Goal: Task Accomplishment & Management: Complete application form

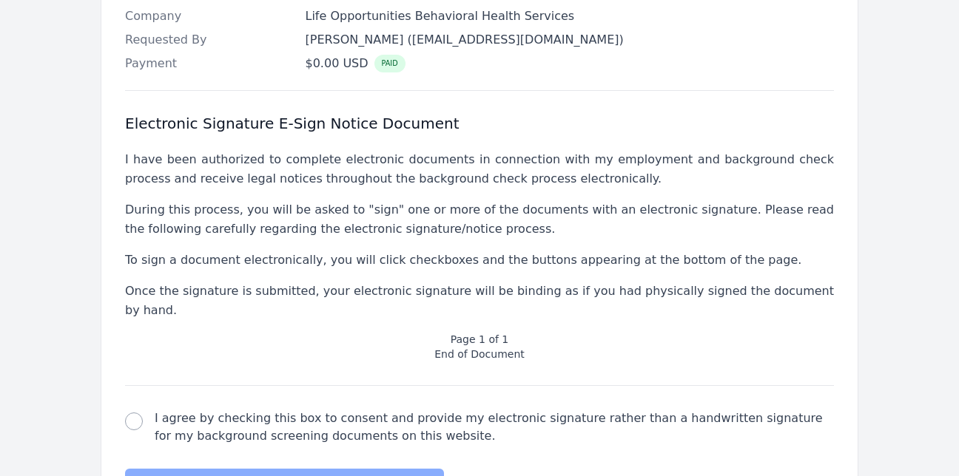
scroll to position [595, 0]
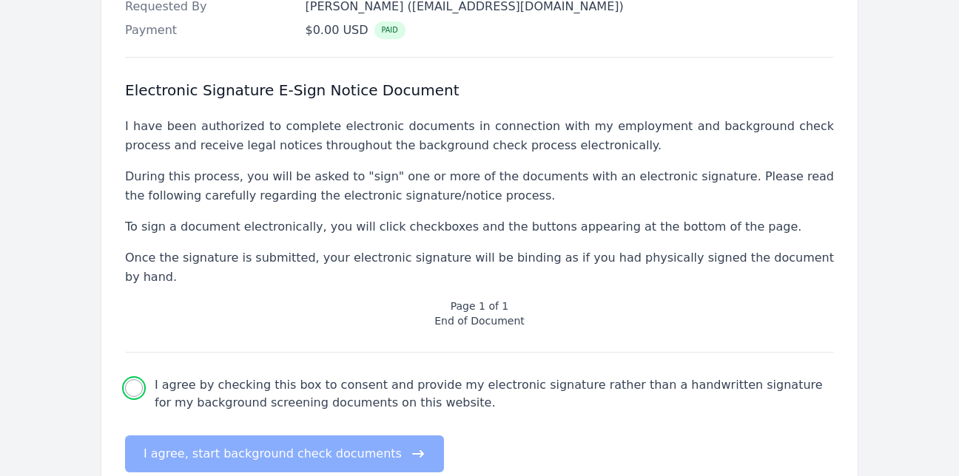
click at [140, 379] on input "I agree by checking this box to consent and provide my electronic signature rat…" at bounding box center [134, 388] width 18 height 18
checkbox input "true"
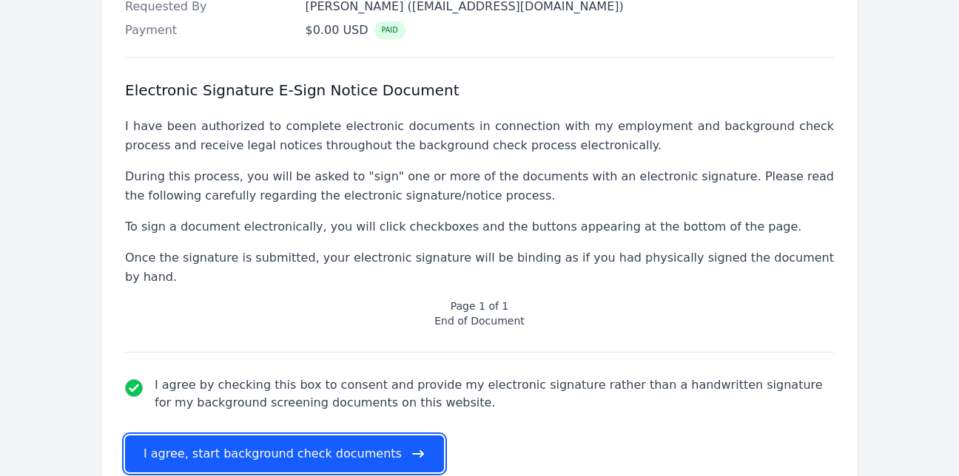
click at [214, 436] on button "I agree, start background check documents" at bounding box center [284, 454] width 319 height 37
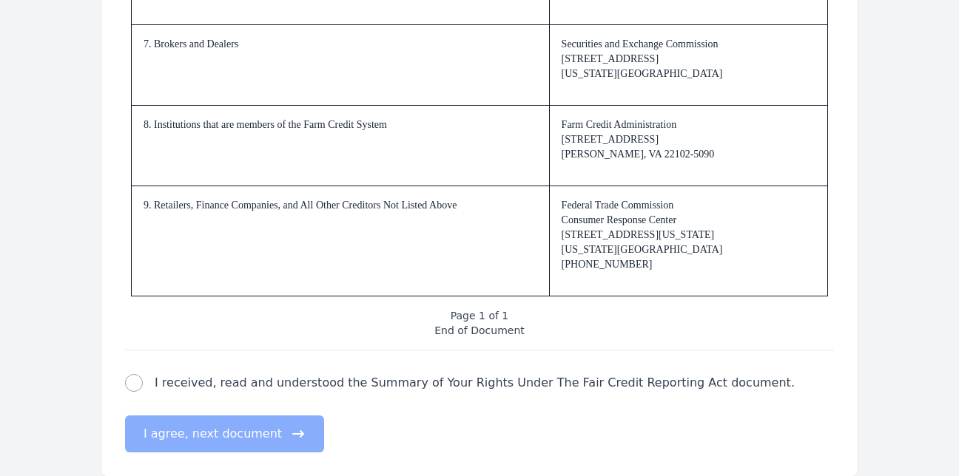
scroll to position [2330, 0]
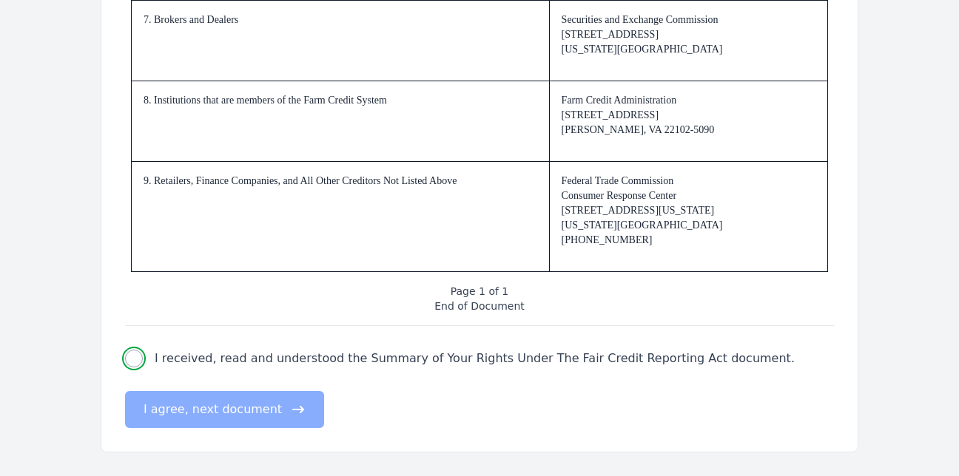
click at [135, 355] on input "I received, read and understood the Summary of Your Rights Under The Fair Credi…" at bounding box center [134, 359] width 18 height 18
checkbox input "true"
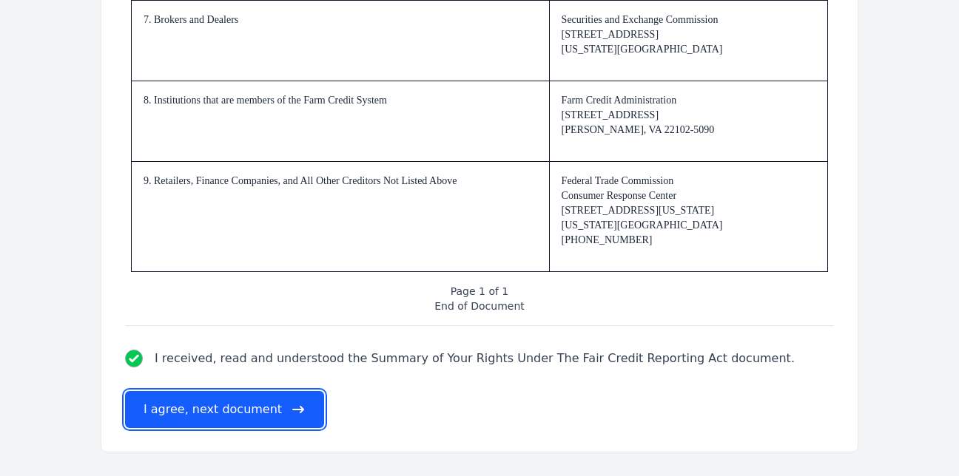
click at [145, 402] on button "I agree, next document" at bounding box center [224, 409] width 199 height 37
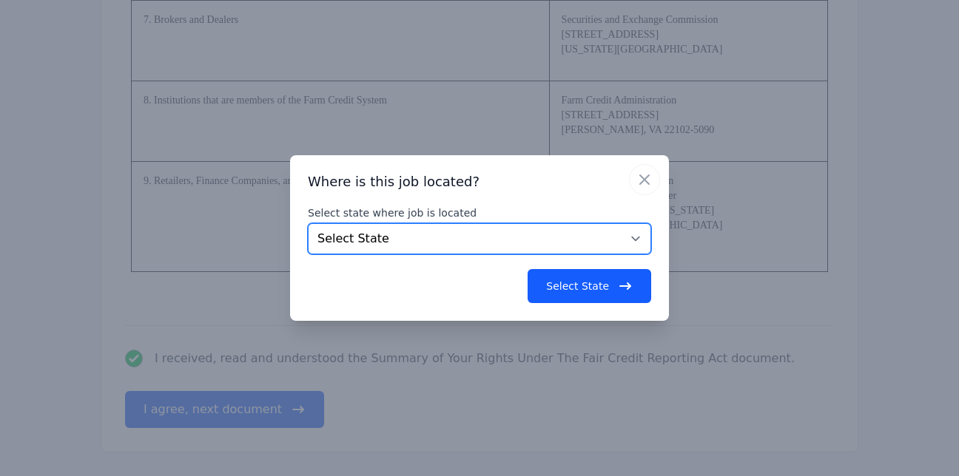
click at [632, 241] on select "Select State [US_STATE] [US_STATE] [US_STATE] [US_STATE] [US_STATE] [US_STATE] …" at bounding box center [479, 238] width 343 height 31
select select "NC"
click at [308, 223] on select "Select State [US_STATE] [US_STATE] [US_STATE] [US_STATE] [US_STATE] [US_STATE] …" at bounding box center [479, 238] width 343 height 31
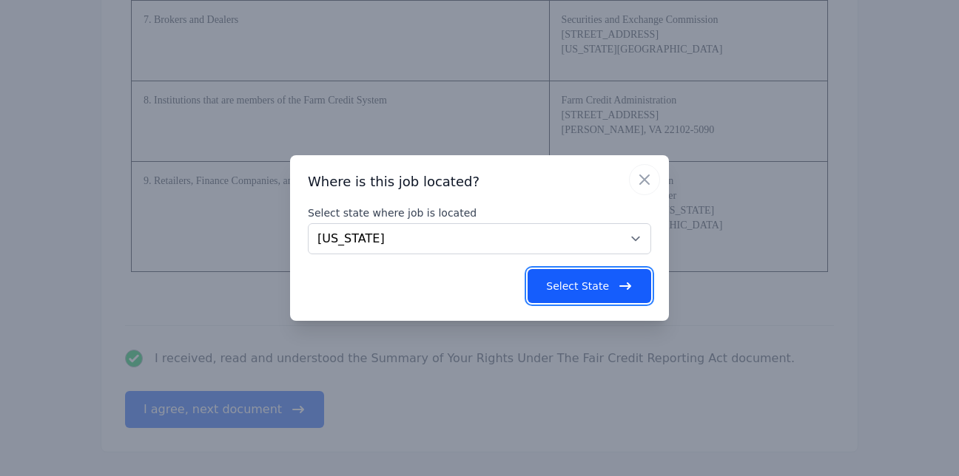
click at [554, 275] on button "Select State" at bounding box center [589, 286] width 124 height 34
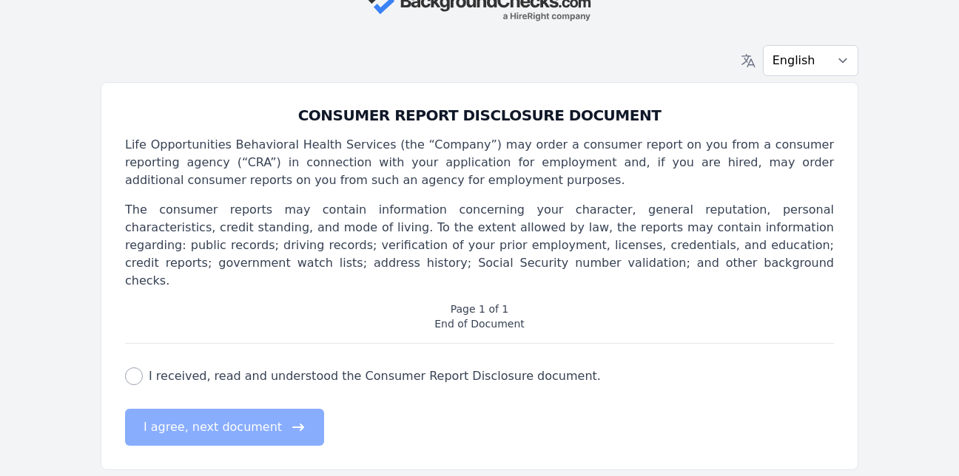
scroll to position [0, 0]
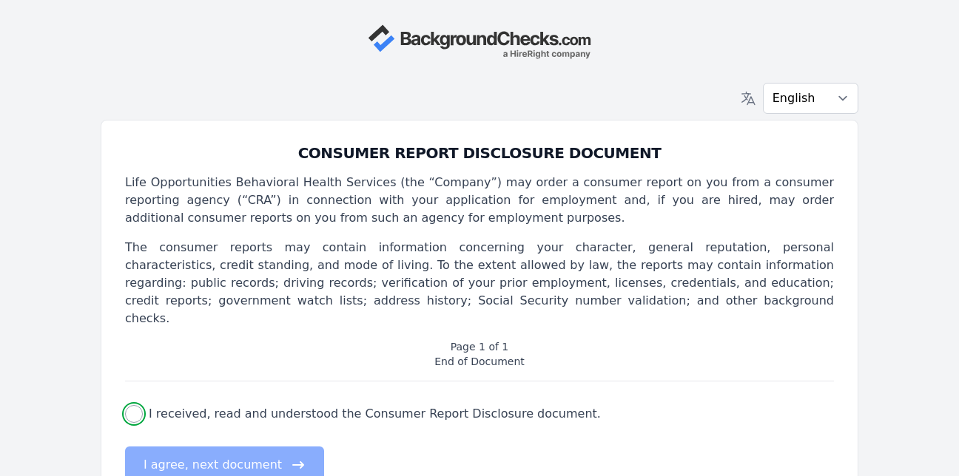
click at [137, 405] on input "I received, read and understood the Consumer Report Disclosure document." at bounding box center [134, 414] width 18 height 18
checkbox input "true"
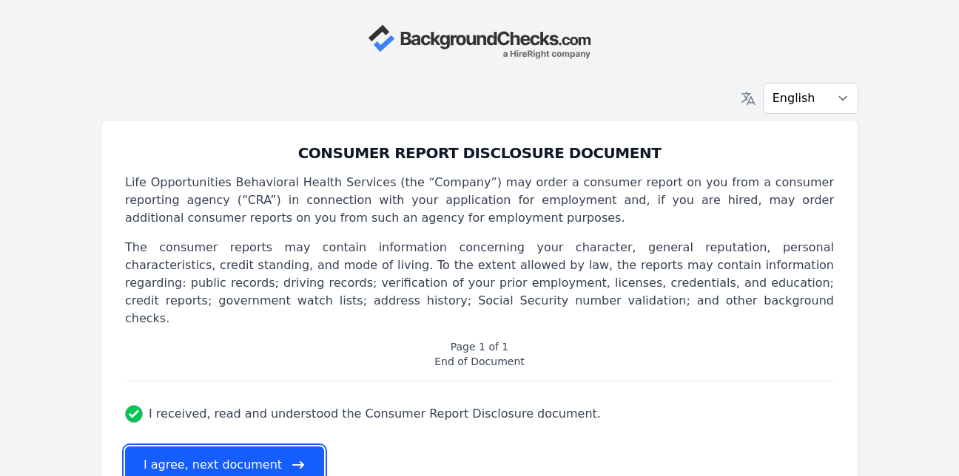
click at [176, 447] on button "I agree, next document" at bounding box center [224, 465] width 199 height 37
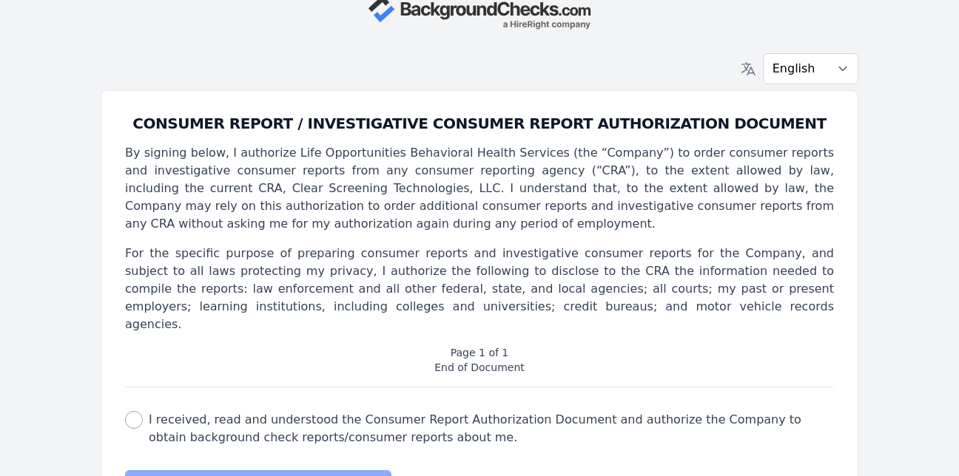
scroll to position [91, 0]
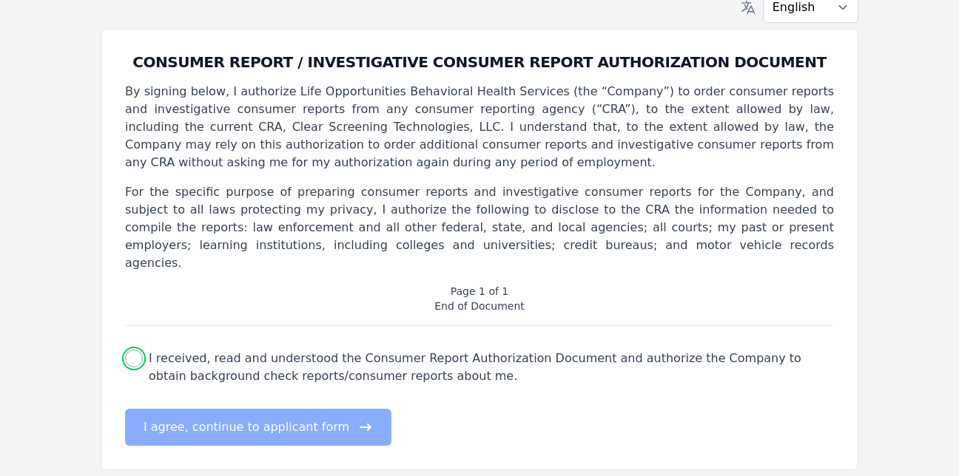
click at [136, 350] on input "I received, read and understood the Consumer Report Authorization Document and …" at bounding box center [134, 359] width 18 height 18
checkbox input "true"
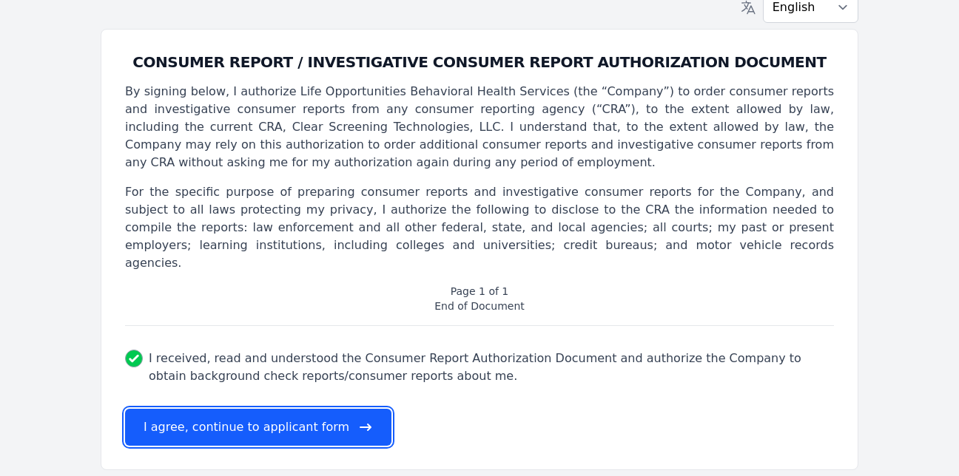
click at [157, 410] on button "I agree, continue to applicant form" at bounding box center [258, 427] width 266 height 37
select select
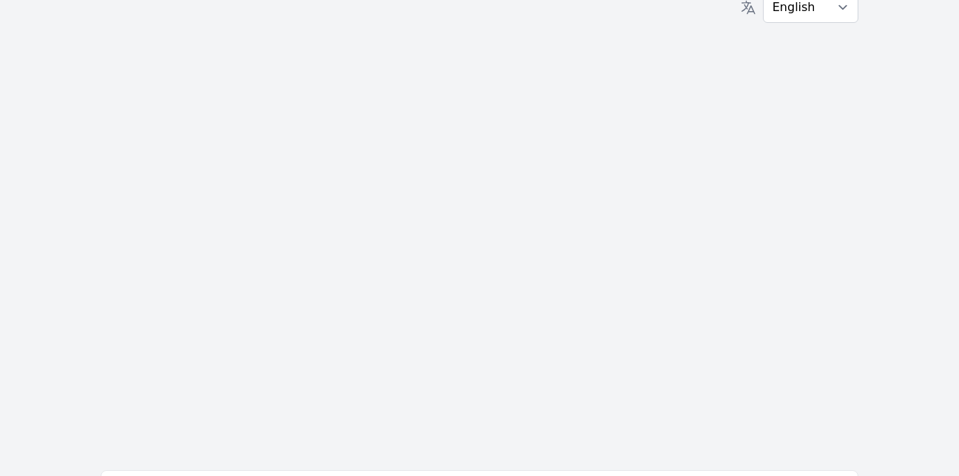
scroll to position [0, 0]
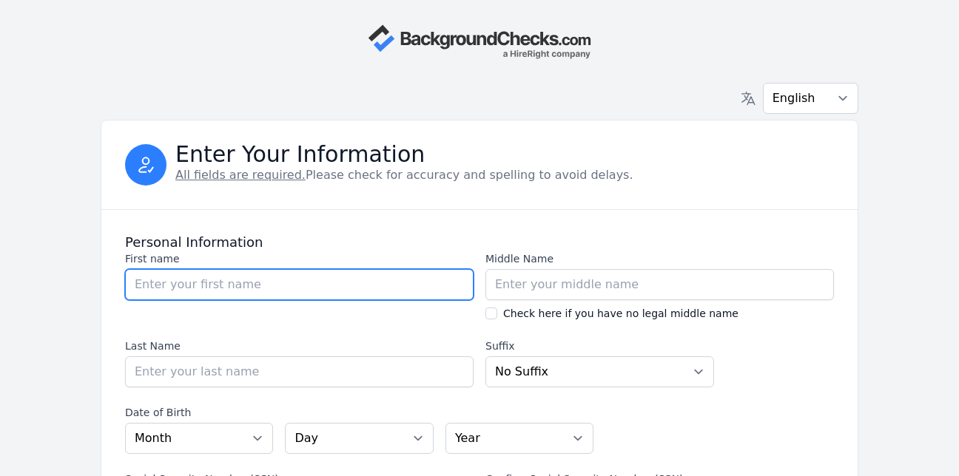
click at [144, 284] on input "First name" at bounding box center [299, 284] width 348 height 31
type input "Rashida"
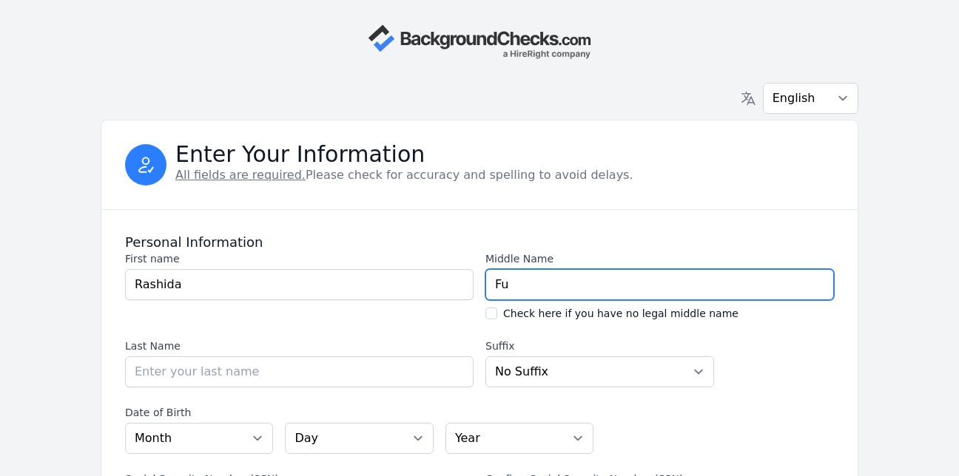
type input "F"
type input "Asha"
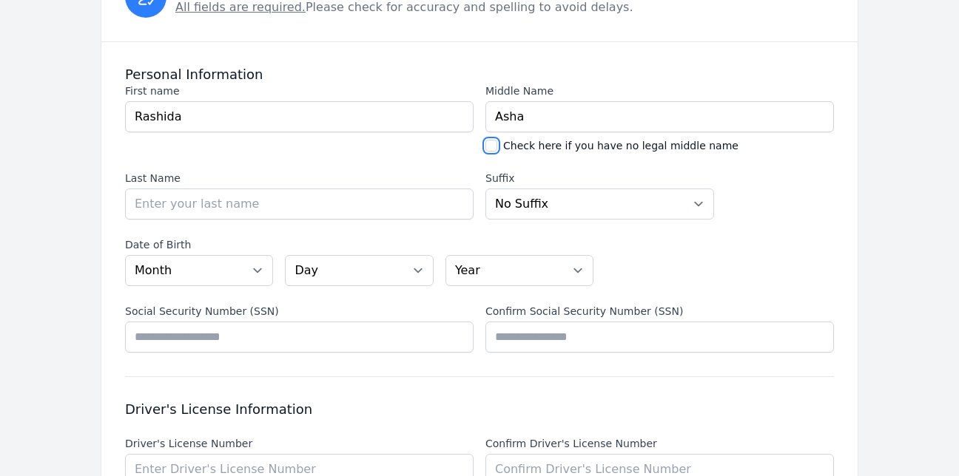
scroll to position [197, 0]
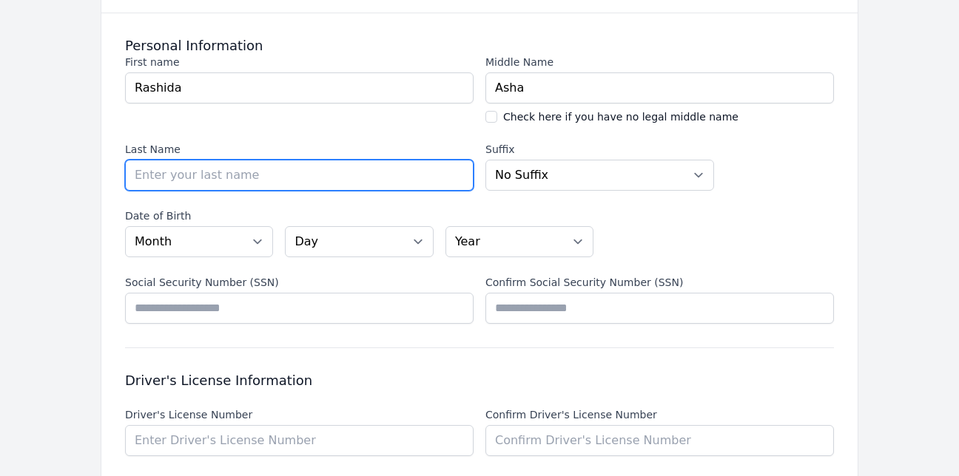
click at [226, 170] on input "Last Name" at bounding box center [299, 175] width 348 height 31
type input "[PERSON_NAME]"
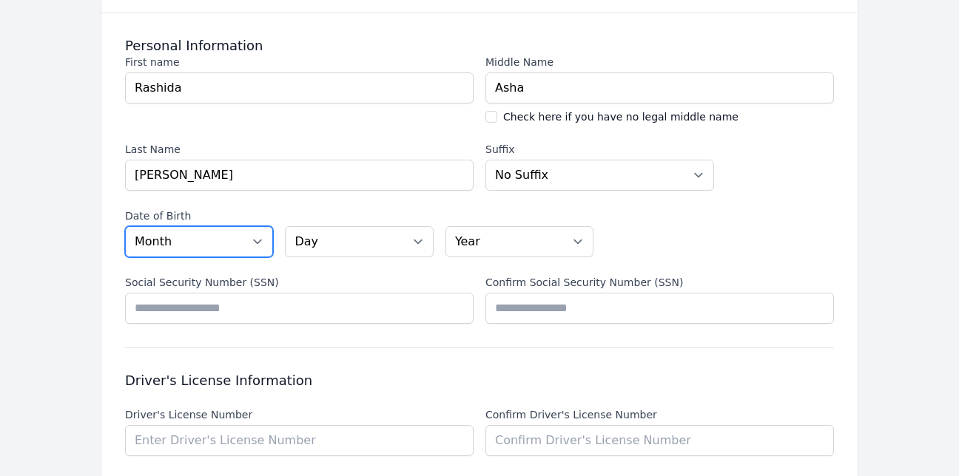
click at [255, 239] on select "Month [DATE] - [DATE] - [DATE] - [DATE] - [DATE] - [DATE] - [DATE] - [DATE] - […" at bounding box center [199, 241] width 148 height 31
select select "12"
click at [125, 226] on select "Month [DATE] - [DATE] - [DATE] - [DATE] - [DATE] - [DATE] - [DATE] - [DATE] - […" at bounding box center [199, 241] width 148 height 31
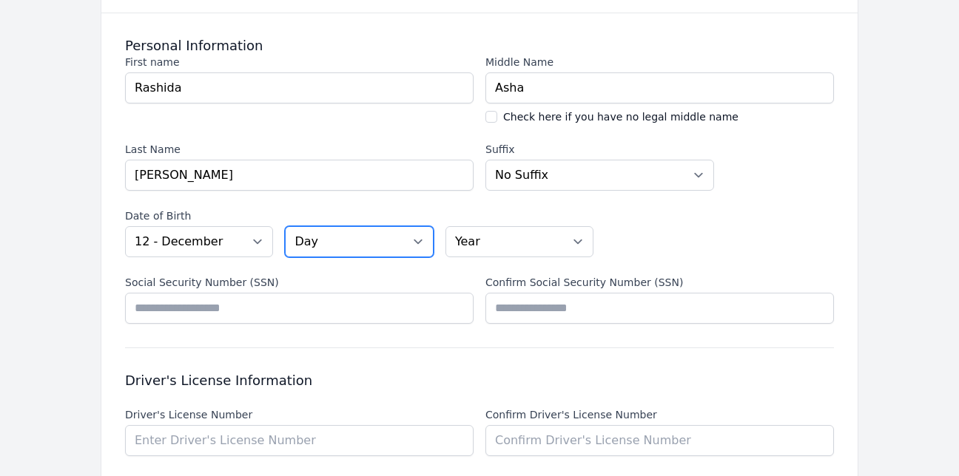
click at [418, 238] on select "Day 01 02 03 04 05 06 07 08 09 10 11 12 13 14 15 16 17 18 19 20 21 22 23 24 25 …" at bounding box center [359, 241] width 148 height 31
select select "12"
click at [285, 226] on select "Day 01 02 03 04 05 06 07 08 09 10 11 12 13 14 15 16 17 18 19 20 21 22 23 24 25 …" at bounding box center [359, 241] width 148 height 31
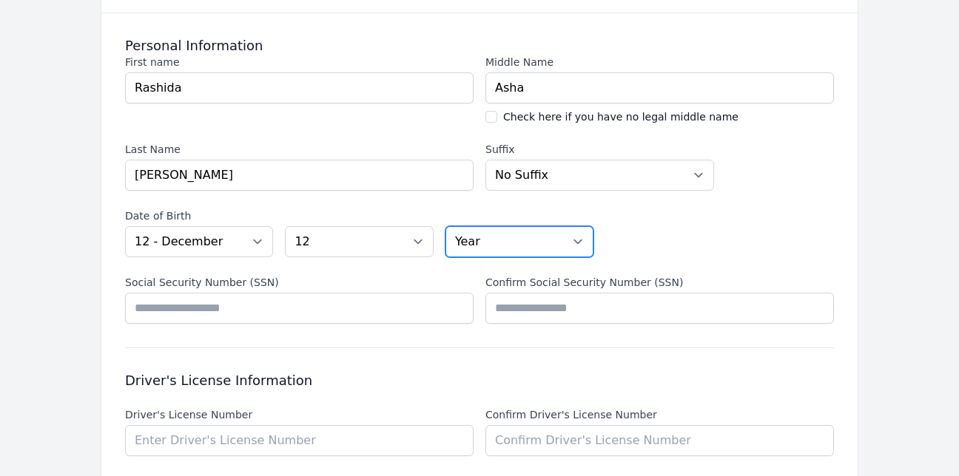
click at [578, 238] on select "Year [DATE] 2006 2005 2004 2003 2002 2001 2000 1999 1998 1997 1996 1995 1994 19…" at bounding box center [519, 241] width 148 height 31
select select "1973"
click at [445, 226] on select "Year [DATE] 2006 2005 2004 2003 2002 2001 2000 1999 1998 1997 1996 1995 1994 19…" at bounding box center [519, 241] width 148 height 31
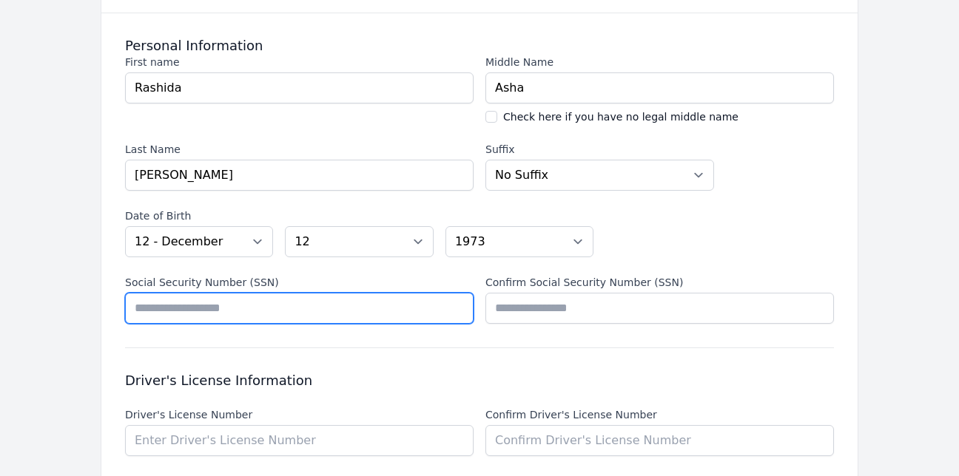
click at [300, 313] on input "Social Security Number (SSN)" at bounding box center [299, 308] width 348 height 31
type input "*********"
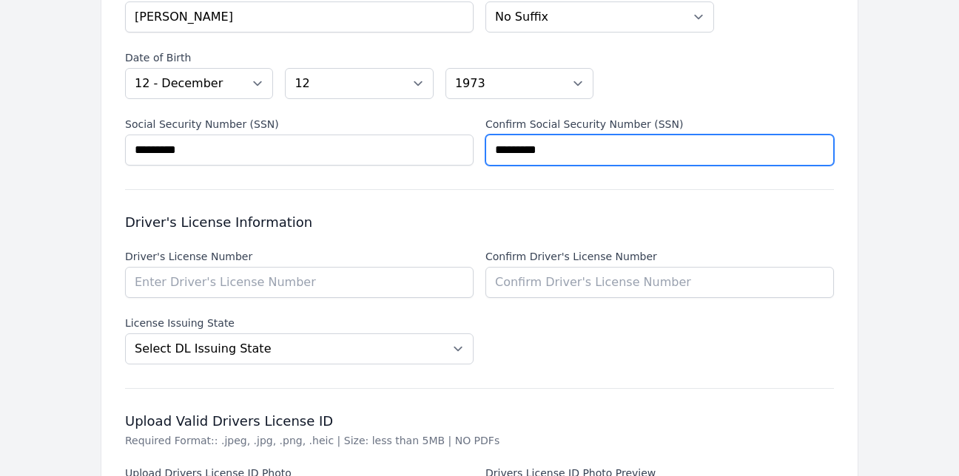
scroll to position [473, 0]
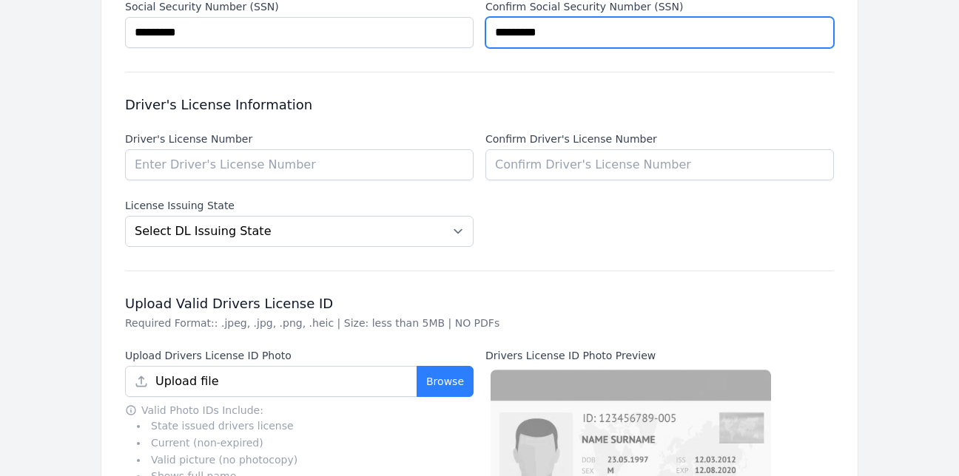
type input "*********"
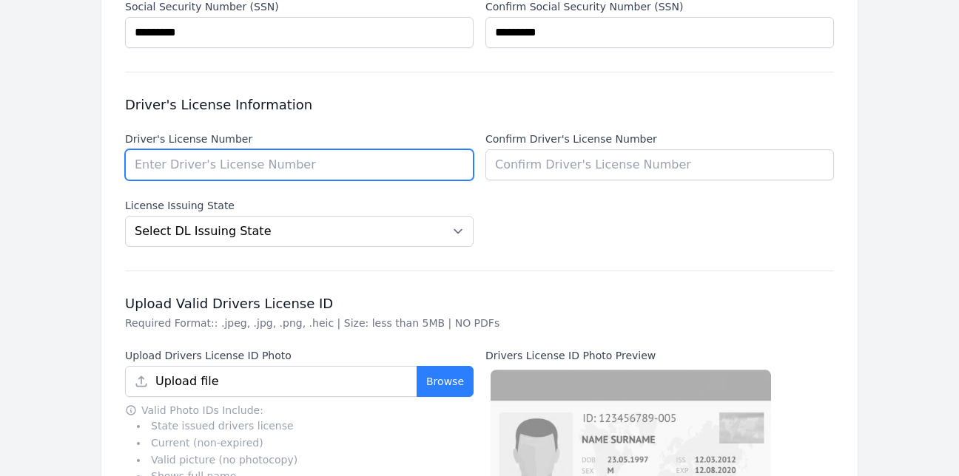
click at [135, 166] on input "Driver's License Number" at bounding box center [299, 164] width 348 height 31
type input "20698567"
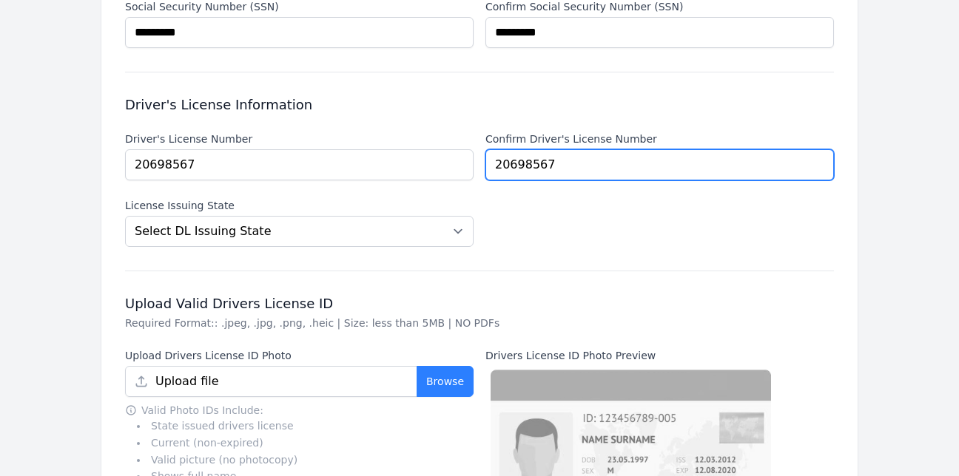
type input "20698567"
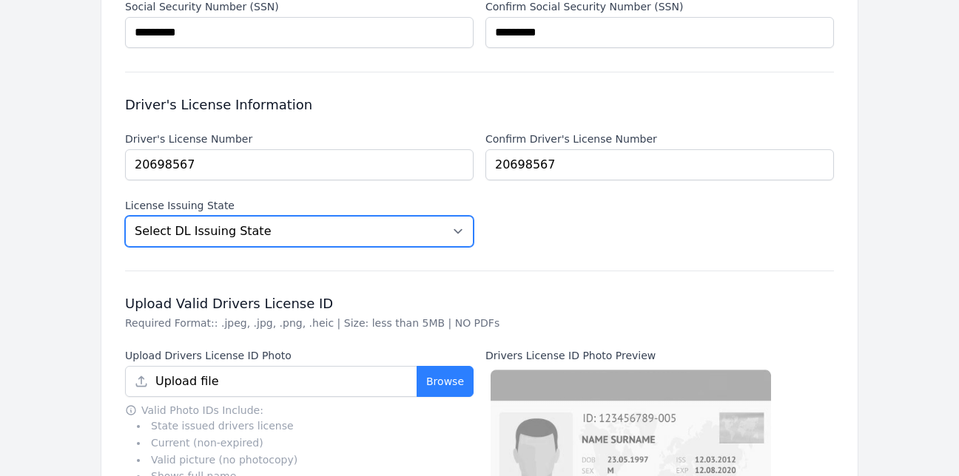
click at [454, 235] on select "Select DL [GEOGRAPHIC_DATA] State [US_STATE] [US_STATE] [US_STATE] [US_STATE] […" at bounding box center [299, 231] width 348 height 31
select select "NC"
click at [125, 216] on select "Select DL [GEOGRAPHIC_DATA] State [US_STATE] [US_STATE] [US_STATE] [US_STATE] […" at bounding box center [299, 231] width 348 height 31
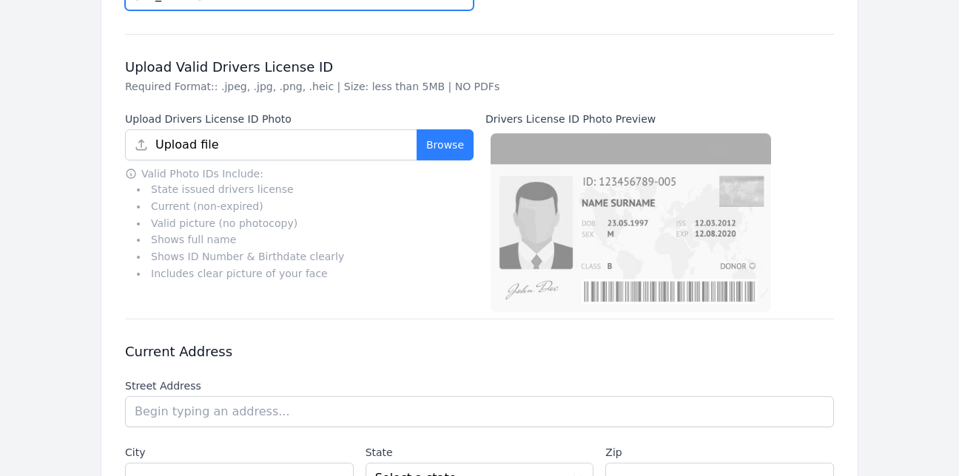
scroll to position [739, 0]
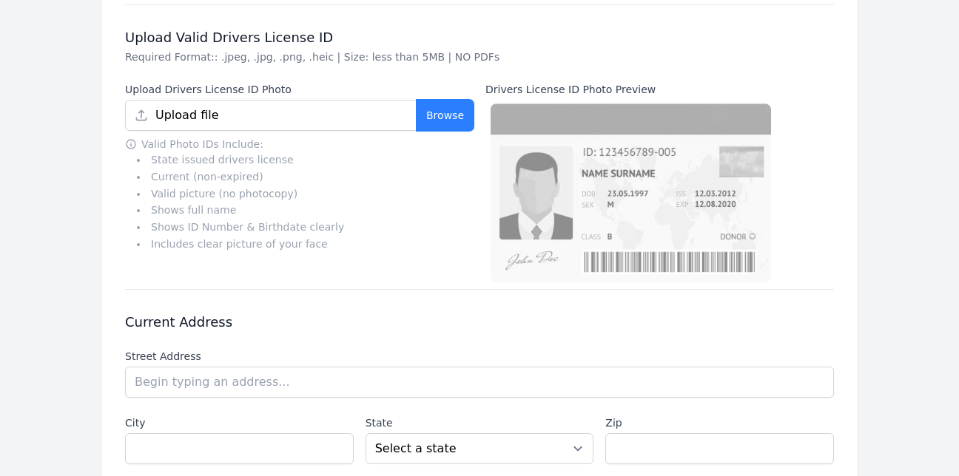
click at [436, 115] on button "Browse" at bounding box center [444, 115] width 57 height 31
type input "DRIVER LICENSE.jpg"
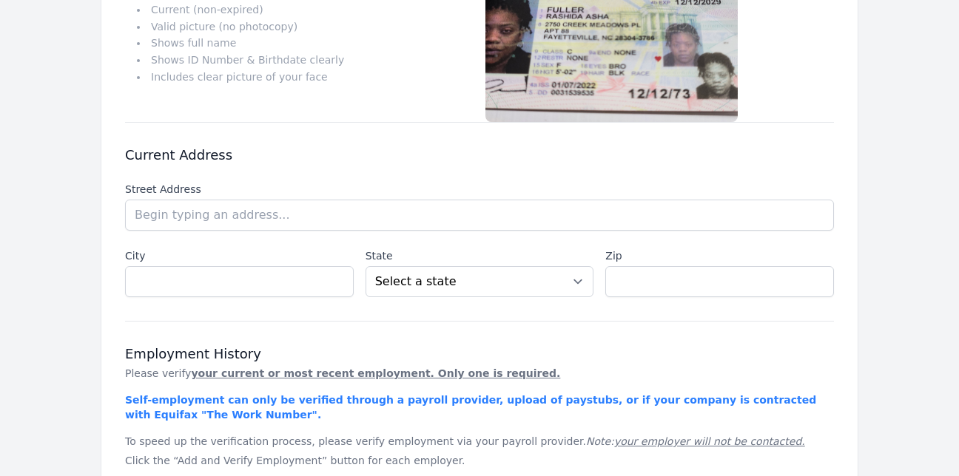
scroll to position [975, 0]
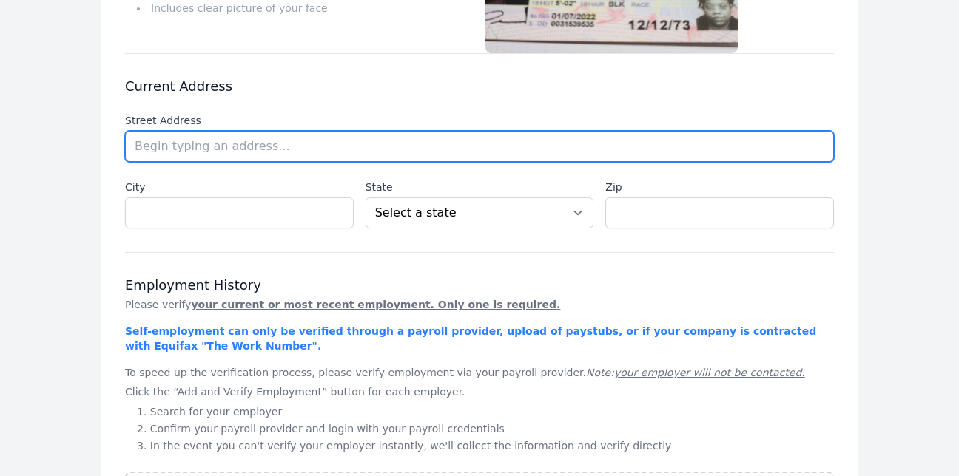
click at [163, 146] on input "text" at bounding box center [479, 146] width 709 height 31
type input "[STREET_ADDRESS][PERSON_NAME]"
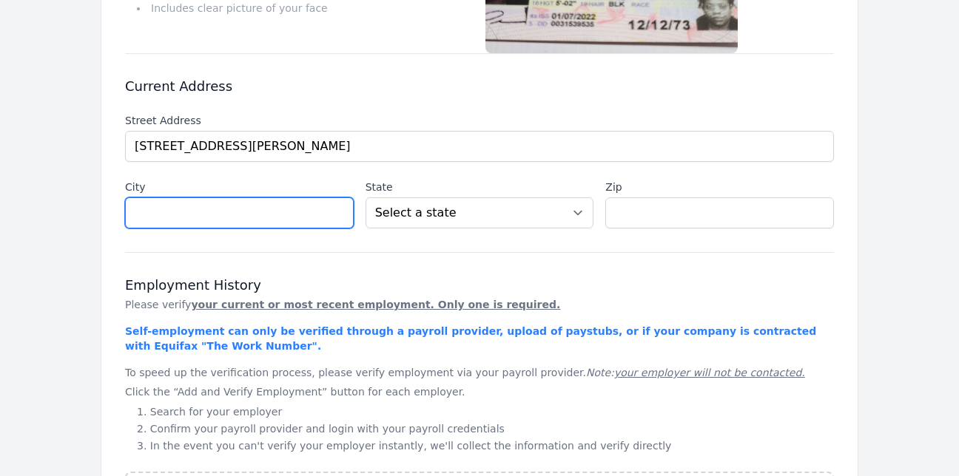
click at [239, 222] on input "text" at bounding box center [239, 212] width 229 height 31
type input "[GEOGRAPHIC_DATA]"
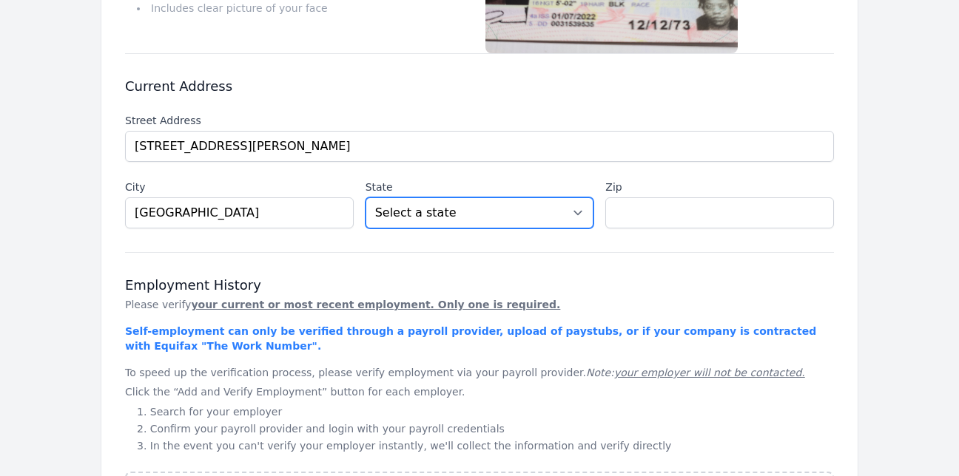
click at [584, 217] on select "Select a state [US_STATE] [US_STATE] [US_STATE] [US_STATE] [US_STATE] [US_STATE…" at bounding box center [479, 212] width 229 height 31
select select "NC"
click at [365, 197] on select "Select a state [US_STATE] [US_STATE] [US_STATE] [US_STATE] [US_STATE] [US_STATE…" at bounding box center [479, 212] width 229 height 31
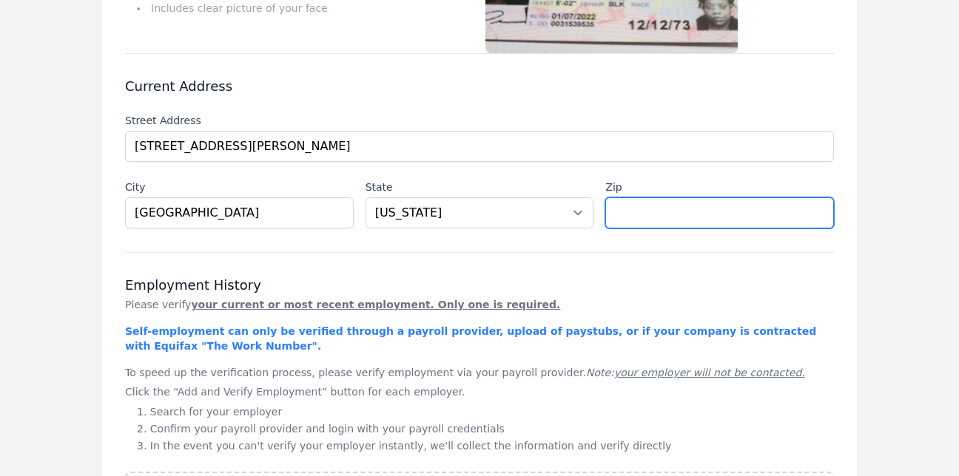
click at [652, 216] on input "text" at bounding box center [719, 212] width 229 height 31
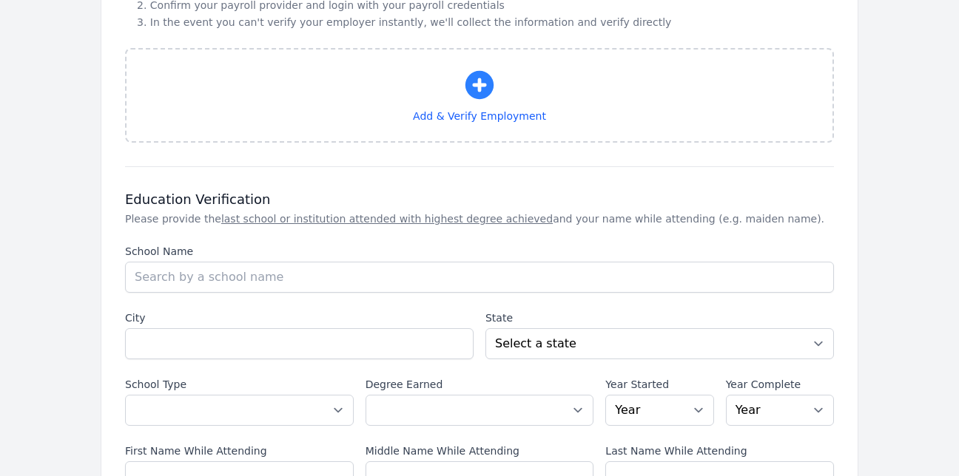
scroll to position [1408, 0]
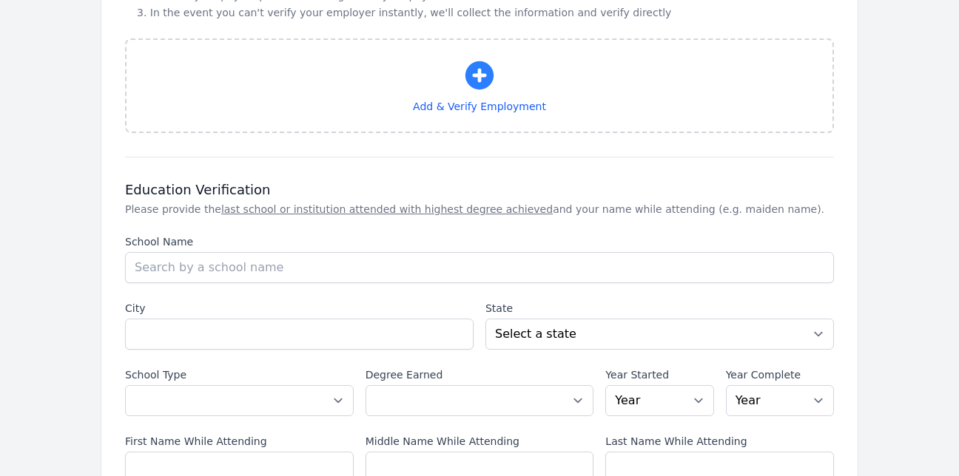
type input "28304"
click at [339, 251] on div "School Name School Name" at bounding box center [479, 258] width 709 height 49
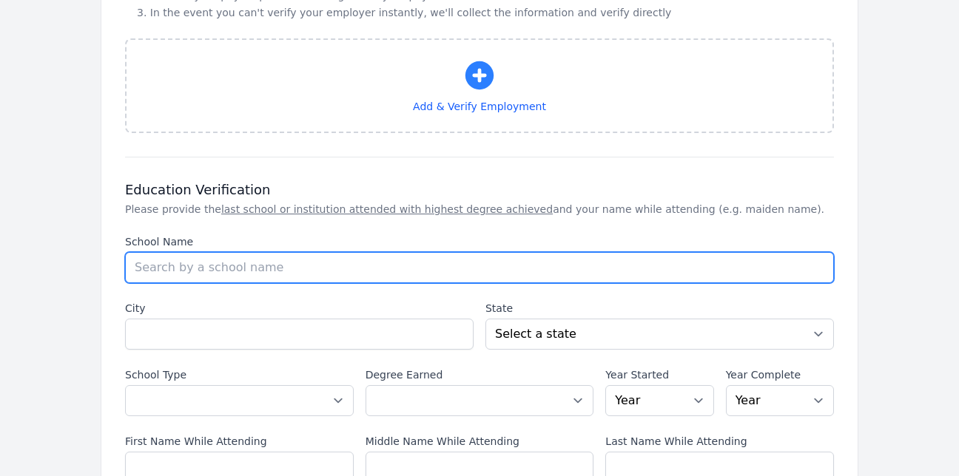
click at [277, 267] on input "School Name" at bounding box center [479, 267] width 709 height 31
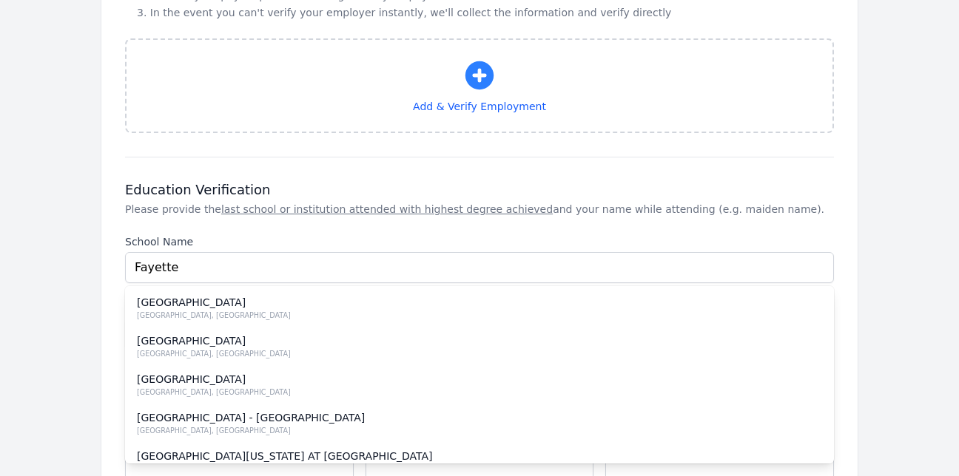
click at [280, 297] on div "[GEOGRAPHIC_DATA]" at bounding box center [479, 302] width 685 height 15
type input "[GEOGRAPHIC_DATA]"
select select "NC"
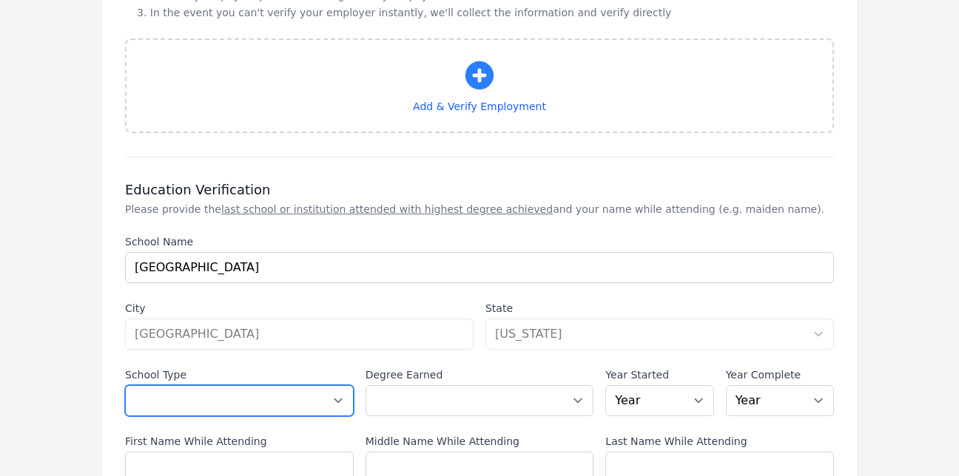
click at [333, 403] on select "Select a School Type High School U.S. College or [GEOGRAPHIC_DATA] (Non-U.S.) O…" at bounding box center [239, 400] width 229 height 31
select select "us_university"
click at [125, 385] on select "Select a School Type High School U.S. College or [GEOGRAPHIC_DATA] (Non-U.S.) O…" at bounding box center [239, 400] width 229 height 31
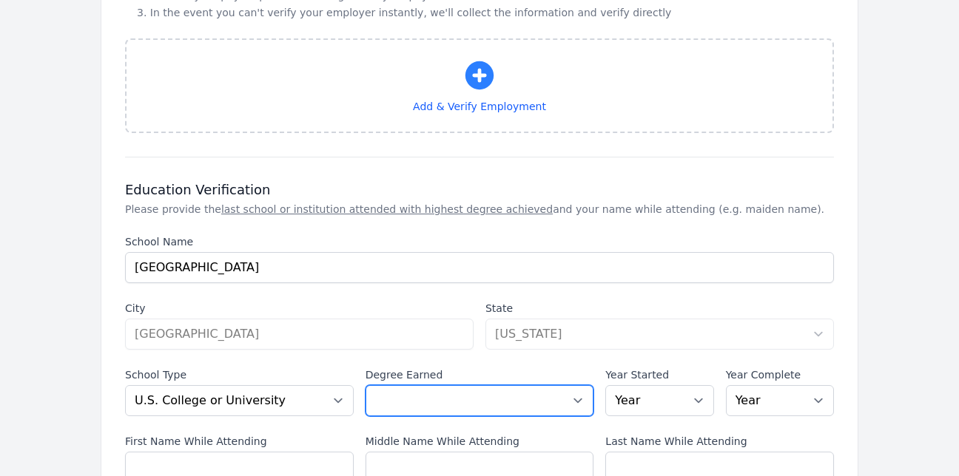
click at [582, 394] on select "Select a Degree No degree or incomplete High School Diploma or GED Associate's …" at bounding box center [479, 400] width 229 height 31
select select "masters"
click at [365, 385] on select "Select a Degree No degree or incomplete High School Diploma or GED Associate's …" at bounding box center [479, 400] width 229 height 31
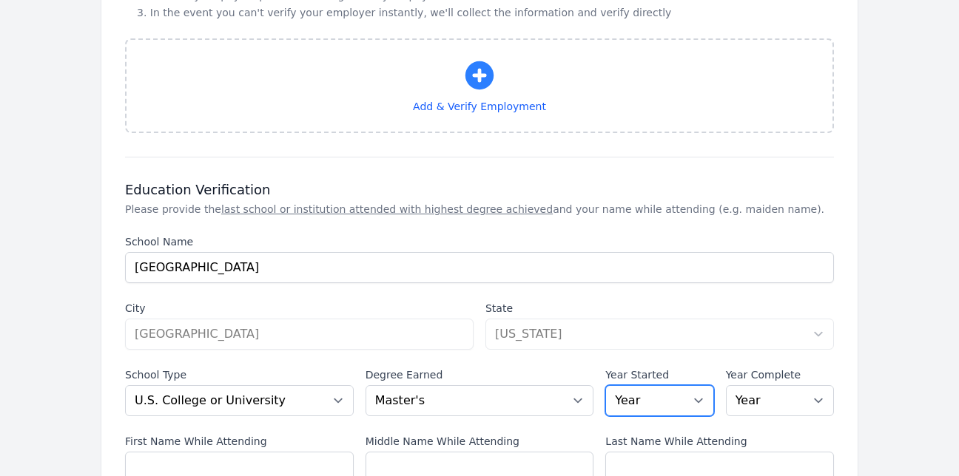
click at [697, 398] on select "Year [DATE] 2024 2023 2022 2021 2020 2019 2018 2017 2016 2015 2014 2013 2012 20…" at bounding box center [659, 400] width 108 height 31
select select "2016"
click at [605, 385] on select "Year [DATE] 2024 2023 2022 2021 2020 2019 2018 2017 2016 2015 2014 2013 2012 20…" at bounding box center [659, 400] width 108 height 31
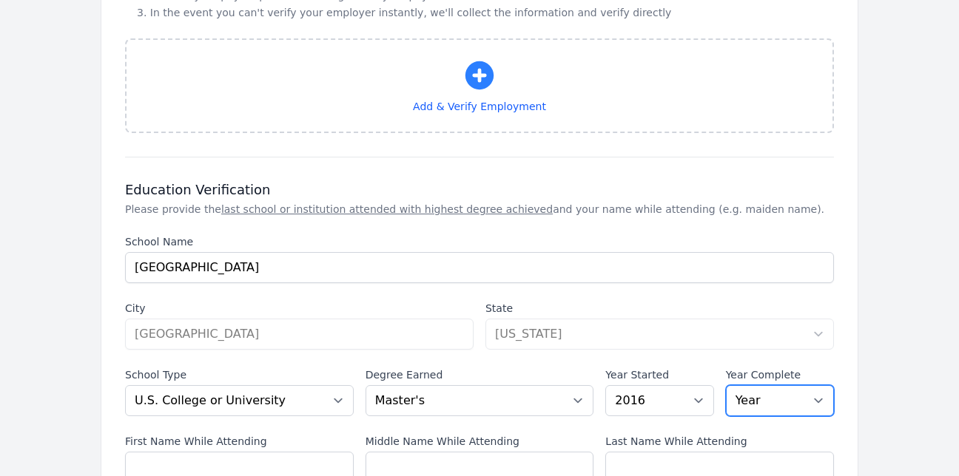
click at [819, 399] on select "Year [DATE] 2024 2023 2022 2021 2020 2019 2018 2017 2016 2015 2014 2013 2012 20…" at bounding box center [780, 400] width 108 height 31
select select "2018"
click at [726, 385] on select "Year [DATE] 2024 2023 2022 2021 2020 2019 2018 2017 2016 2015 2014 2013 2012 20…" at bounding box center [780, 400] width 108 height 31
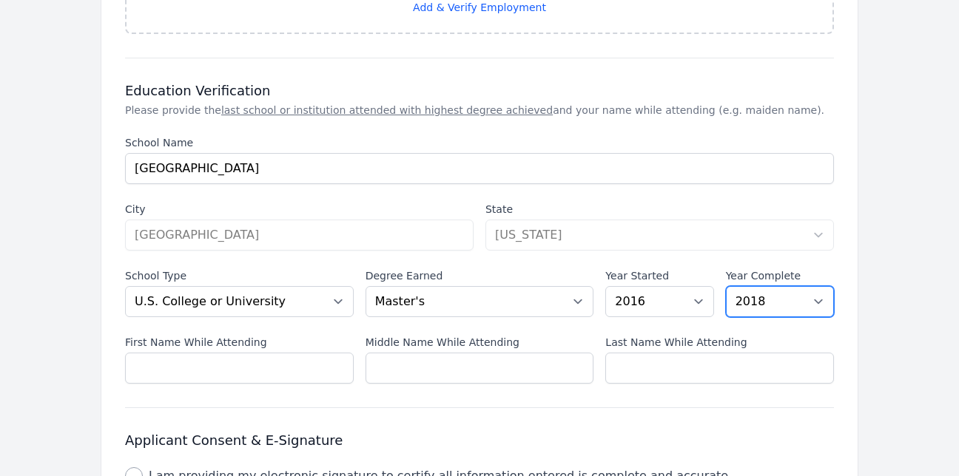
scroll to position [1622, 0]
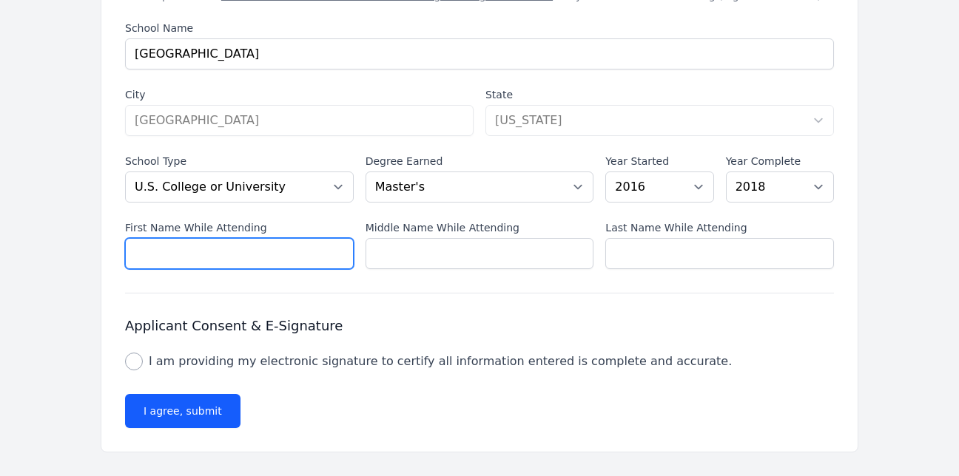
click at [132, 254] on input "First Name While Attending" at bounding box center [239, 253] width 229 height 31
type input "Rashida"
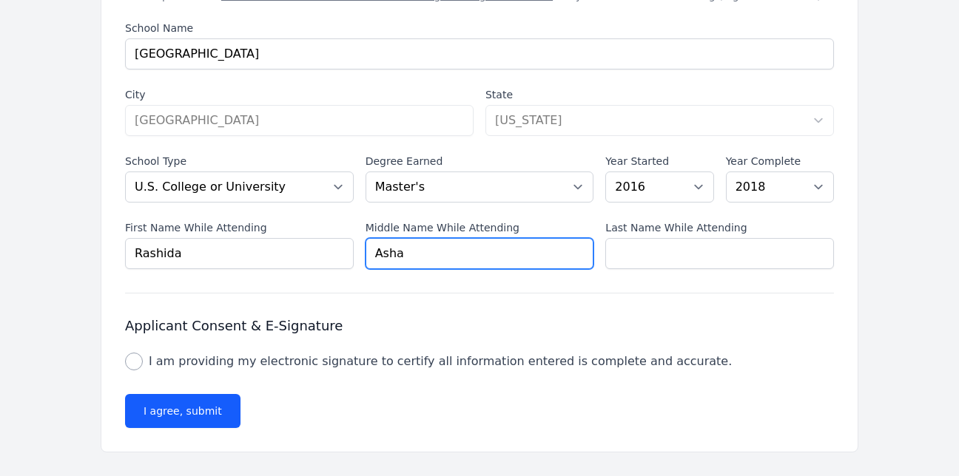
type input "Asha"
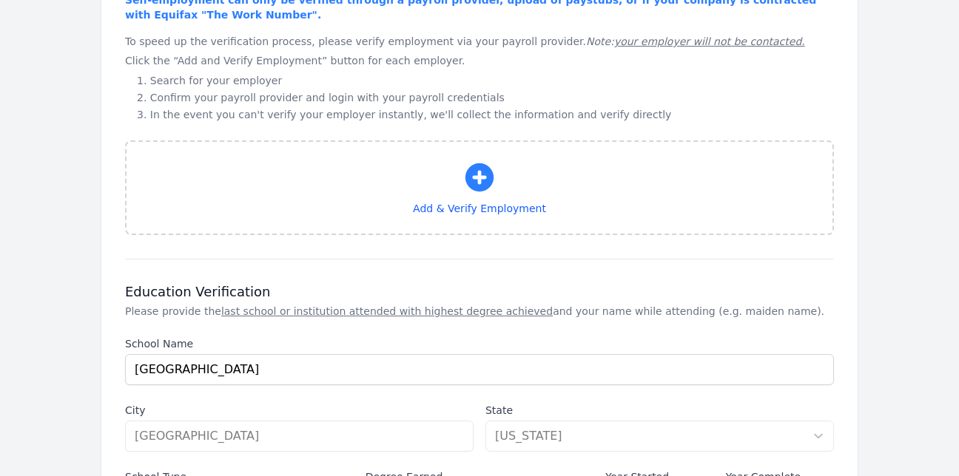
scroll to position [1248, 0]
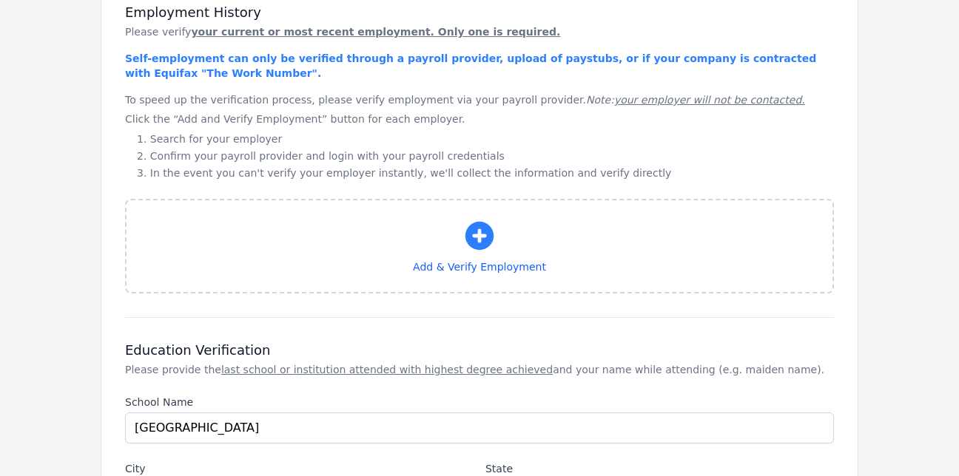
type input "[PERSON_NAME]"
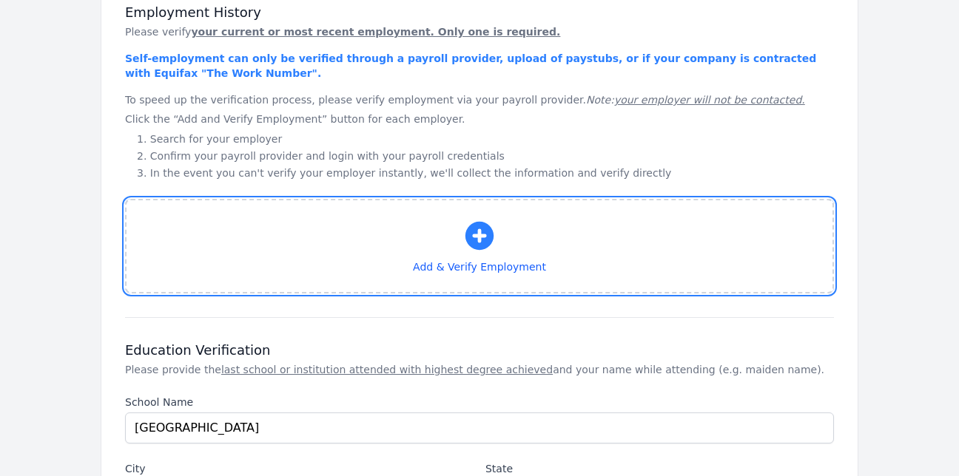
click at [473, 234] on icon "button" at bounding box center [479, 236] width 28 height 28
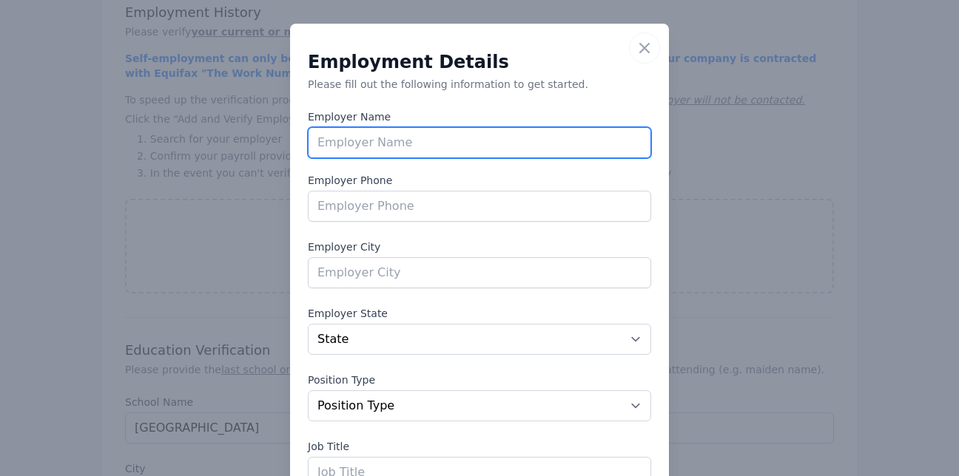
click at [383, 138] on input "text" at bounding box center [479, 142] width 343 height 31
type input "Southeastern Behavioral Health"
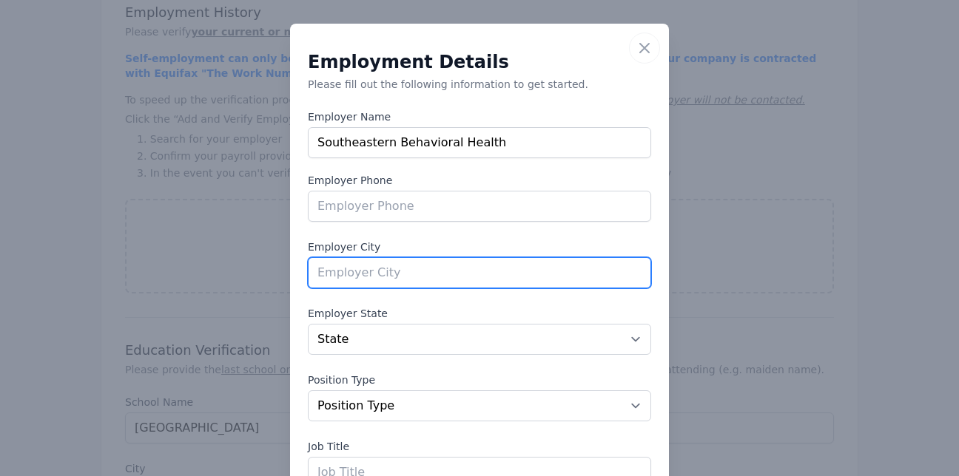
click at [348, 270] on input "text" at bounding box center [479, 272] width 343 height 31
type input "Lumberton"
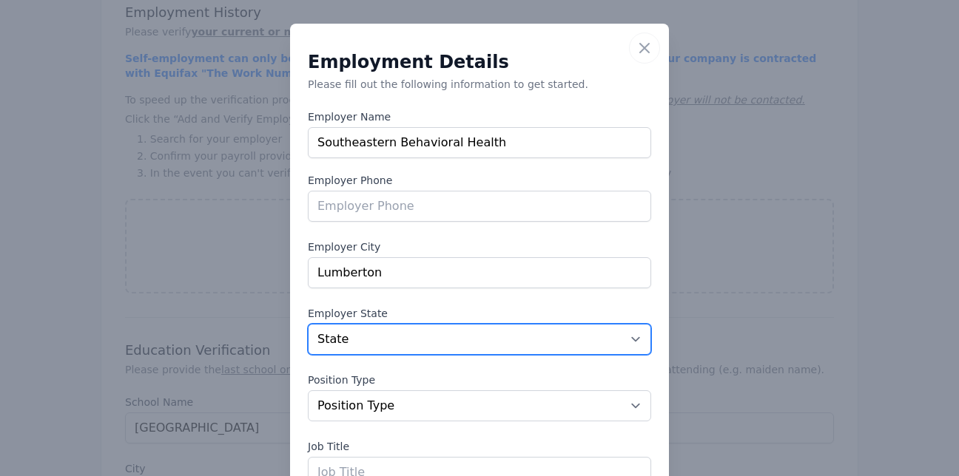
click at [633, 339] on select "State [US_STATE] [US_STATE] [US_STATE] [US_STATE] [US_STATE] [US_STATE] [US_STA…" at bounding box center [479, 339] width 343 height 31
select select "NC"
click at [308, 324] on select "State [US_STATE] [US_STATE] [US_STATE] [US_STATE] [US_STATE] [US_STATE] [US_STA…" at bounding box center [479, 339] width 343 height 31
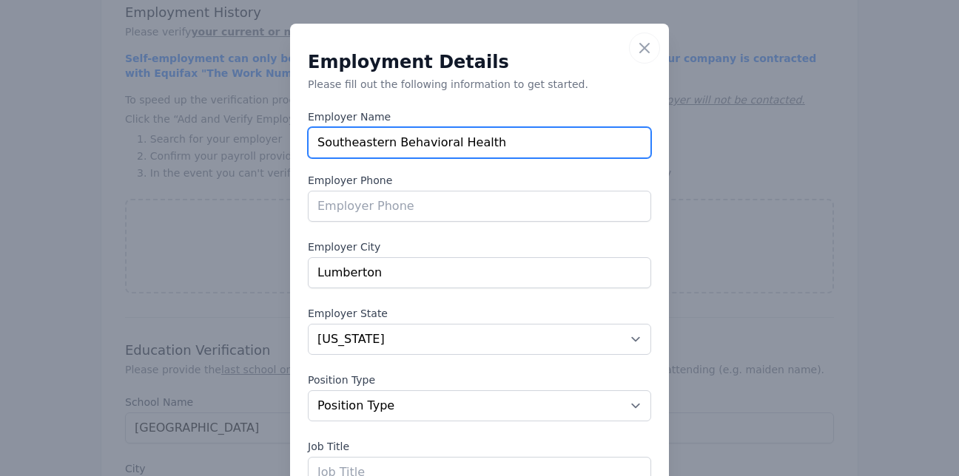
click at [485, 141] on input "Southeastern Behavioral Health" at bounding box center [479, 142] width 343 height 31
type input "S"
type input "Carolina Outreach"
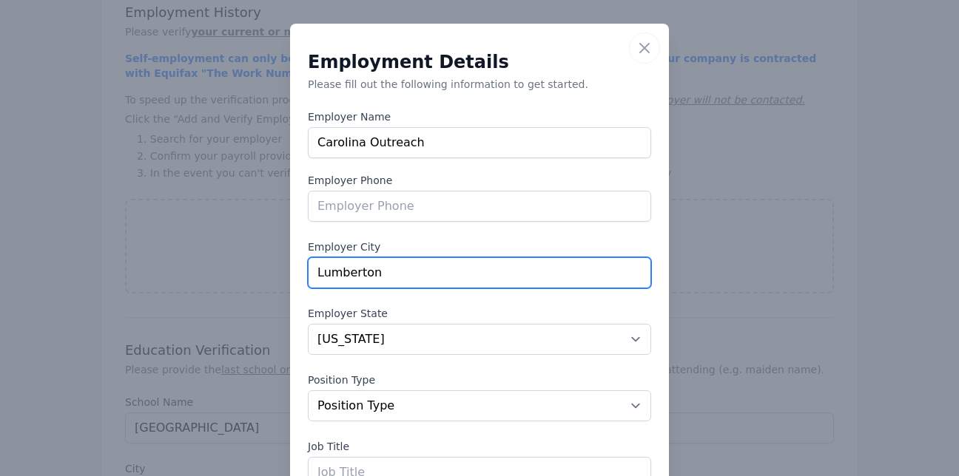
click at [500, 283] on input "Lumberton" at bounding box center [479, 272] width 343 height 31
type input "L"
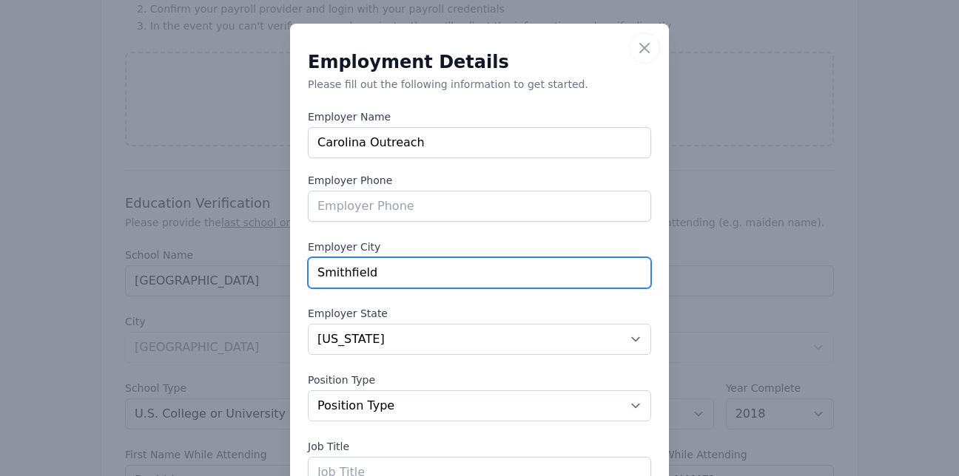
scroll to position [1415, 0]
type input "Smithfield"
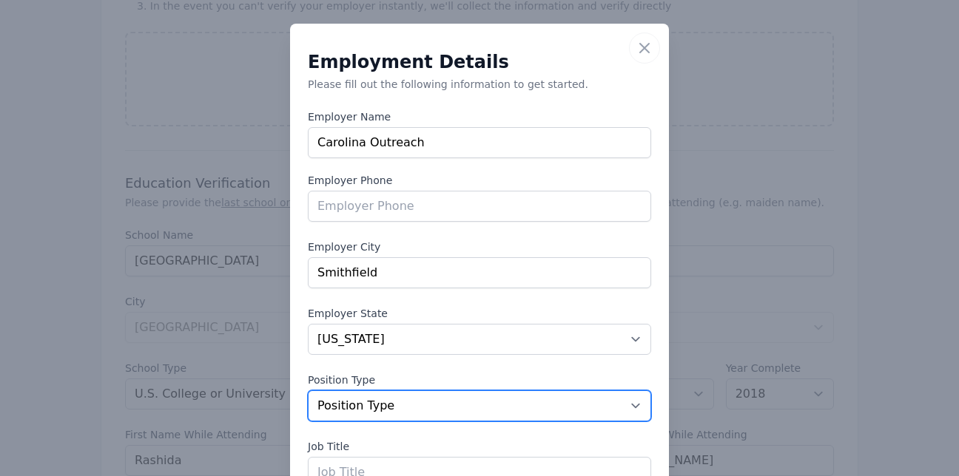
click at [633, 402] on select "Position Type Full Time Part time Self Employed Contract Internship Other" at bounding box center [479, 406] width 343 height 31
select select "fulltime"
click at [308, 391] on select "Position Type Full Time Part time Self Employed Contract Internship Other" at bounding box center [479, 406] width 343 height 31
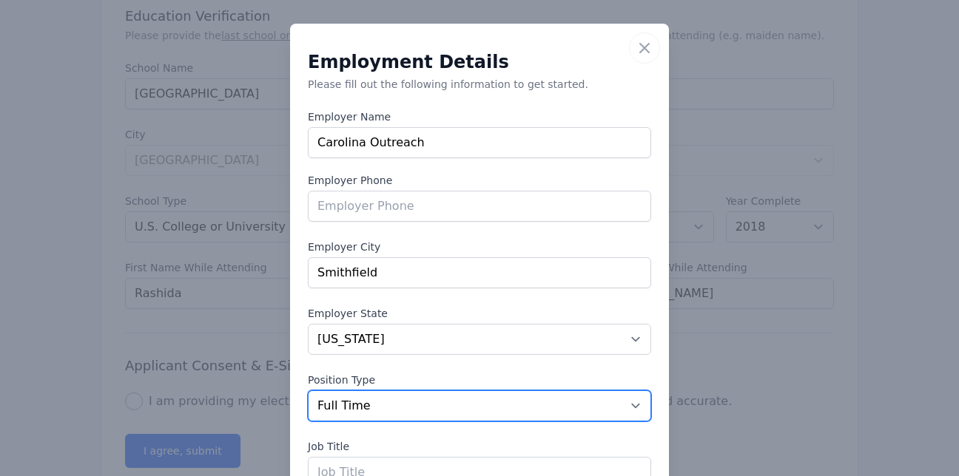
scroll to position [1612, 0]
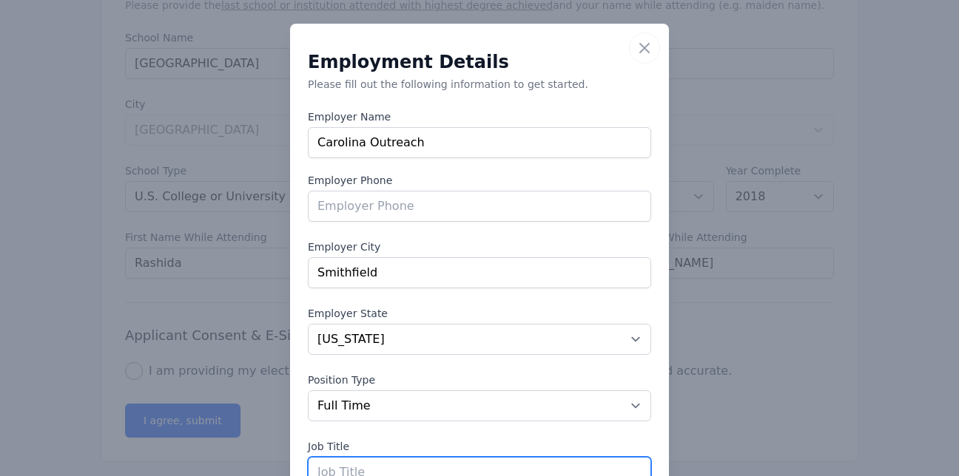
click at [315, 465] on input "text" at bounding box center [479, 472] width 343 height 31
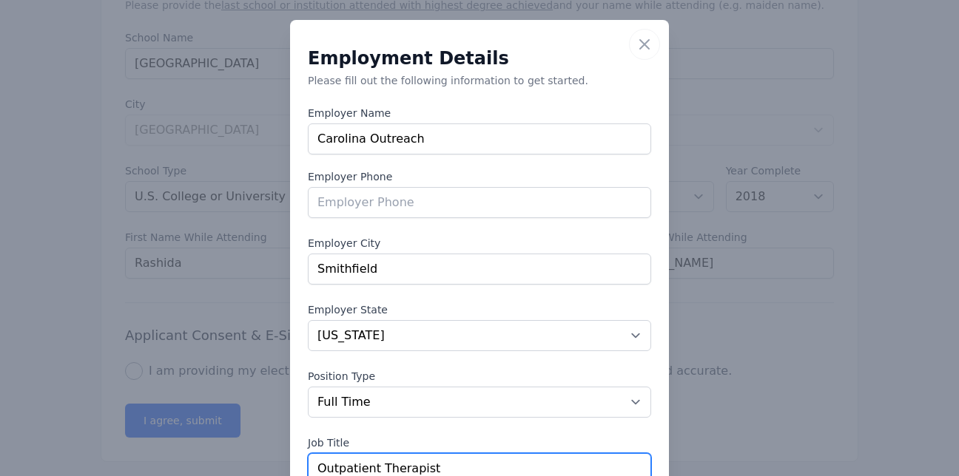
type input "Outpatient Therapist"
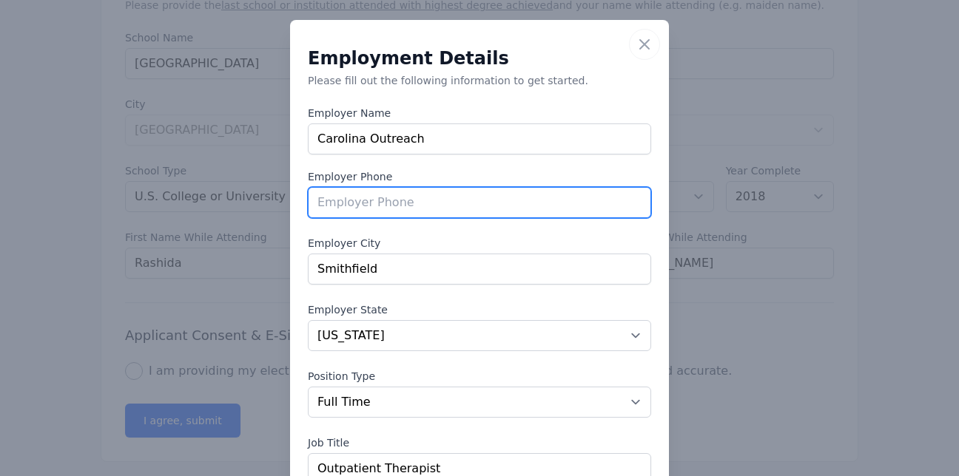
click at [374, 206] on input "tel" at bounding box center [479, 202] width 343 height 31
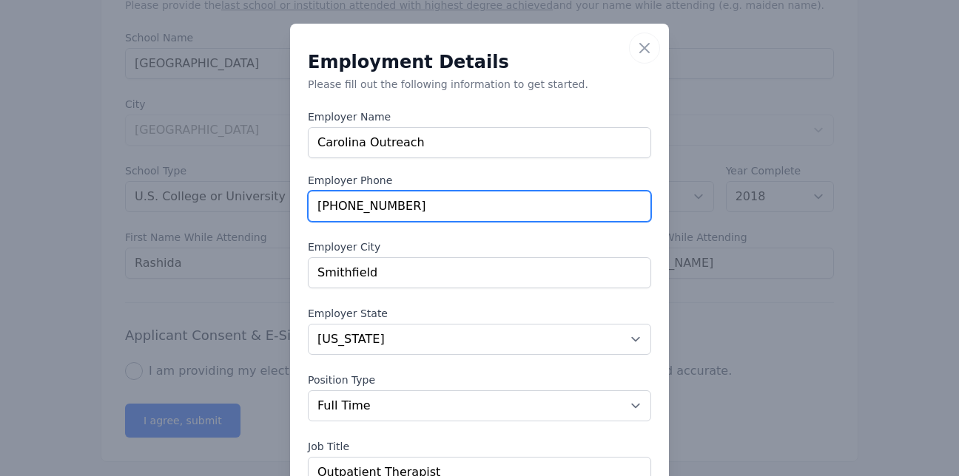
scroll to position [1622, 0]
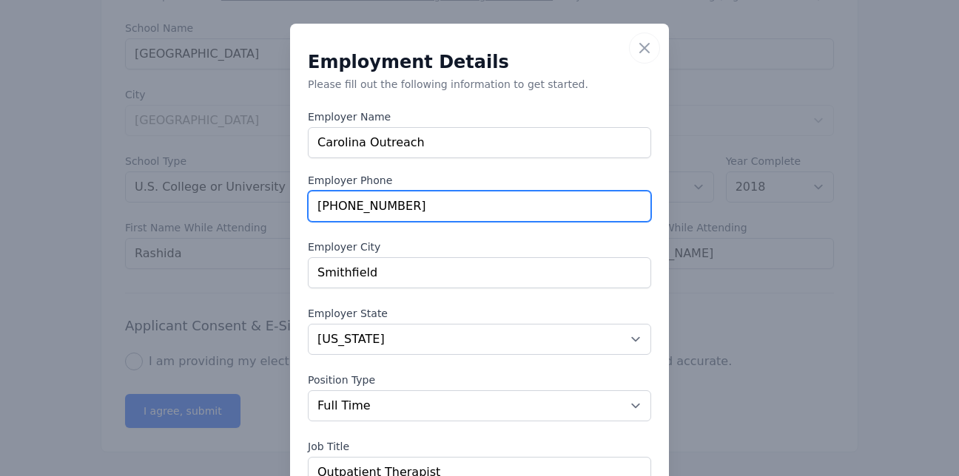
type input "[PHONE_NUMBER]"
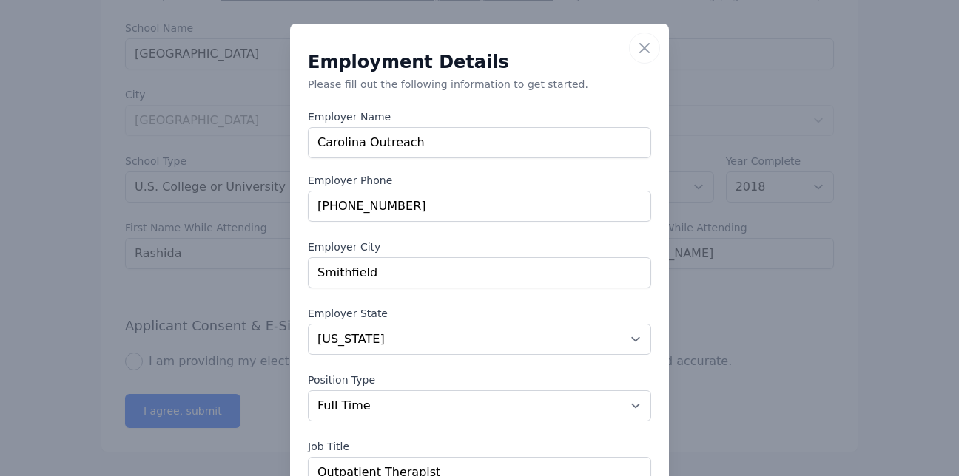
drag, startPoint x: 663, startPoint y: 354, endPoint x: 670, endPoint y: 394, distance: 40.6
click at [670, 394] on div "​ Close Employment Details Please fill out the following information to get sta…" at bounding box center [479, 363] width 959 height 726
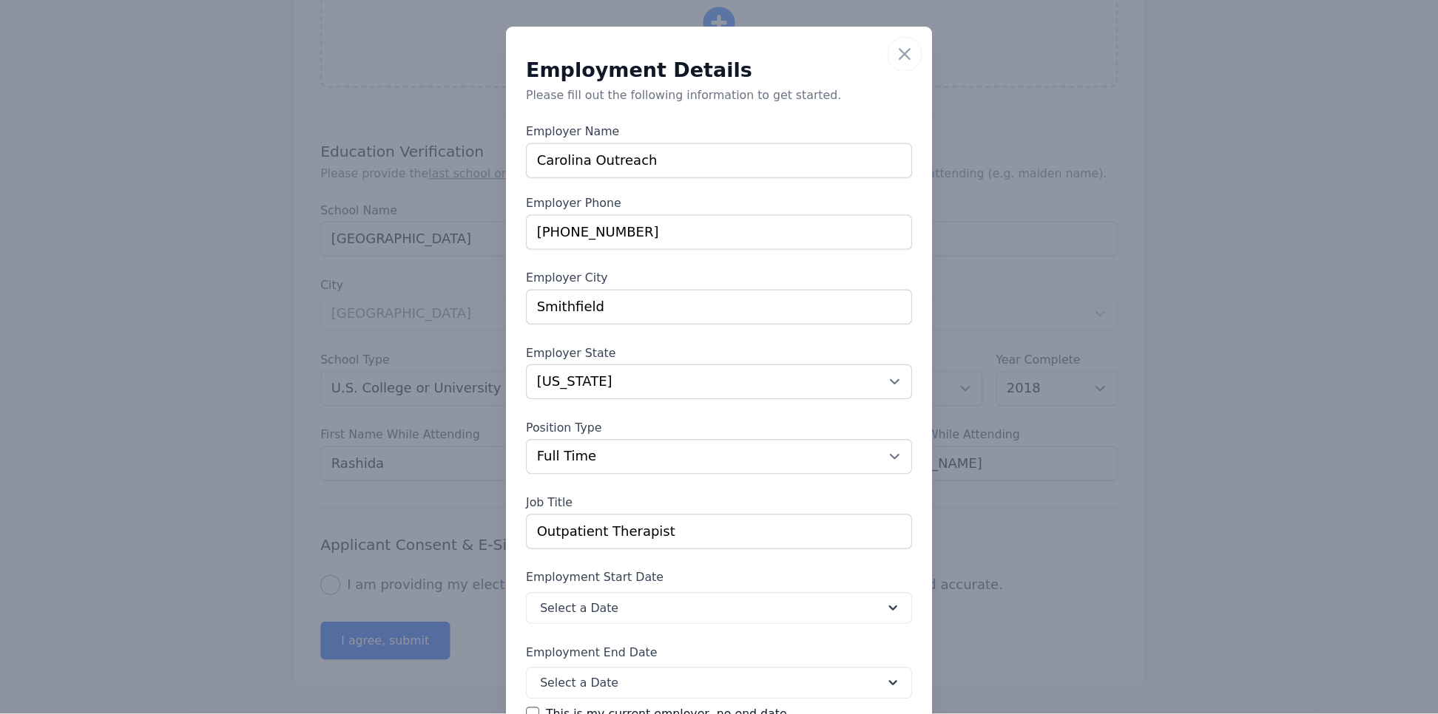
scroll to position [1396, 0]
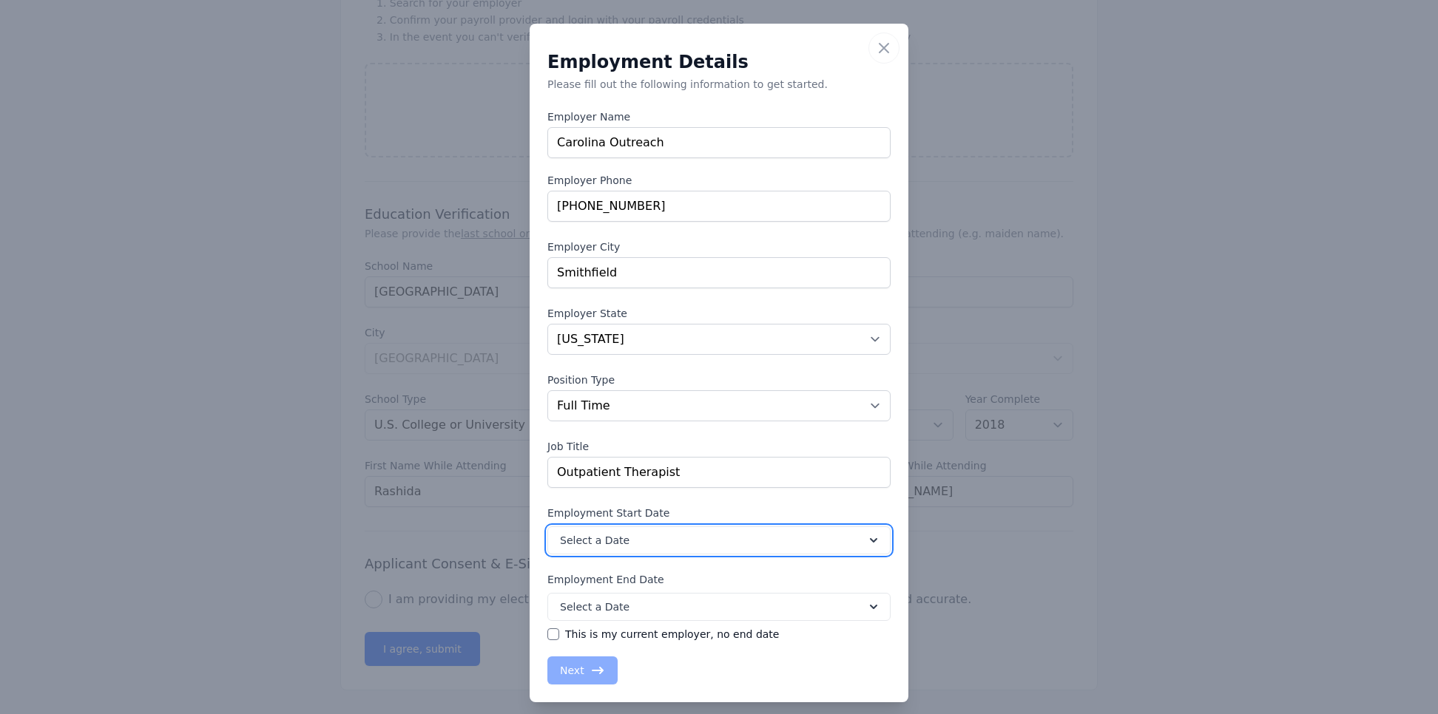
drag, startPoint x: 1256, startPoint y: 0, endPoint x: 862, endPoint y: 542, distance: 670.3
click at [866, 476] on icon at bounding box center [873, 540] width 15 height 15
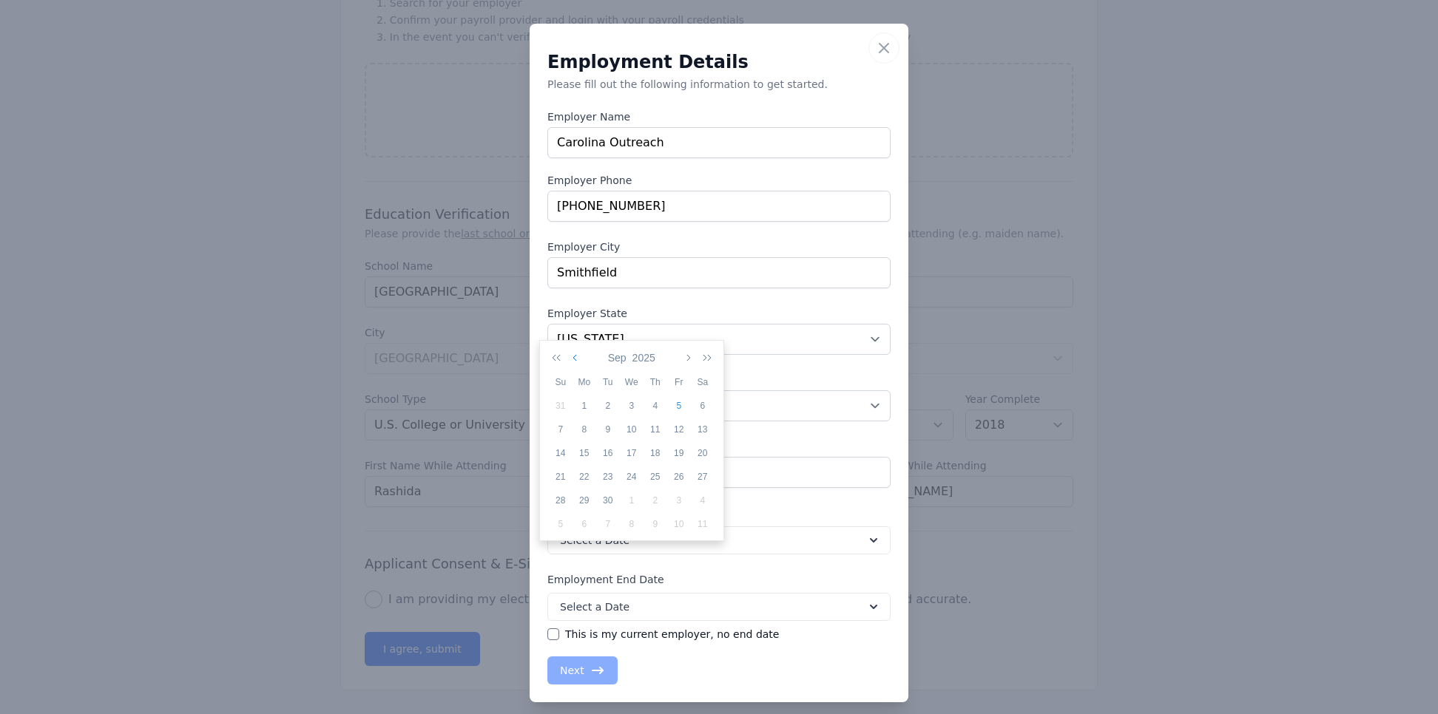
click at [570, 345] on button "button" at bounding box center [576, 357] width 13 height 25
click at [571, 345] on button "button" at bounding box center [576, 357] width 13 height 25
click at [553, 352] on icon "button" at bounding box center [559, 358] width 15 height 12
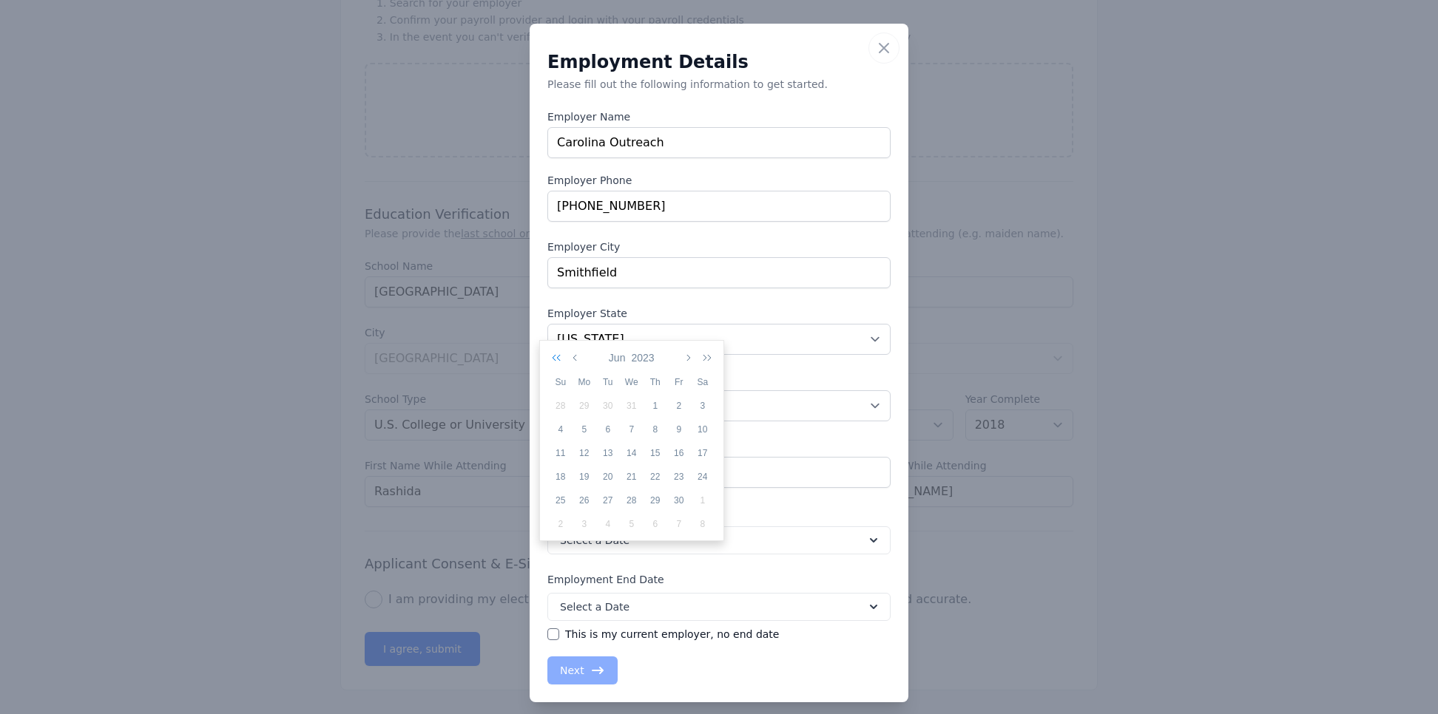
click at [553, 352] on icon "button" at bounding box center [559, 358] width 15 height 12
click at [552, 352] on icon "button" at bounding box center [559, 358] width 15 height 12
click at [550, 345] on button "button" at bounding box center [559, 357] width 21 height 25
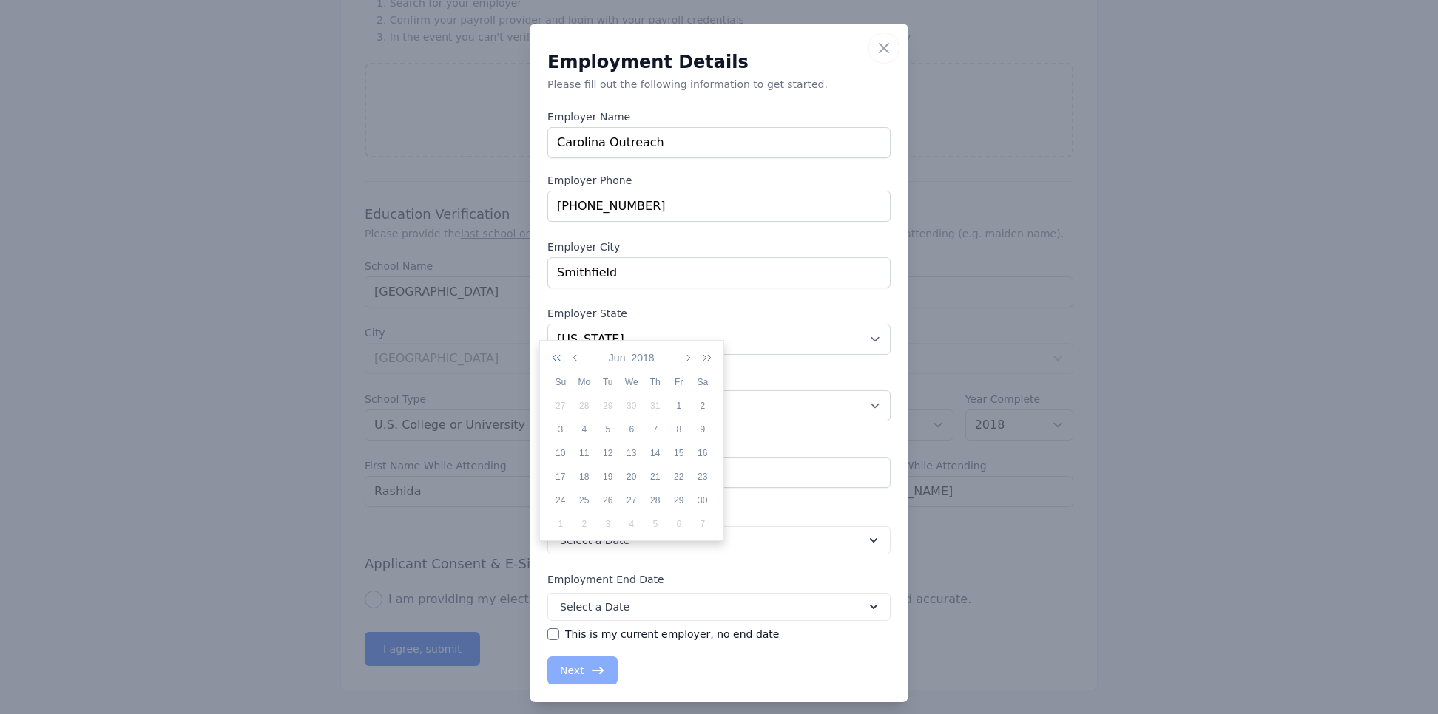
click at [550, 345] on button "button" at bounding box center [559, 357] width 21 height 25
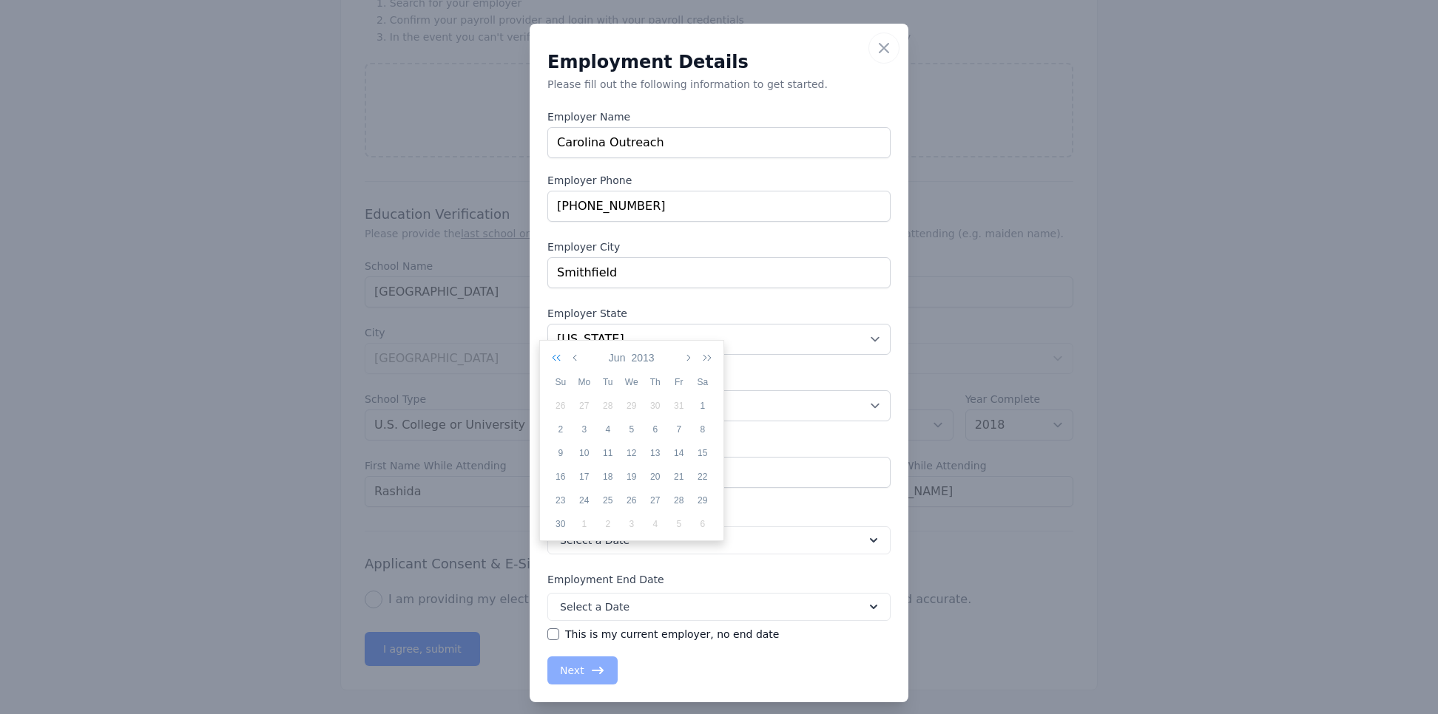
click at [550, 345] on button "button" at bounding box center [559, 357] width 21 height 25
click at [577, 352] on icon "button" at bounding box center [575, 358] width 7 height 12
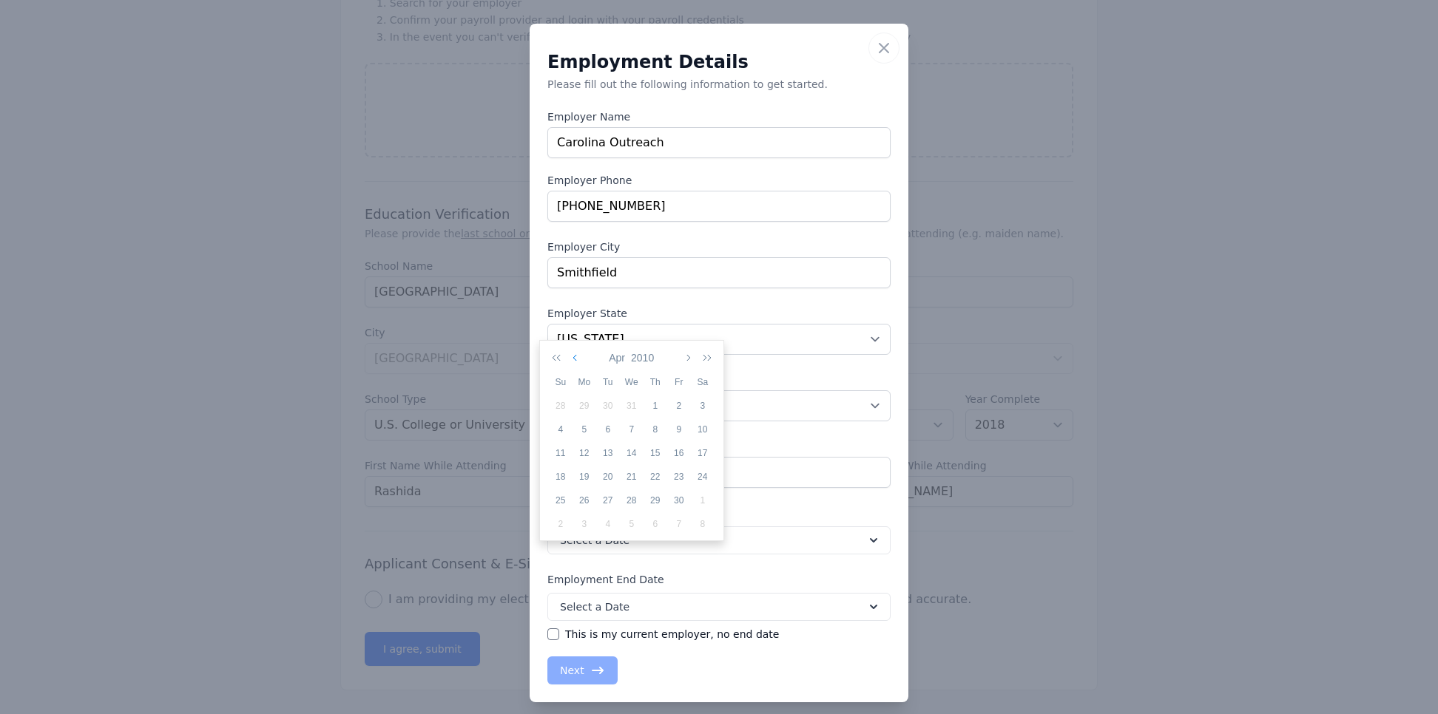
click at [577, 352] on icon "button" at bounding box center [575, 358] width 7 height 12
click at [552, 345] on button "button" at bounding box center [559, 357] width 21 height 25
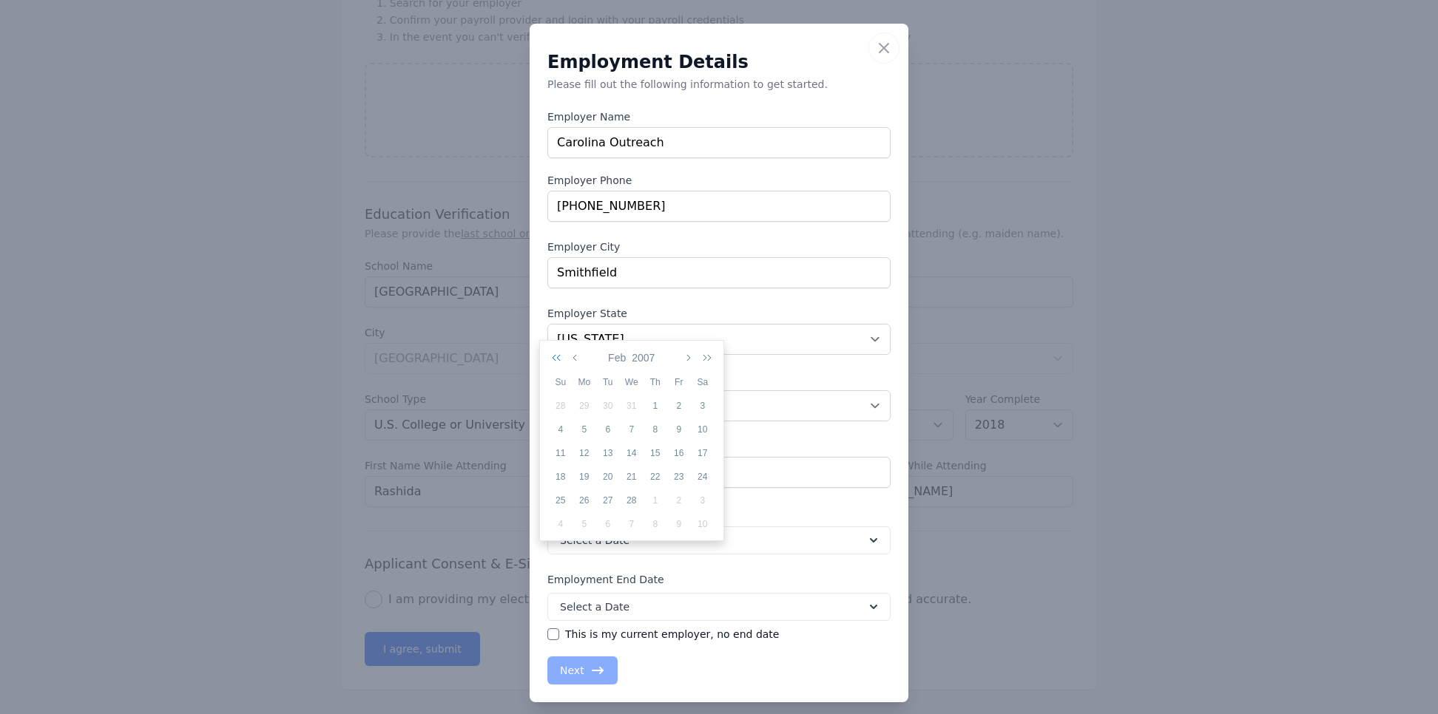
click at [552, 345] on button "button" at bounding box center [559, 357] width 21 height 25
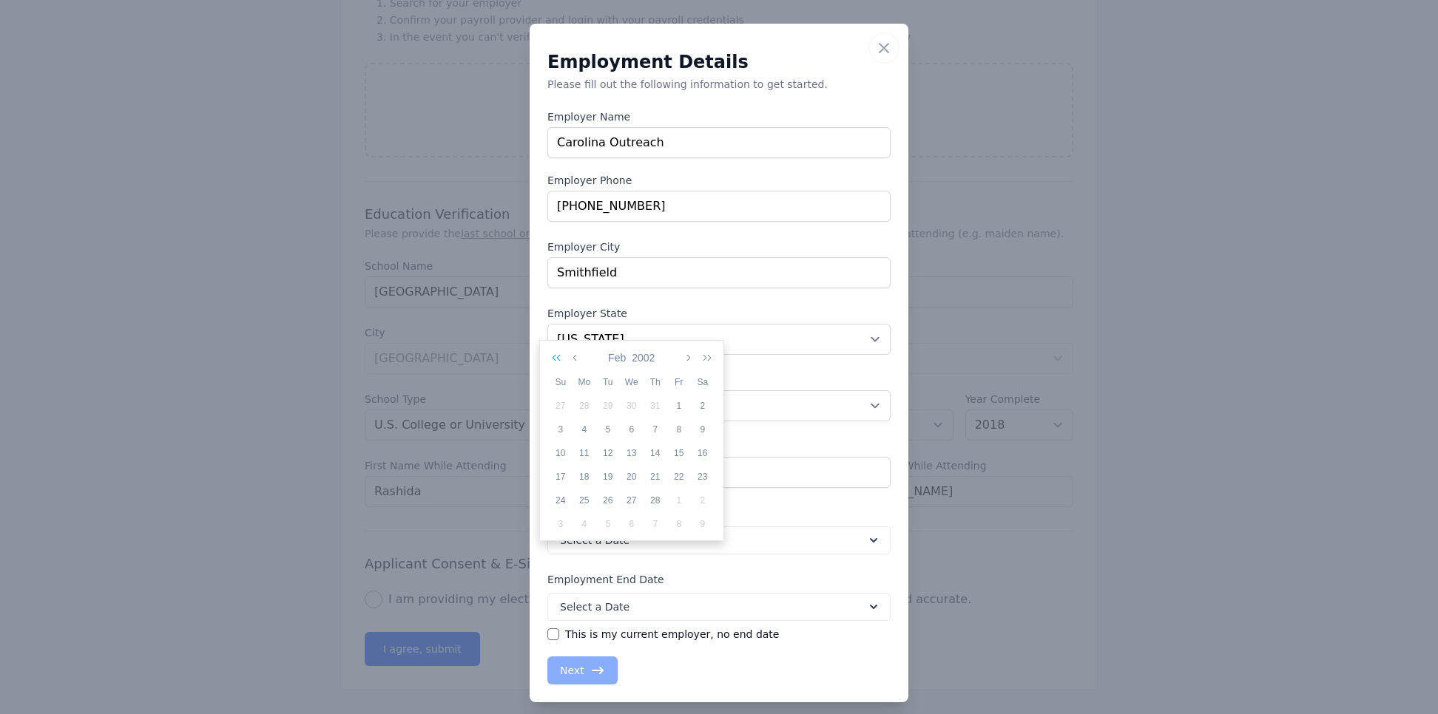
click at [552, 345] on button "button" at bounding box center [559, 357] width 21 height 25
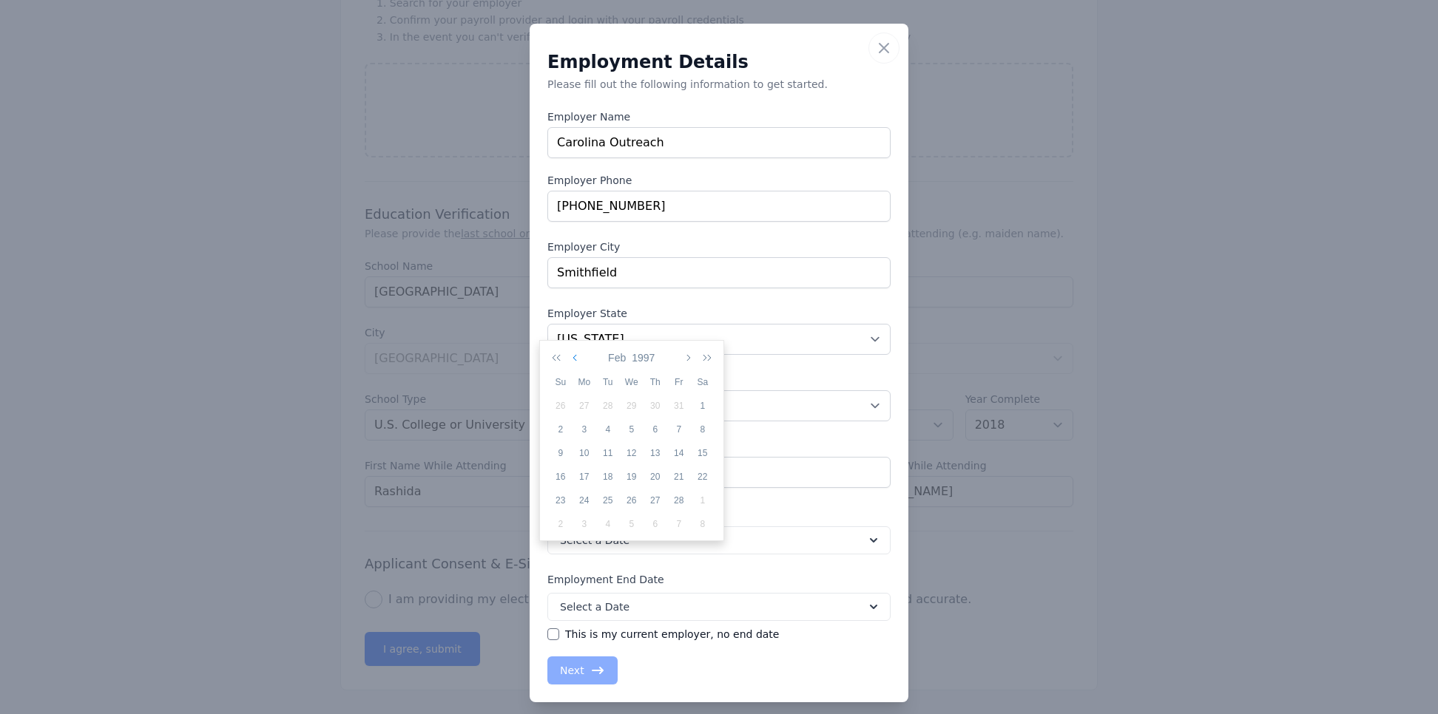
click at [575, 352] on icon "button" at bounding box center [575, 358] width 7 height 12
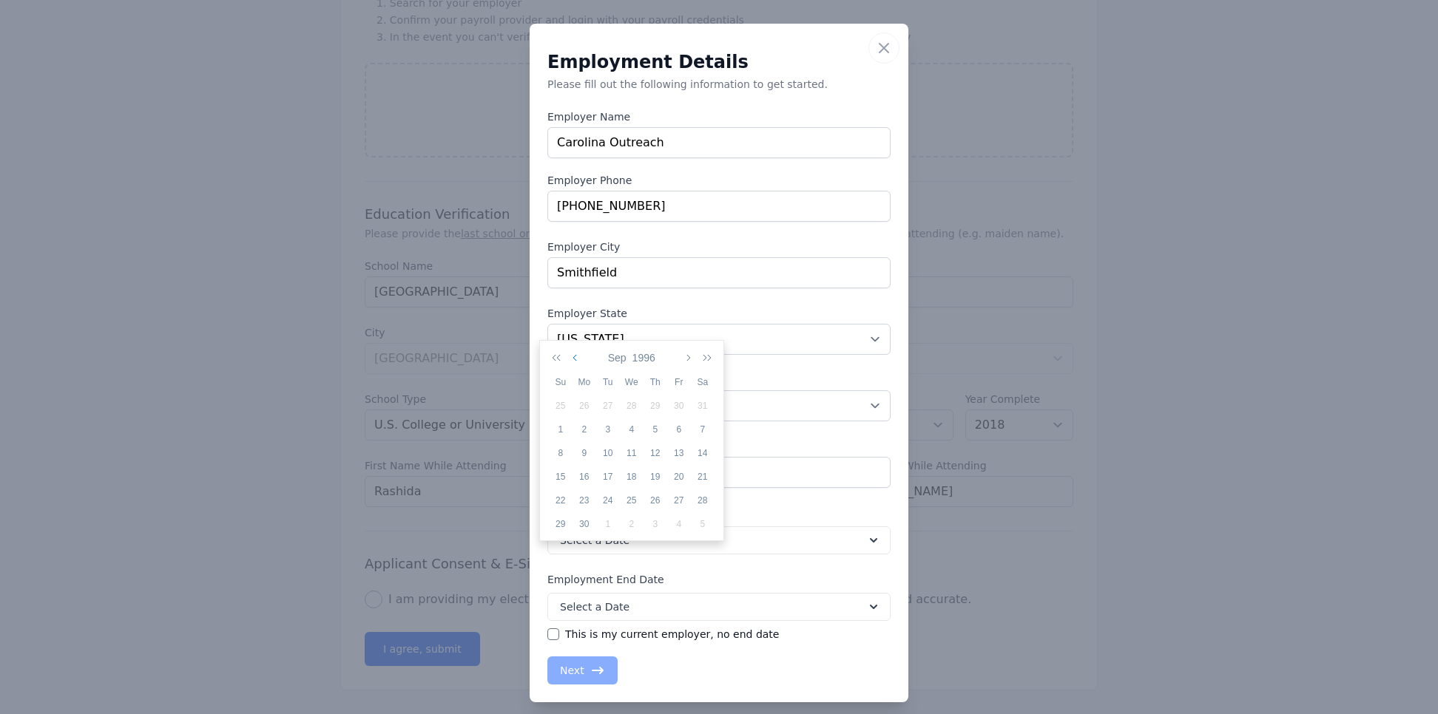
click at [575, 352] on icon "button" at bounding box center [575, 358] width 7 height 12
click at [561, 352] on icon "button" at bounding box center [559, 358] width 15 height 12
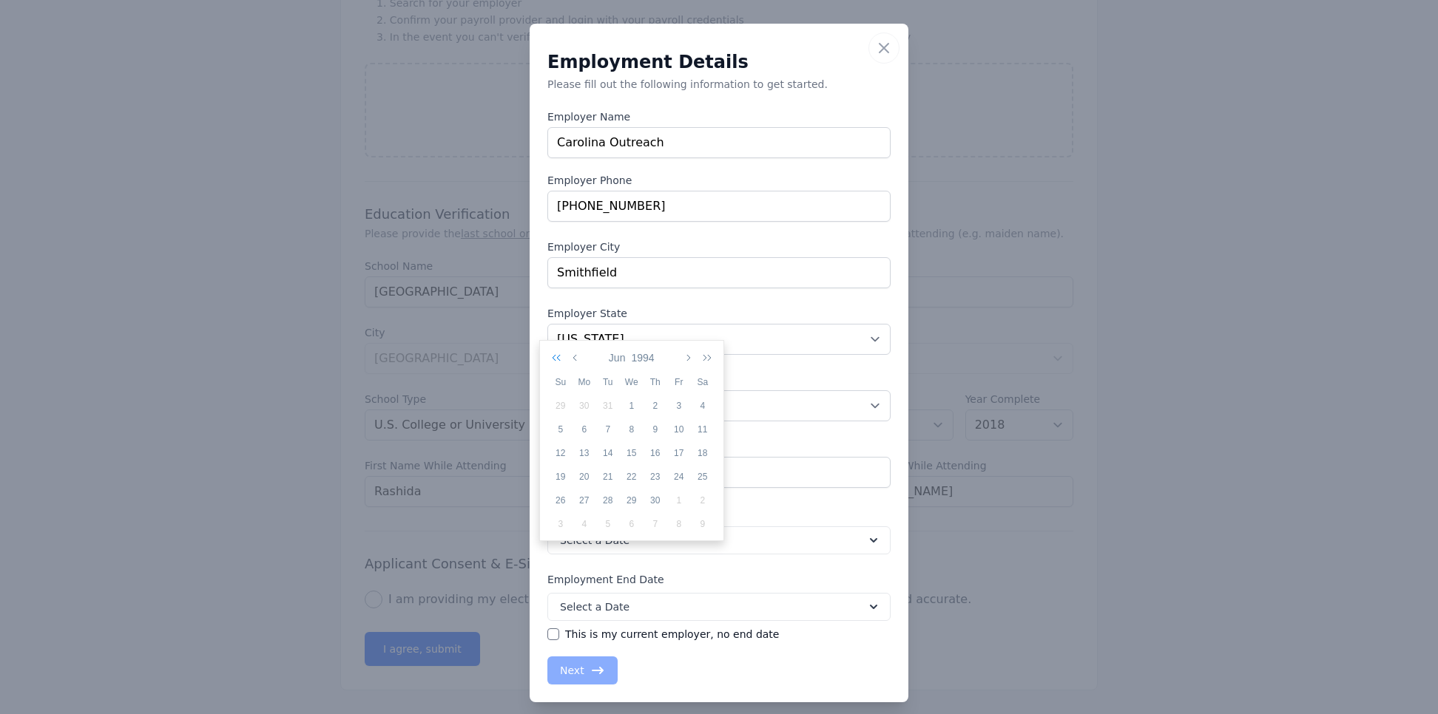
click at [561, 352] on icon "button" at bounding box center [559, 358] width 15 height 12
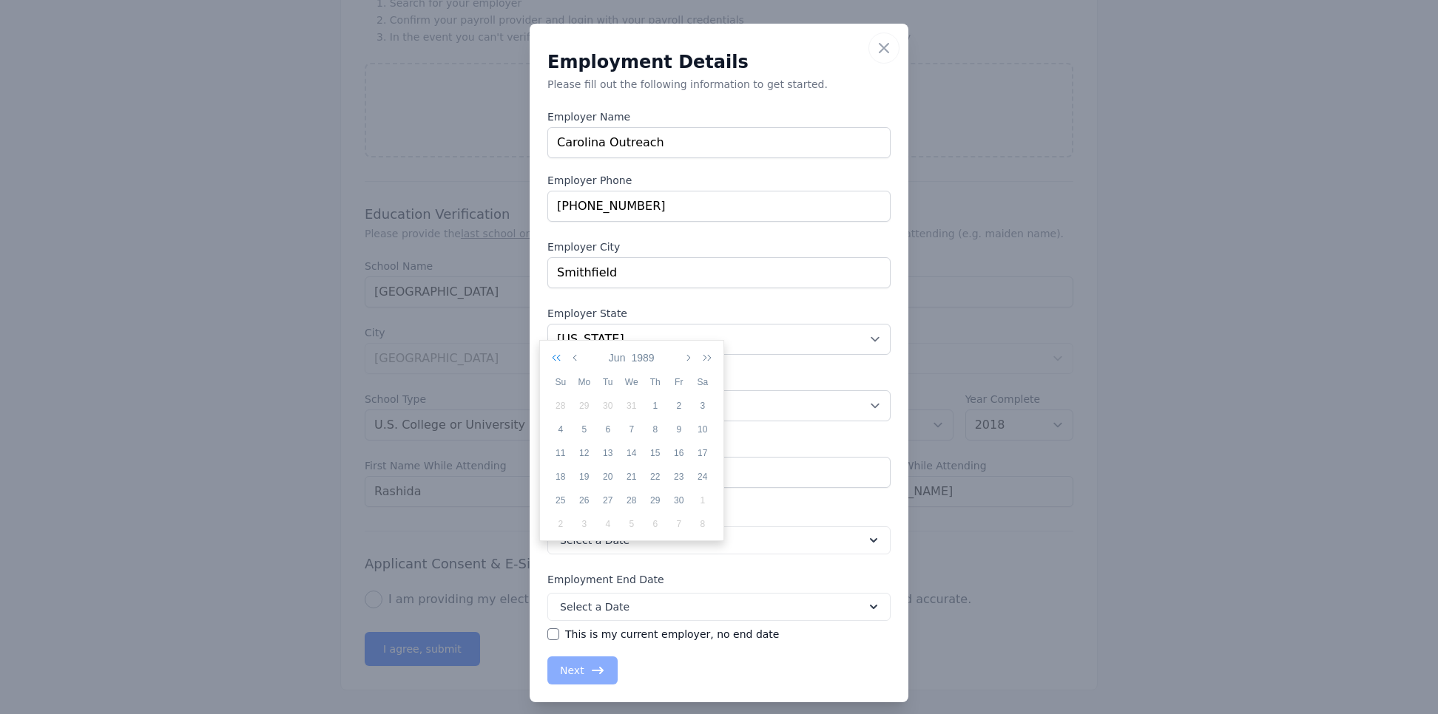
click at [561, 352] on icon "button" at bounding box center [559, 358] width 15 height 12
click at [560, 352] on icon "button" at bounding box center [559, 358] width 15 height 12
click at [558, 352] on icon "button" at bounding box center [559, 358] width 15 height 12
click at [552, 352] on icon "button" at bounding box center [559, 358] width 15 height 12
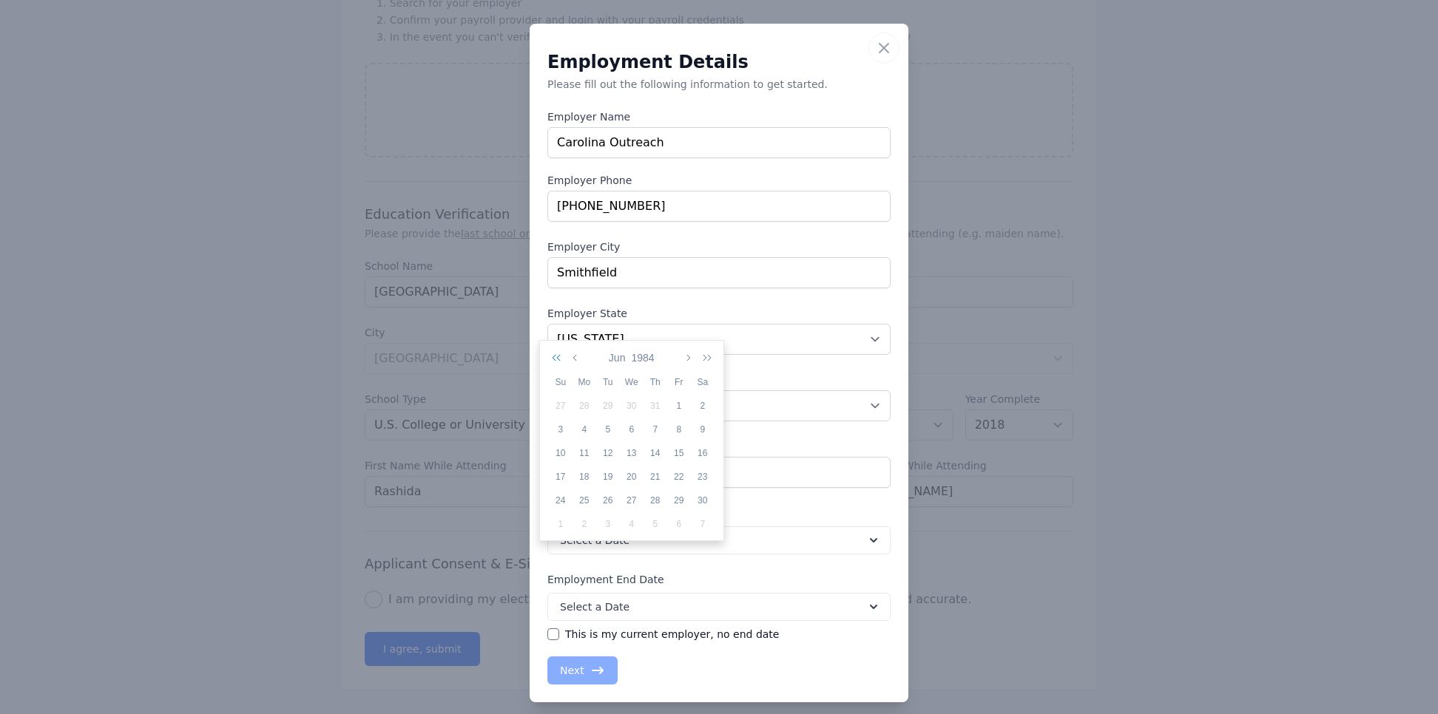
click at [555, 352] on icon "button" at bounding box center [559, 358] width 15 height 12
click at [578, 352] on icon "button" at bounding box center [575, 358] width 7 height 12
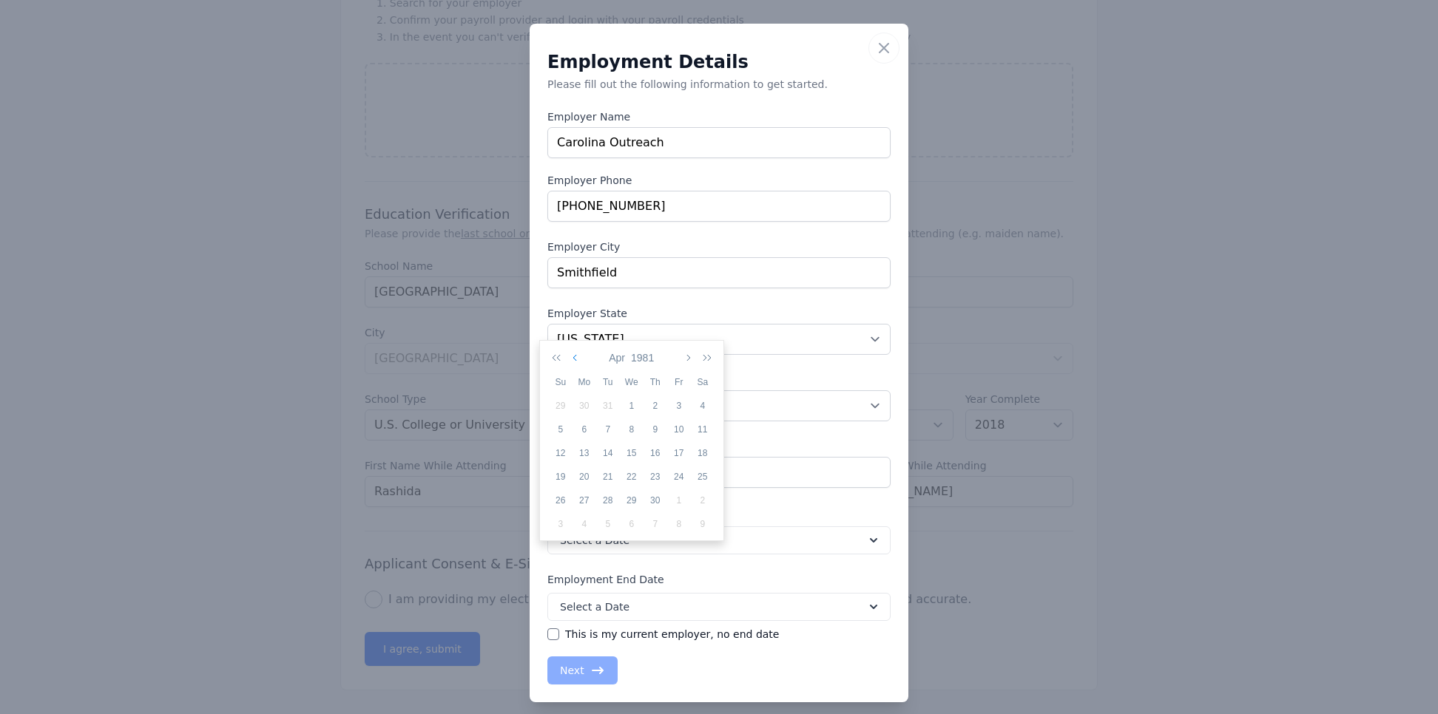
click at [578, 352] on icon "button" at bounding box center [575, 358] width 7 height 12
click at [703, 352] on icon "button" at bounding box center [704, 358] width 15 height 12
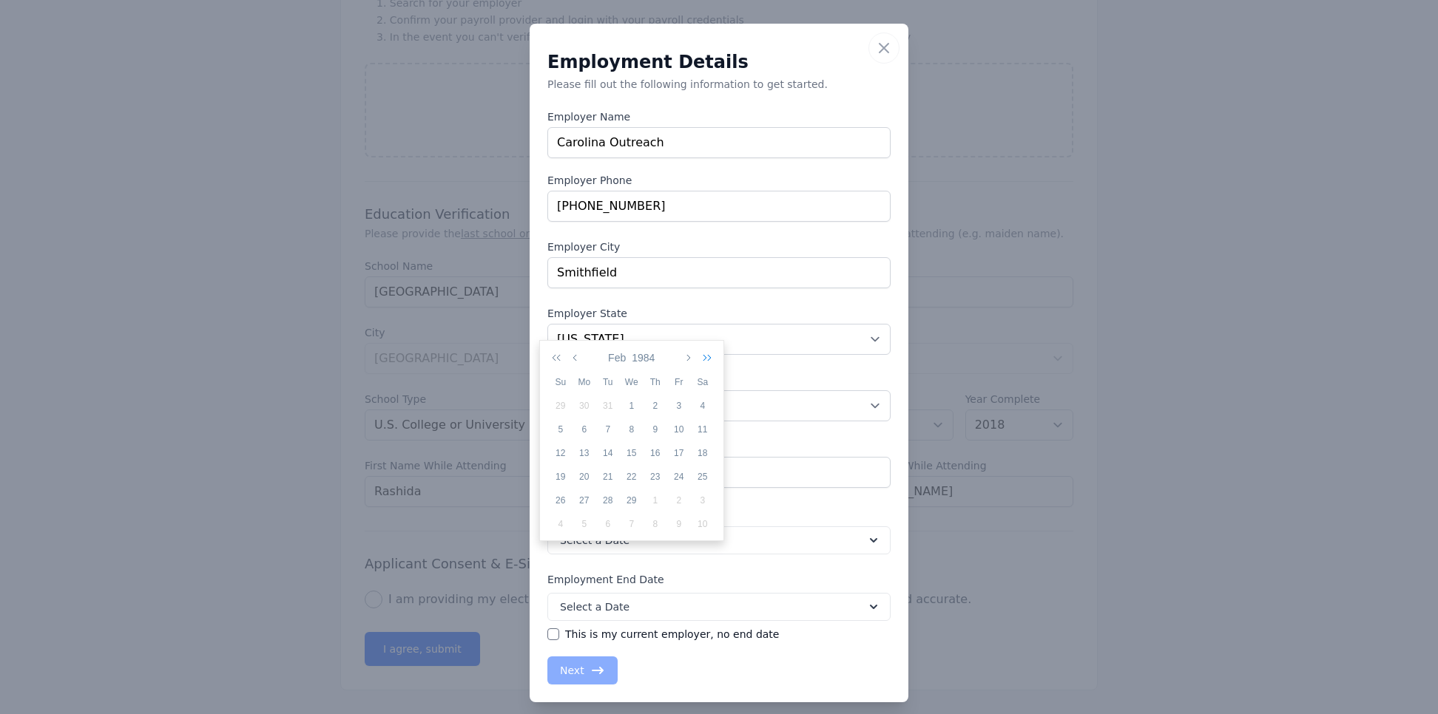
click at [703, 352] on icon "button" at bounding box center [704, 358] width 15 height 12
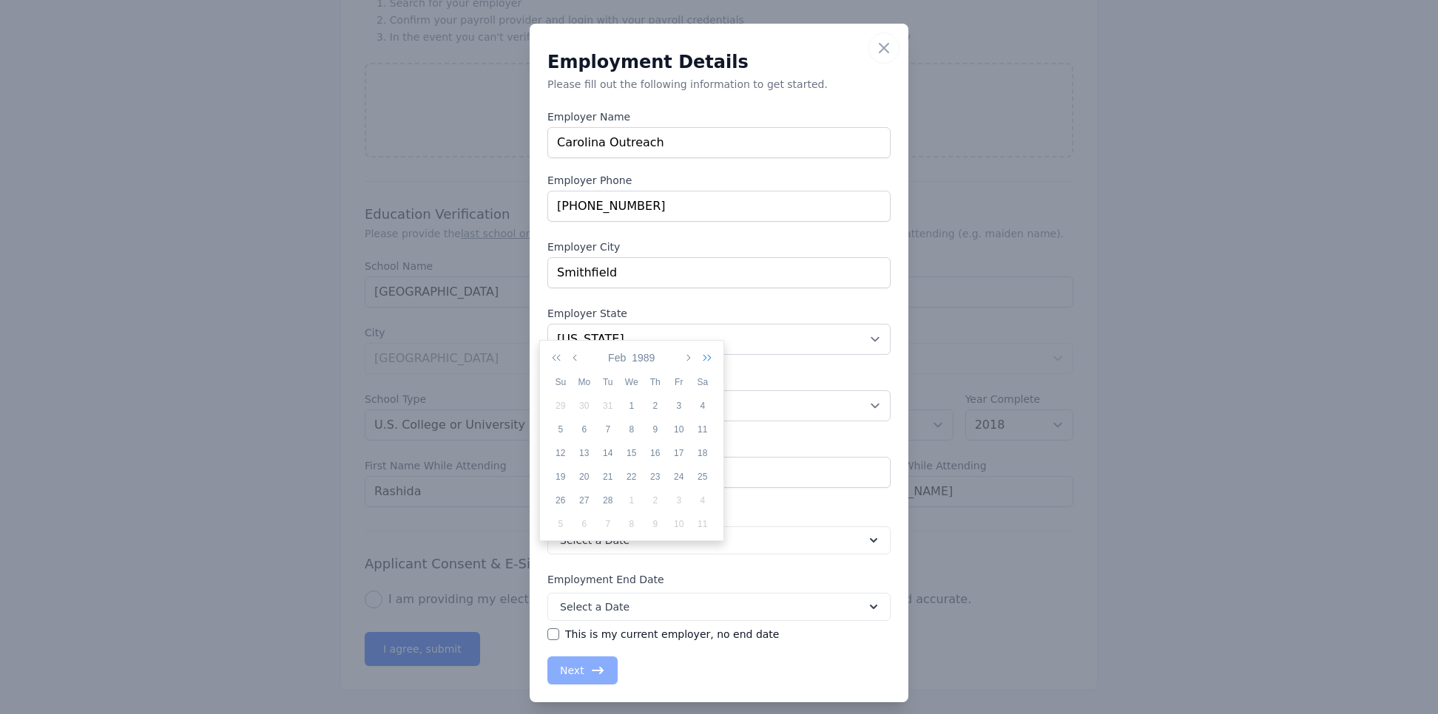
click at [703, 352] on icon "button" at bounding box center [704, 358] width 15 height 12
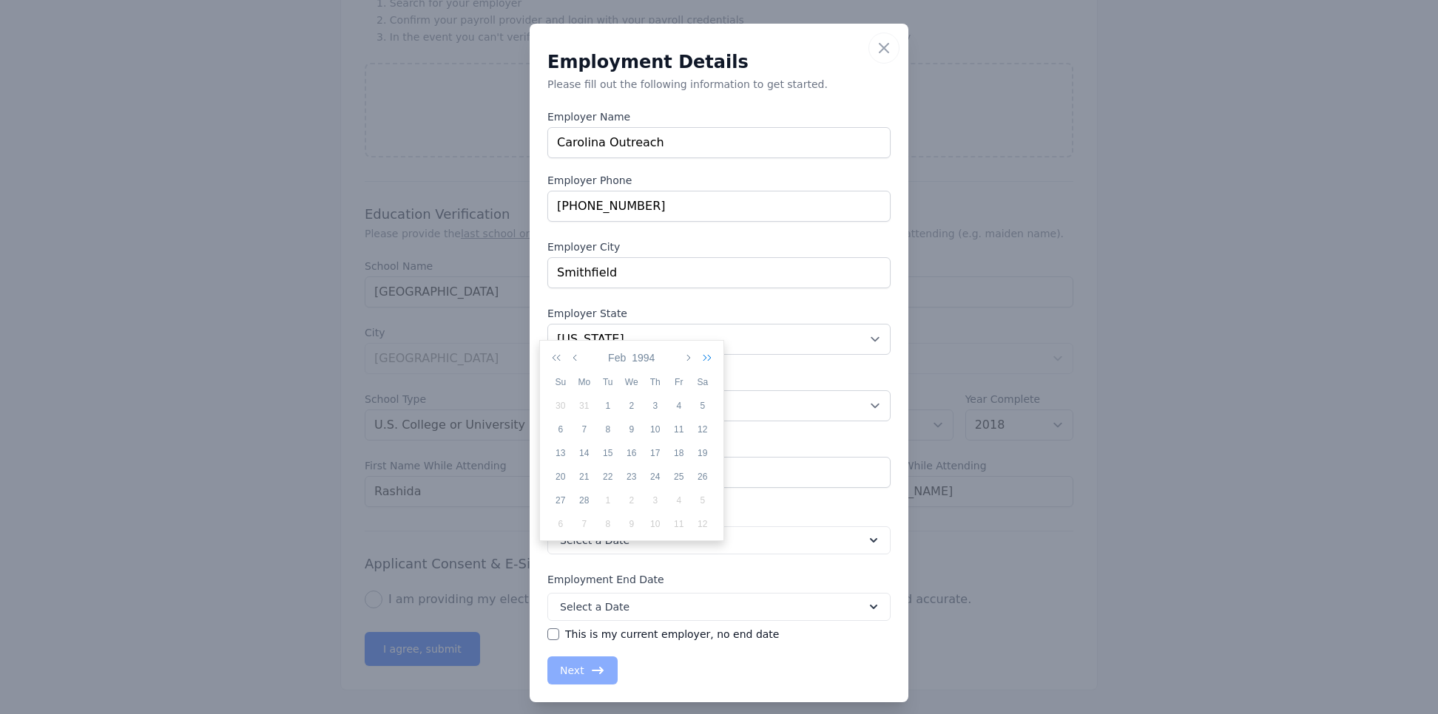
click at [703, 352] on icon "button" at bounding box center [704, 358] width 15 height 12
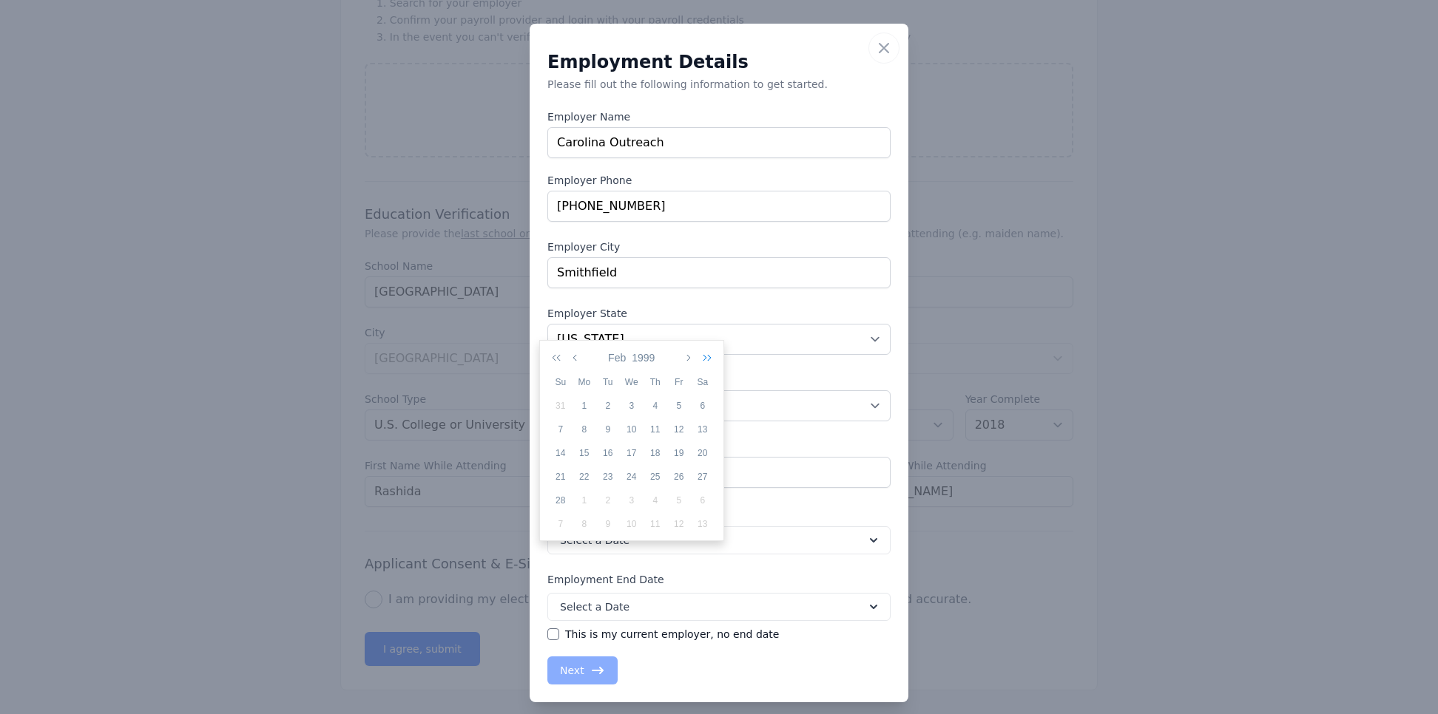
click at [703, 352] on icon "button" at bounding box center [704, 358] width 15 height 12
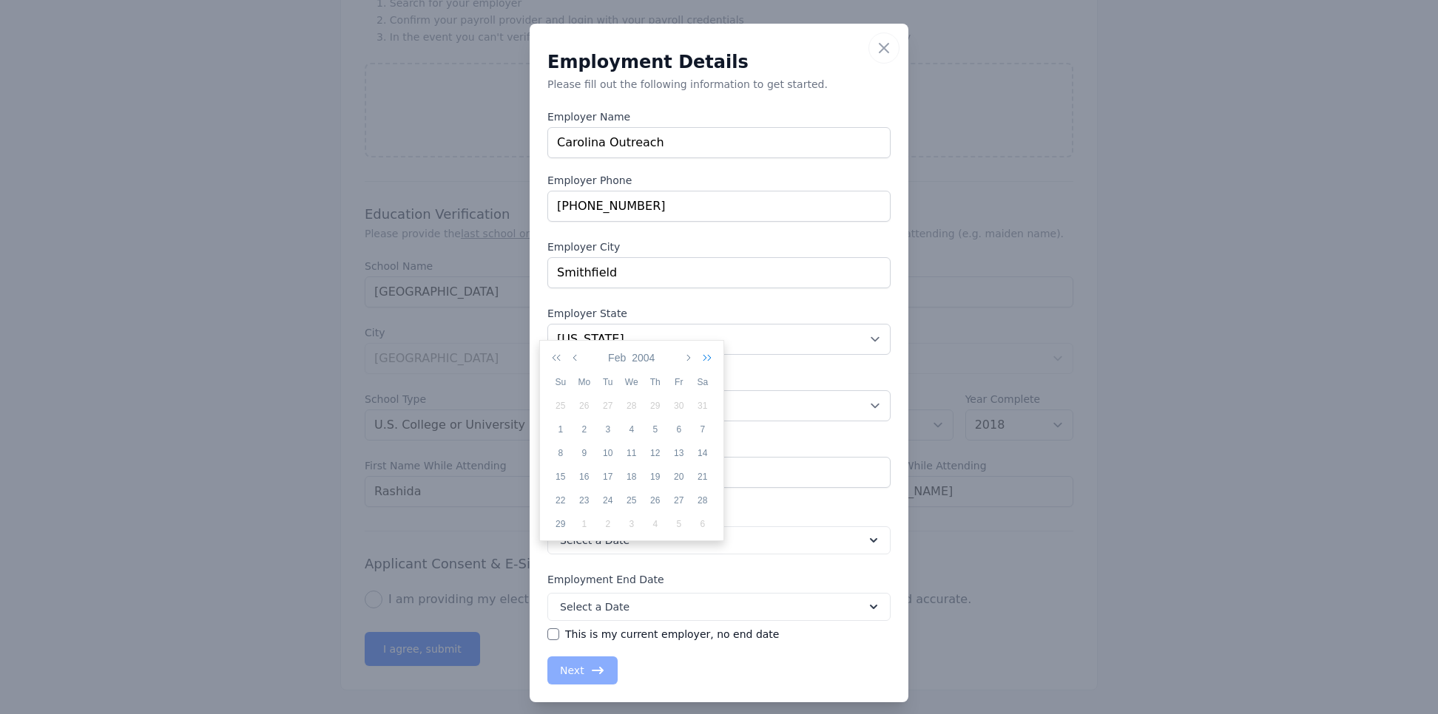
click at [703, 352] on icon "button" at bounding box center [704, 358] width 15 height 12
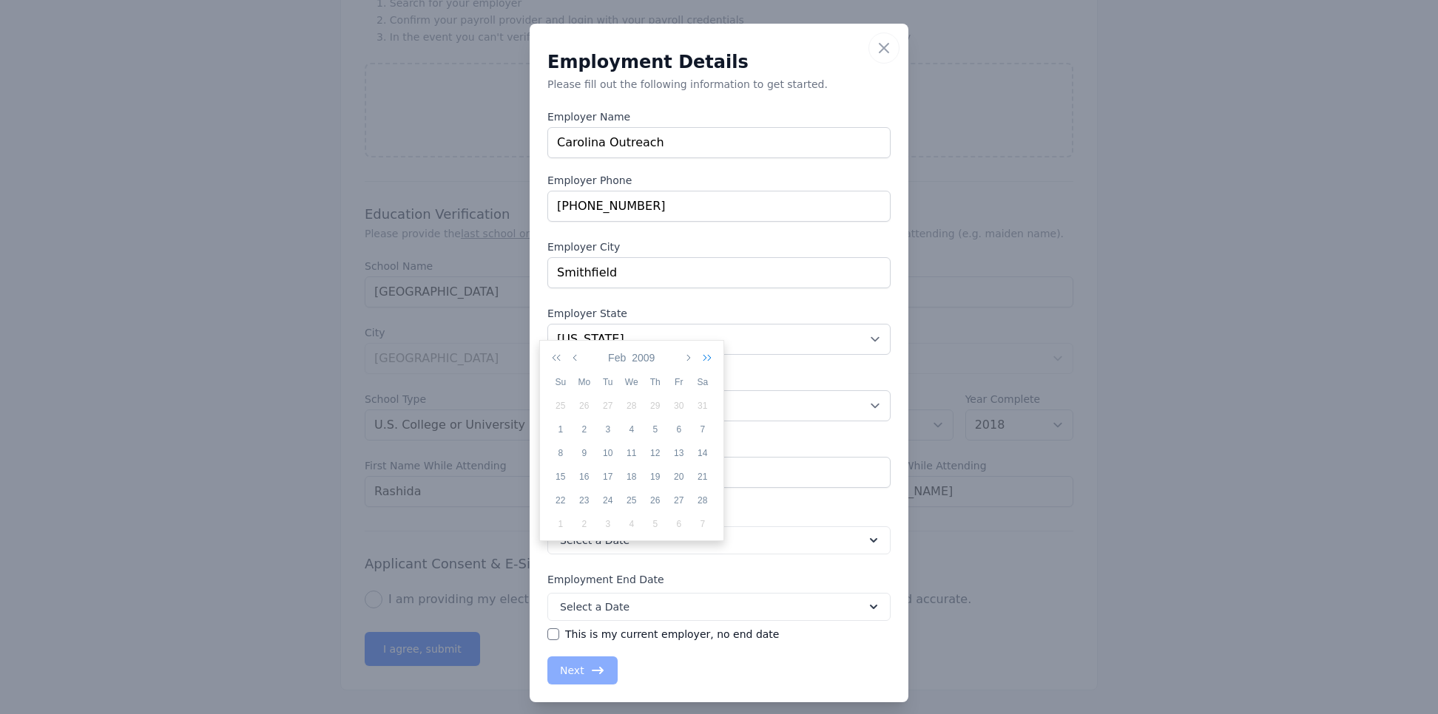
click at [703, 352] on icon "button" at bounding box center [704, 358] width 15 height 12
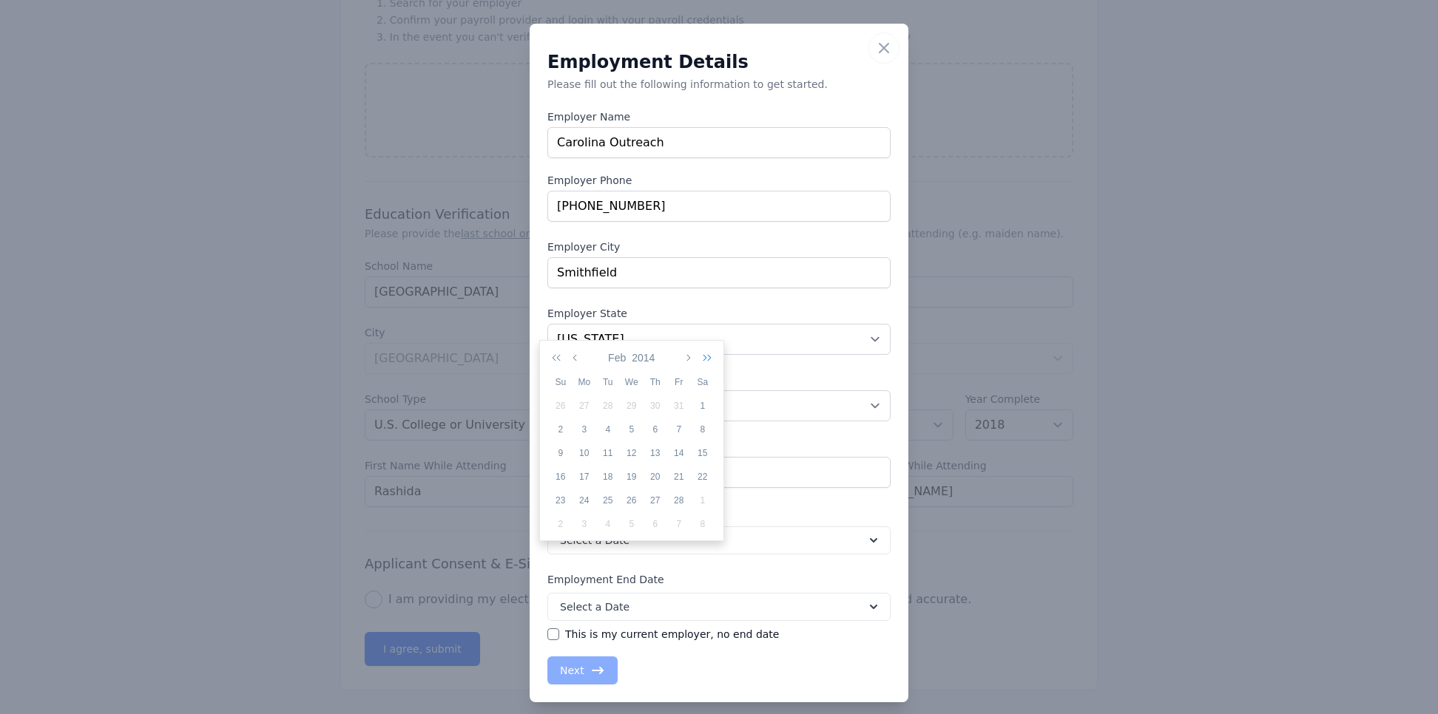
click at [703, 352] on icon "button" at bounding box center [704, 358] width 15 height 12
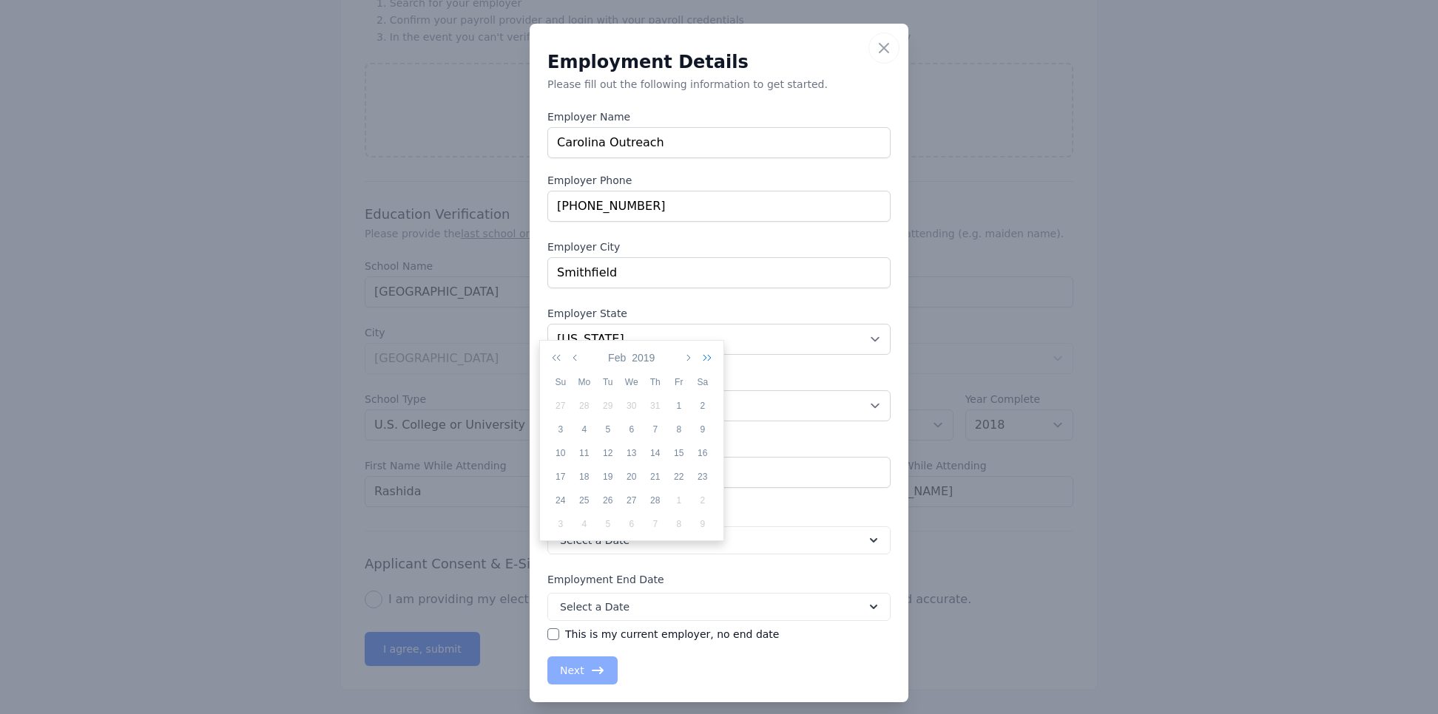
click at [703, 352] on icon "button" at bounding box center [704, 358] width 15 height 12
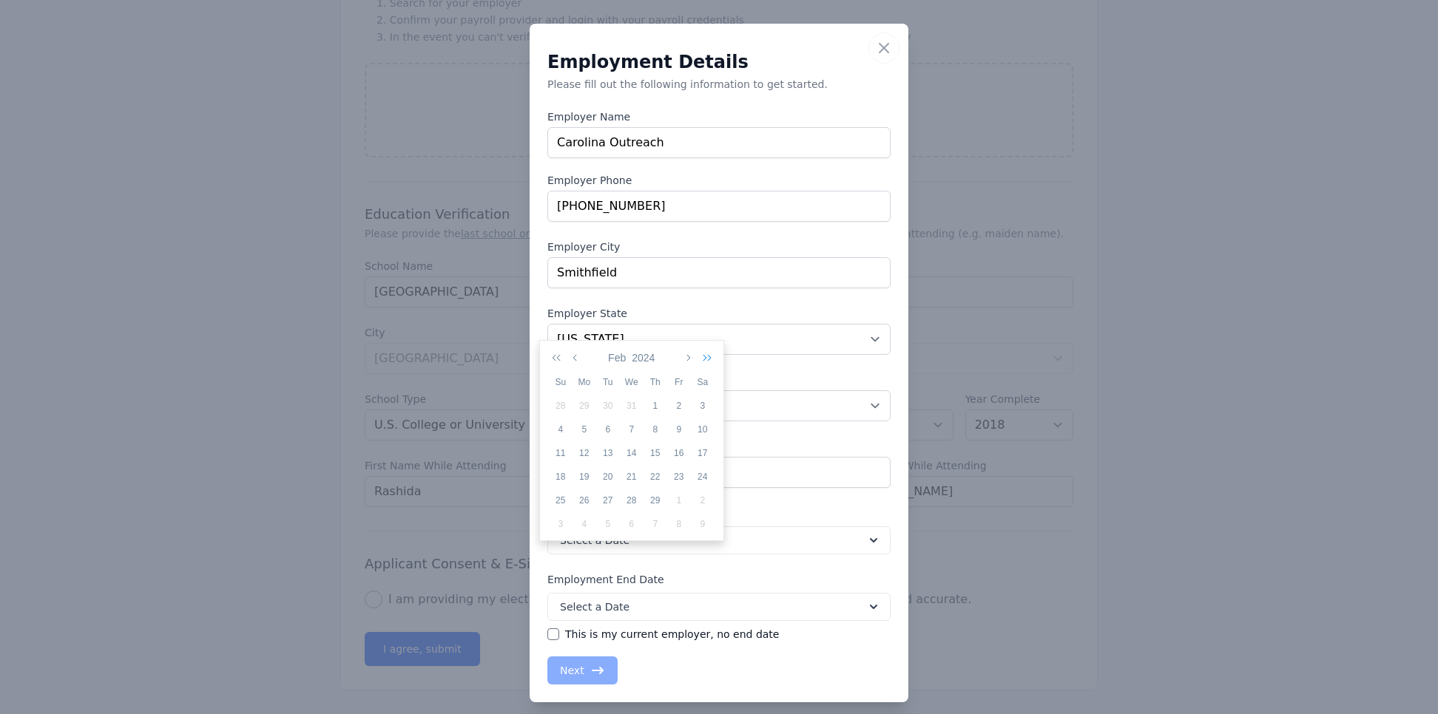
click at [703, 352] on icon "button" at bounding box center [704, 358] width 15 height 12
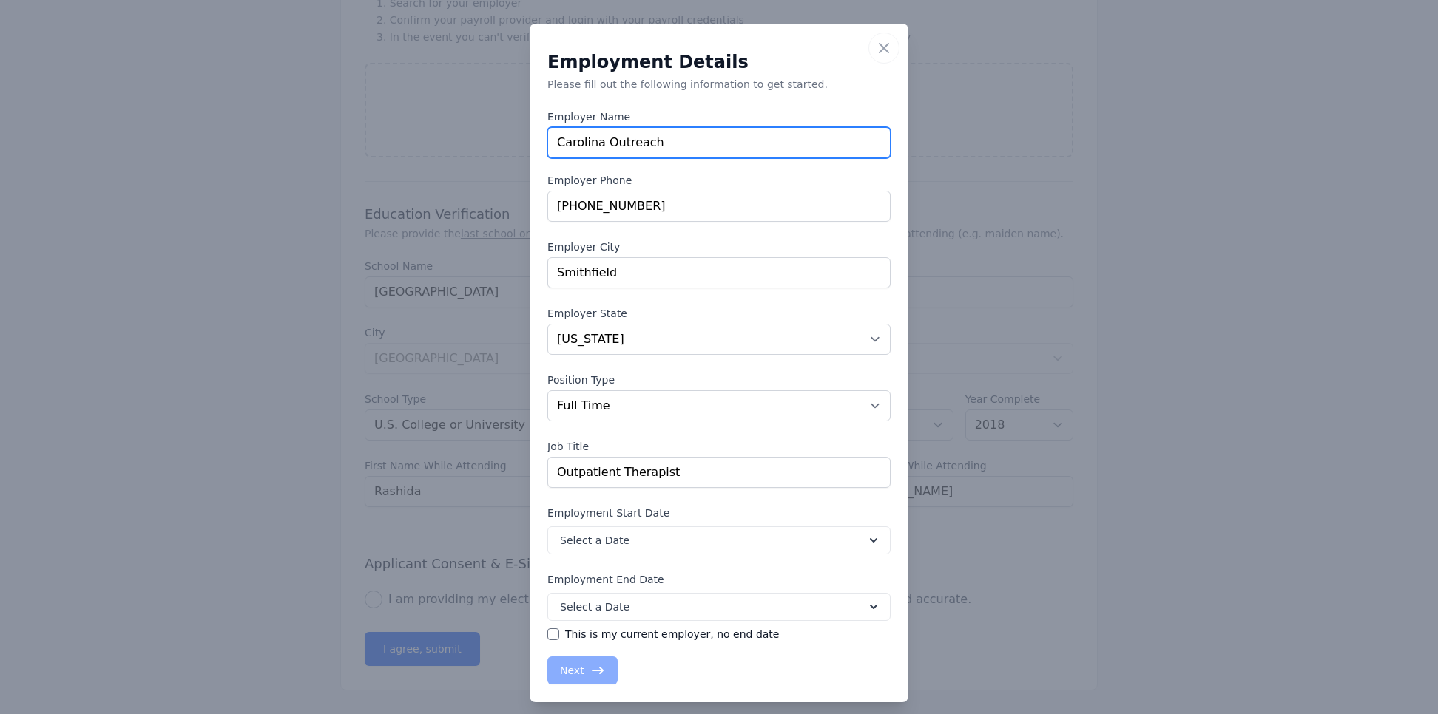
click at [692, 146] on input "Carolina Outreach" at bounding box center [718, 142] width 343 height 31
type input "C"
type input "Southeastern Behavioral Health"
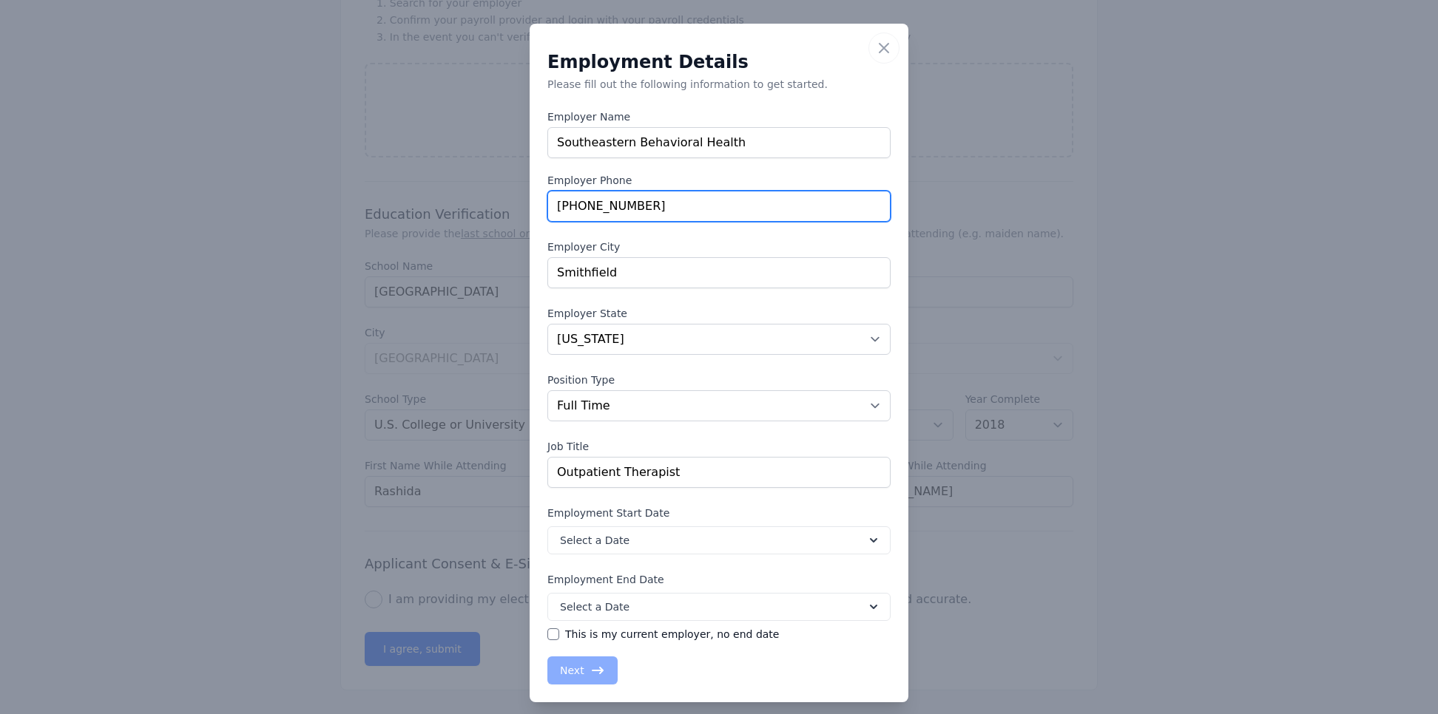
click at [642, 222] on input "[PHONE_NUMBER]" at bounding box center [718, 206] width 343 height 31
type input "9"
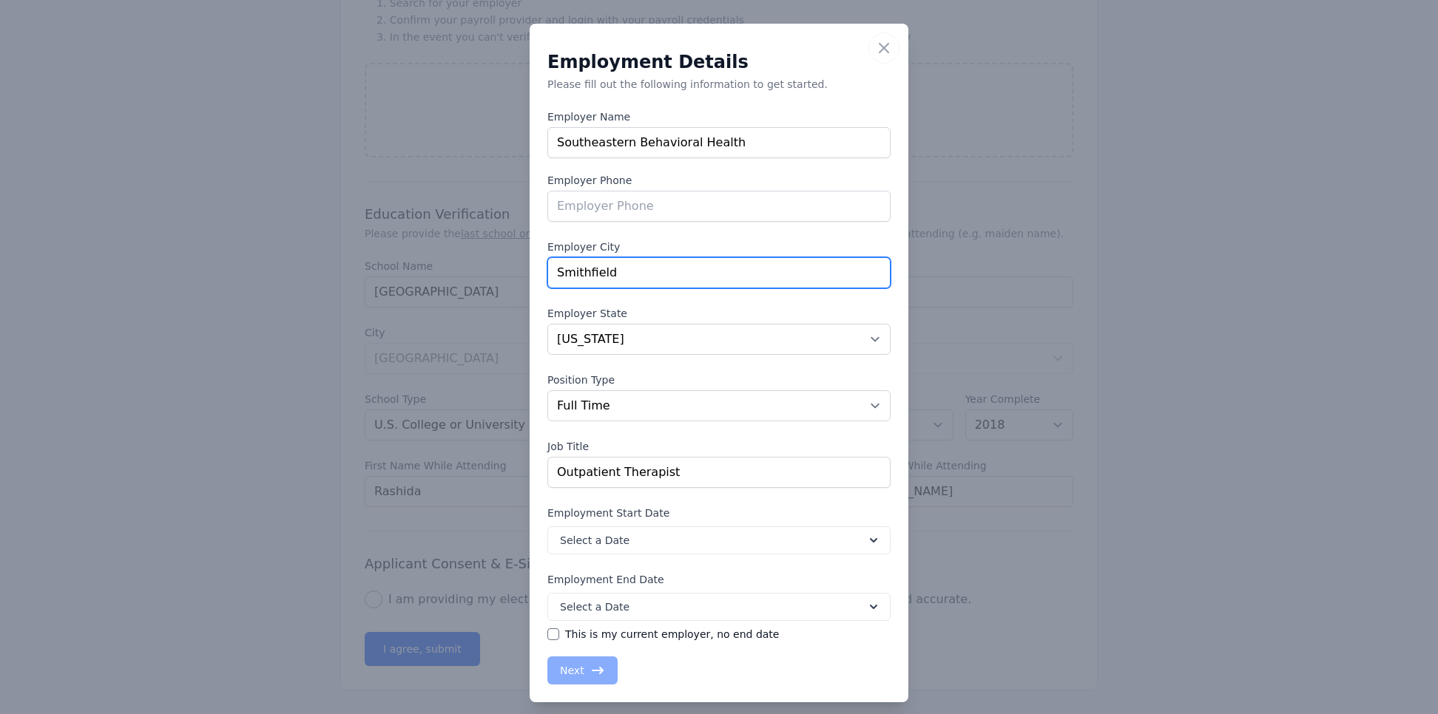
click at [643, 288] on input "Smithfield" at bounding box center [718, 272] width 343 height 31
type input "S"
type input "Lumberton"
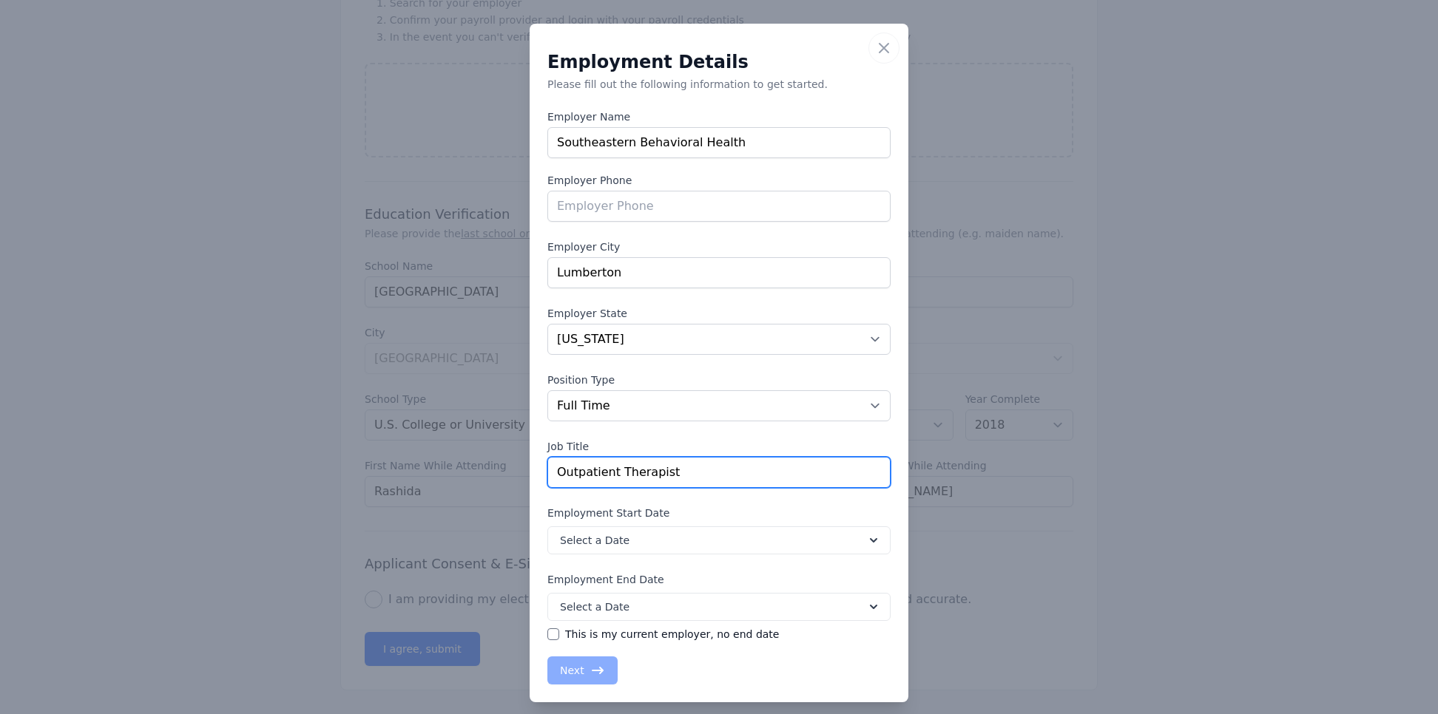
drag, startPoint x: 663, startPoint y: 479, endPoint x: 660, endPoint y: 466, distance: 13.8
click at [660, 466] on input "Outpatient Therapist" at bounding box center [718, 472] width 343 height 31
type input "O"
type input "Intensive In-Home Team Lead"
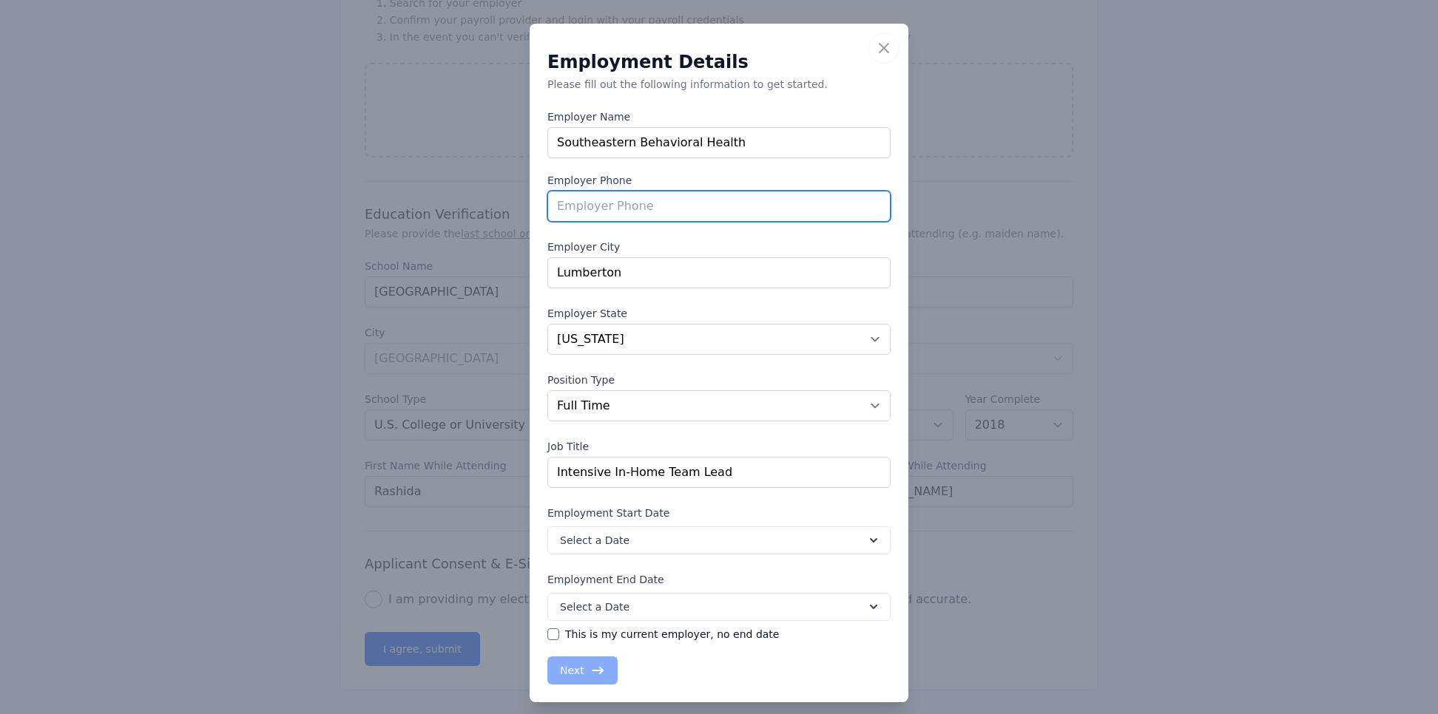
click at [677, 212] on input "tel" at bounding box center [718, 206] width 343 height 31
type input "[PHONE_NUMBER]"
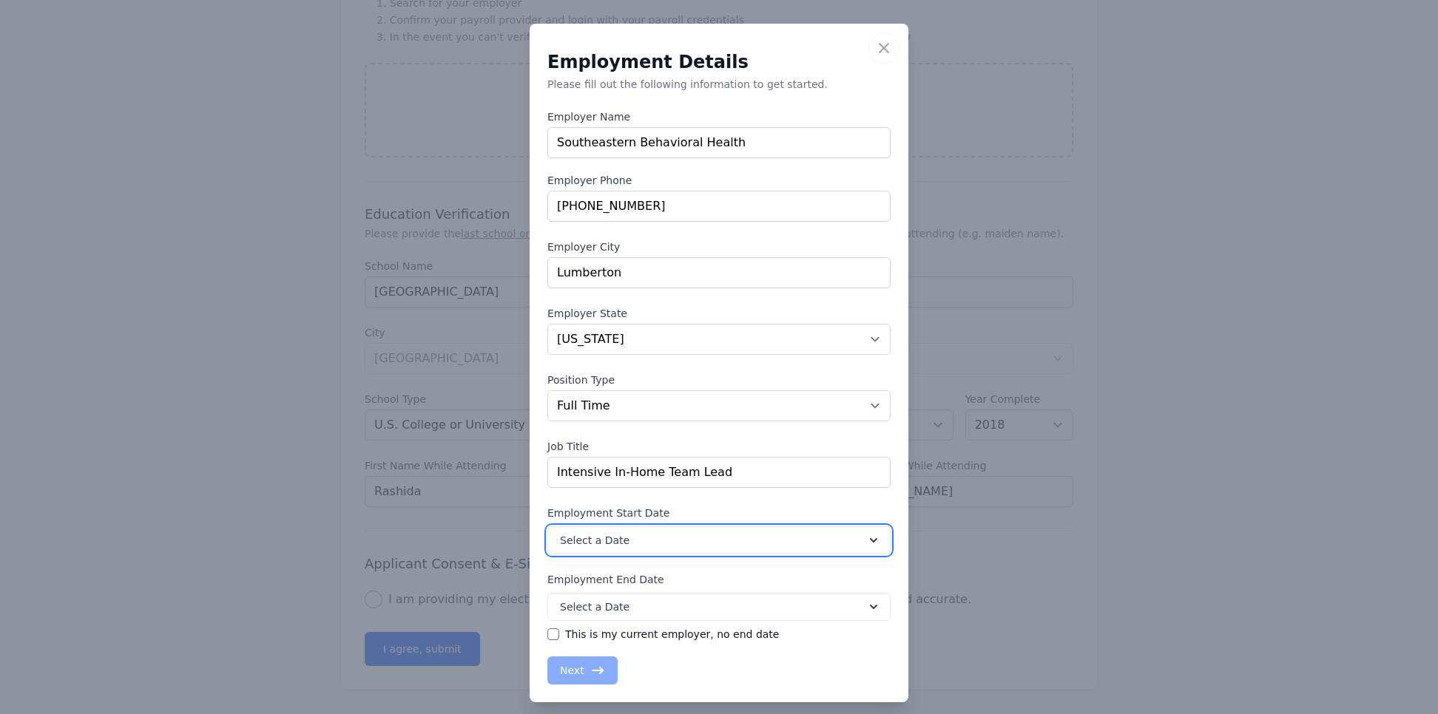
click at [870, 476] on icon at bounding box center [873, 540] width 7 height 4
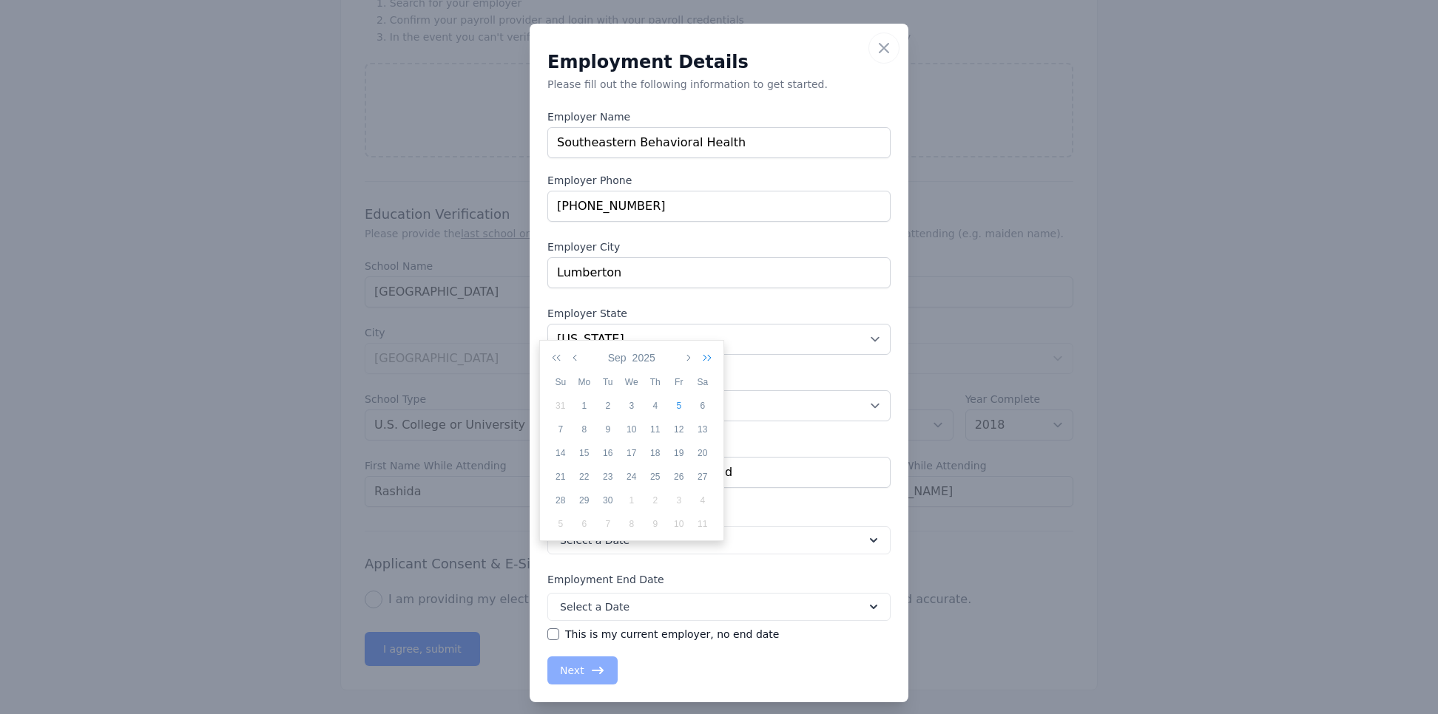
click at [708, 354] on button "button" at bounding box center [704, 357] width 21 height 25
click at [706, 352] on icon "button" at bounding box center [704, 358] width 15 height 12
click at [561, 352] on icon "button" at bounding box center [559, 358] width 15 height 12
click at [549, 345] on button "button" at bounding box center [559, 357] width 21 height 25
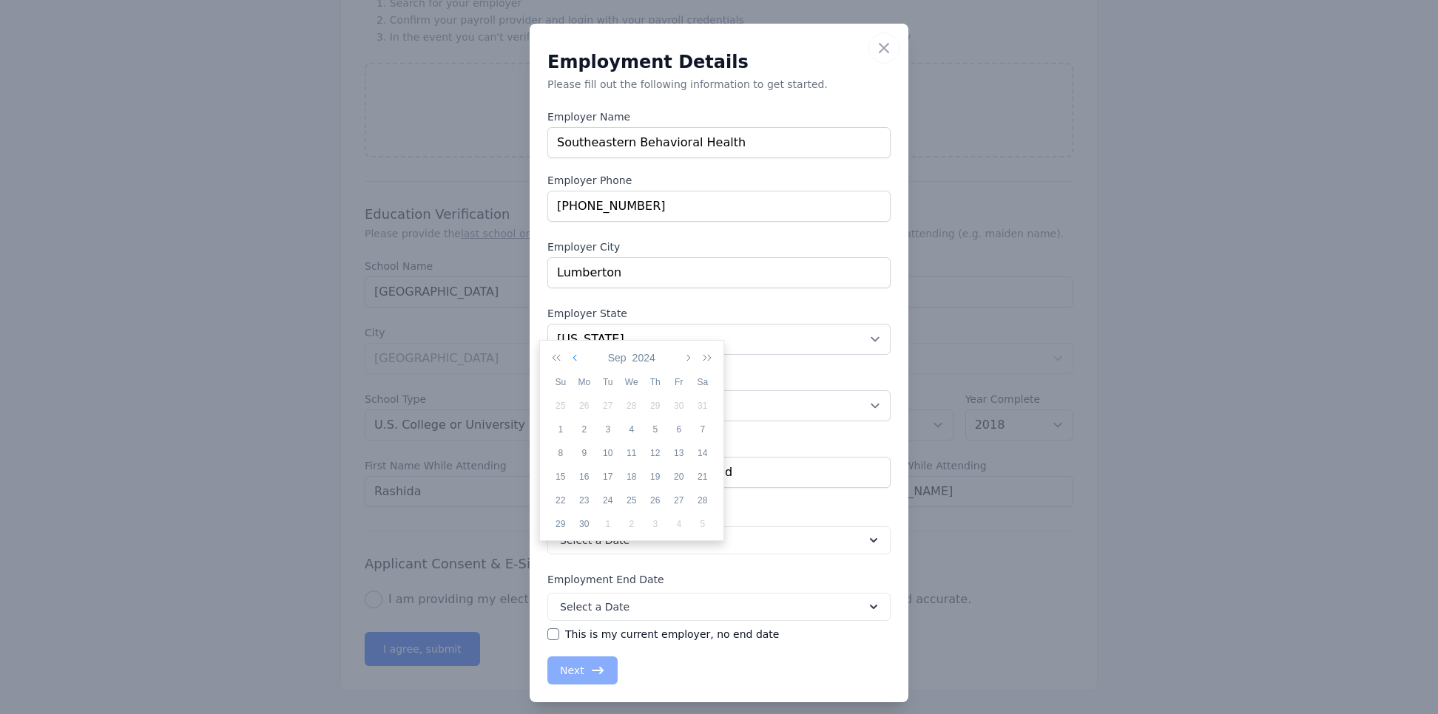
click at [575, 352] on icon "button" at bounding box center [575, 358] width 7 height 12
click at [558, 352] on icon "button" at bounding box center [559, 358] width 15 height 12
click at [709, 352] on icon "button" at bounding box center [704, 358] width 15 height 12
click at [689, 352] on icon "button" at bounding box center [686, 358] width 7 height 12
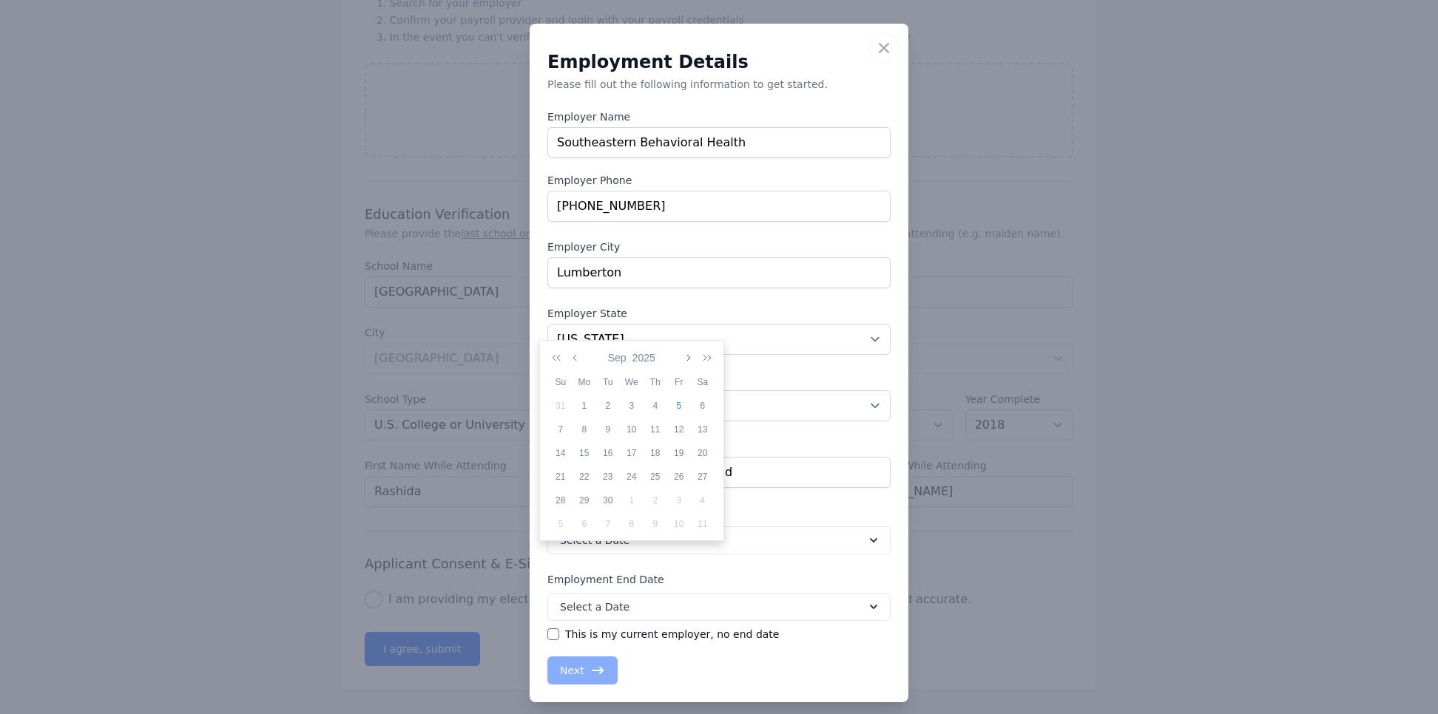
click at [688, 352] on icon "button" at bounding box center [686, 358] width 7 height 12
click at [686, 352] on icon "button" at bounding box center [686, 358] width 7 height 12
click at [571, 349] on button "button" at bounding box center [576, 357] width 13 height 25
click at [558, 353] on button "button" at bounding box center [559, 357] width 21 height 25
click at [558, 351] on button "button" at bounding box center [559, 357] width 21 height 25
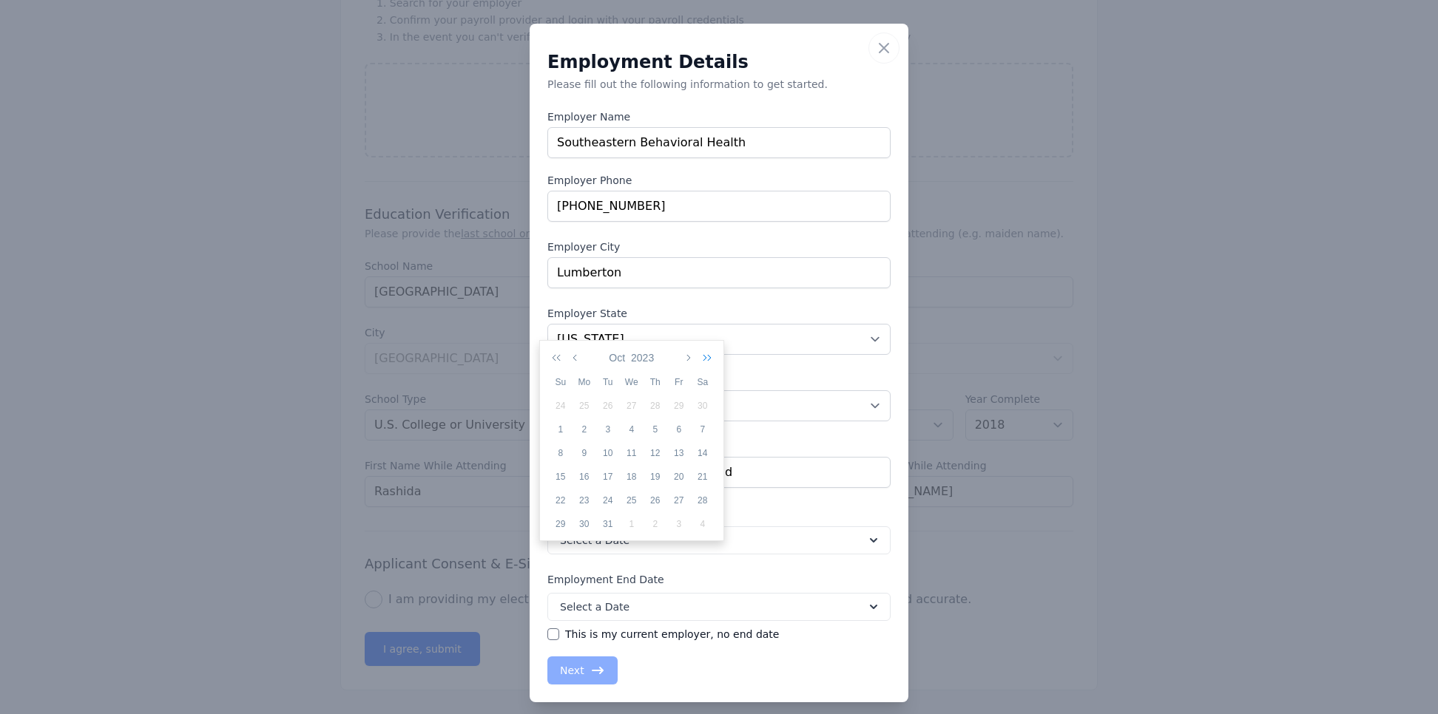
click at [706, 352] on icon "button" at bounding box center [704, 358] width 15 height 12
click at [779, 476] on div "Employment Details Please fill out the following information to get started. Em…" at bounding box center [718, 369] width 343 height 632
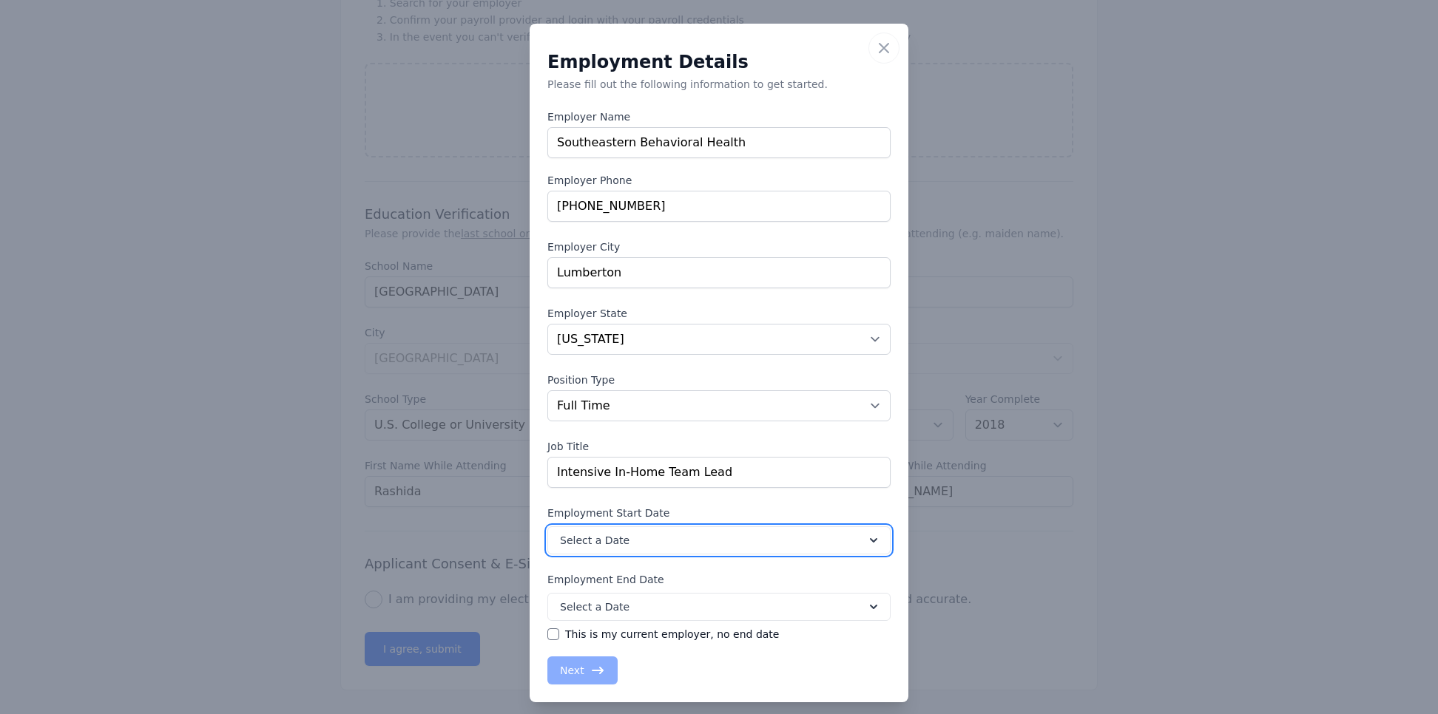
click at [866, 476] on icon at bounding box center [873, 540] width 15 height 15
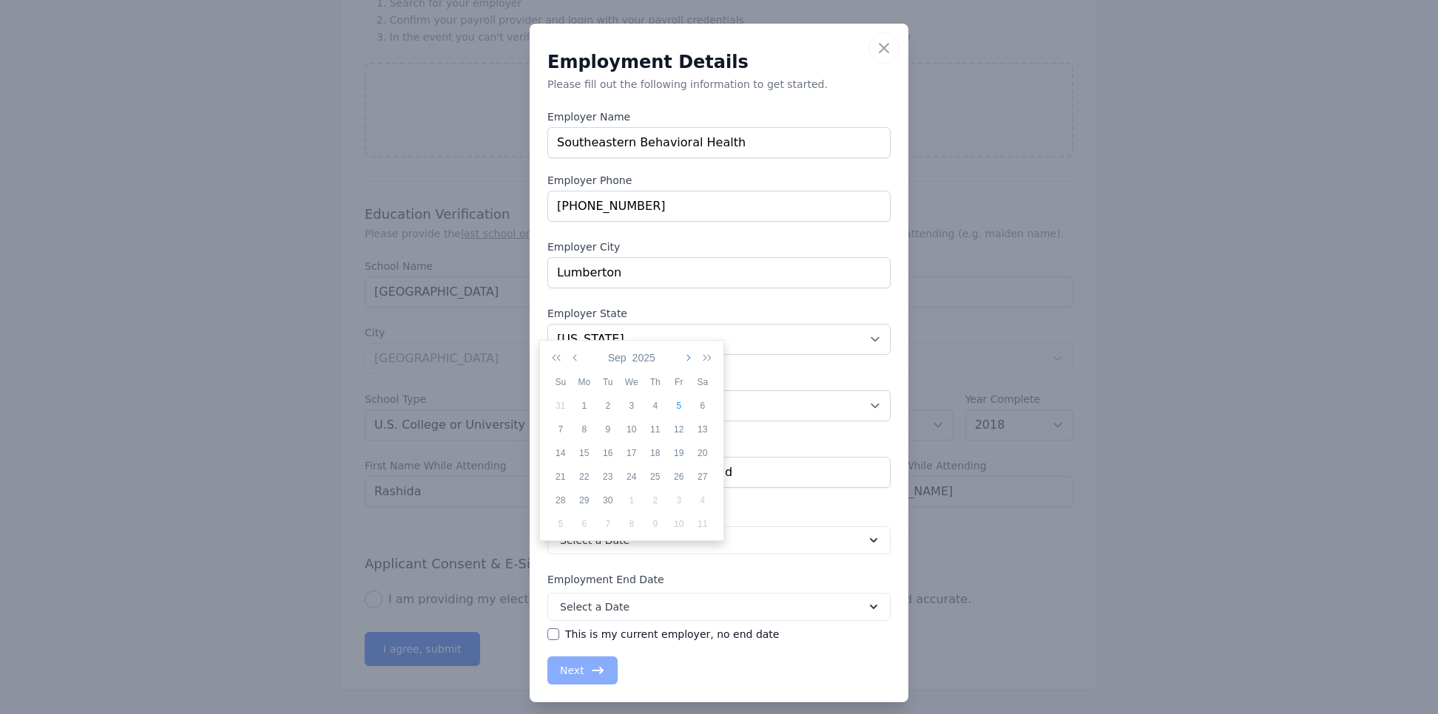
click at [691, 346] on button "button" at bounding box center [686, 357] width 13 height 25
click at [558, 352] on icon "button" at bounding box center [559, 358] width 15 height 12
click at [650, 470] on div "24" at bounding box center [655, 476] width 24 height 13
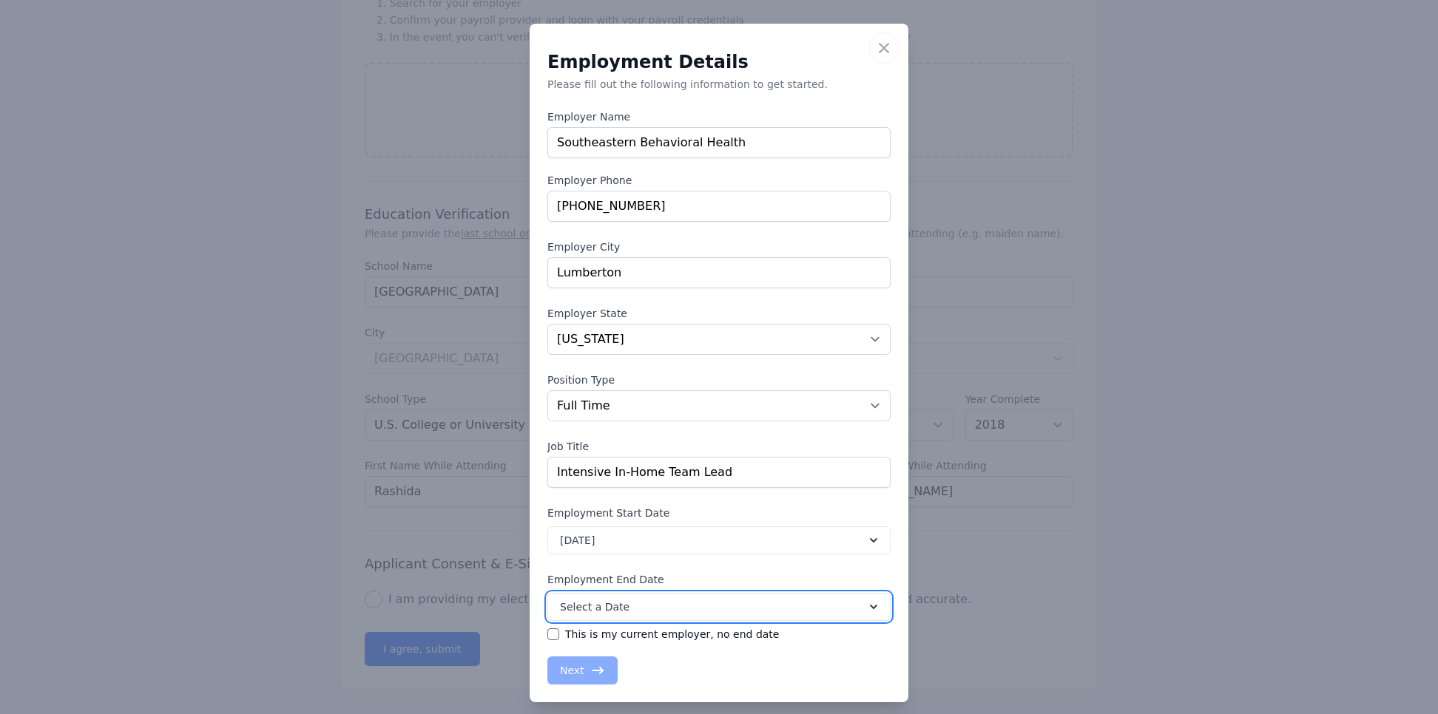
click at [866, 476] on icon at bounding box center [873, 607] width 15 height 15
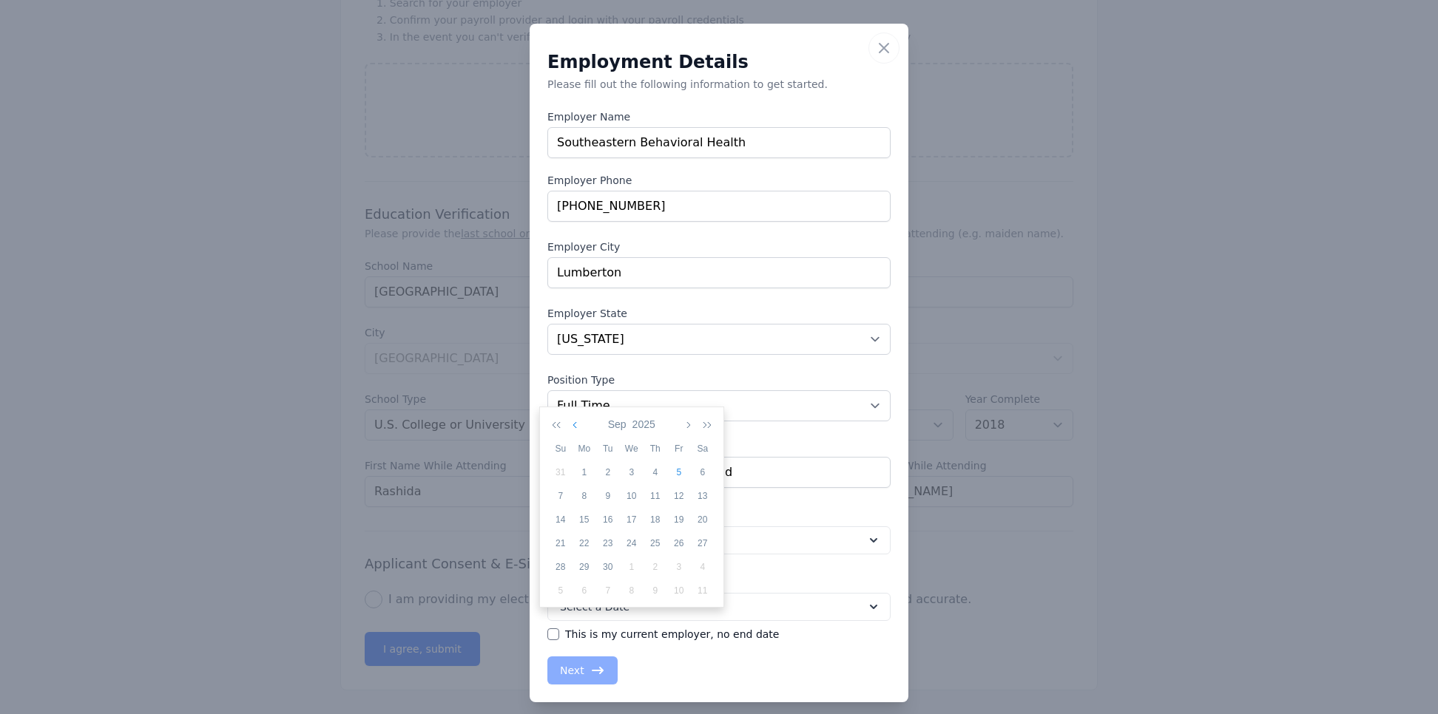
click at [575, 419] on icon "button" at bounding box center [575, 425] width 7 height 12
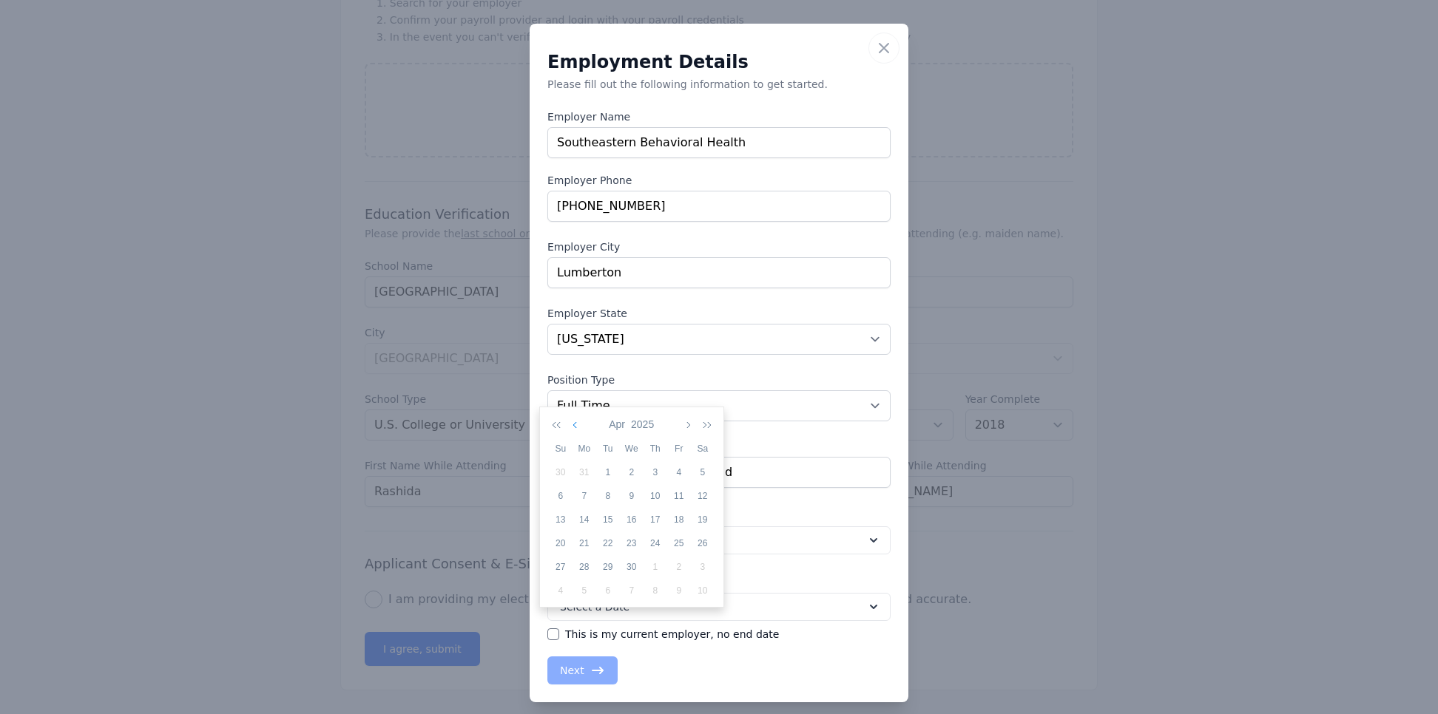
click at [575, 419] on icon "button" at bounding box center [575, 425] width 7 height 12
click at [570, 412] on button "button" at bounding box center [576, 424] width 13 height 25
click at [604, 476] on div "4" at bounding box center [608, 496] width 24 height 13
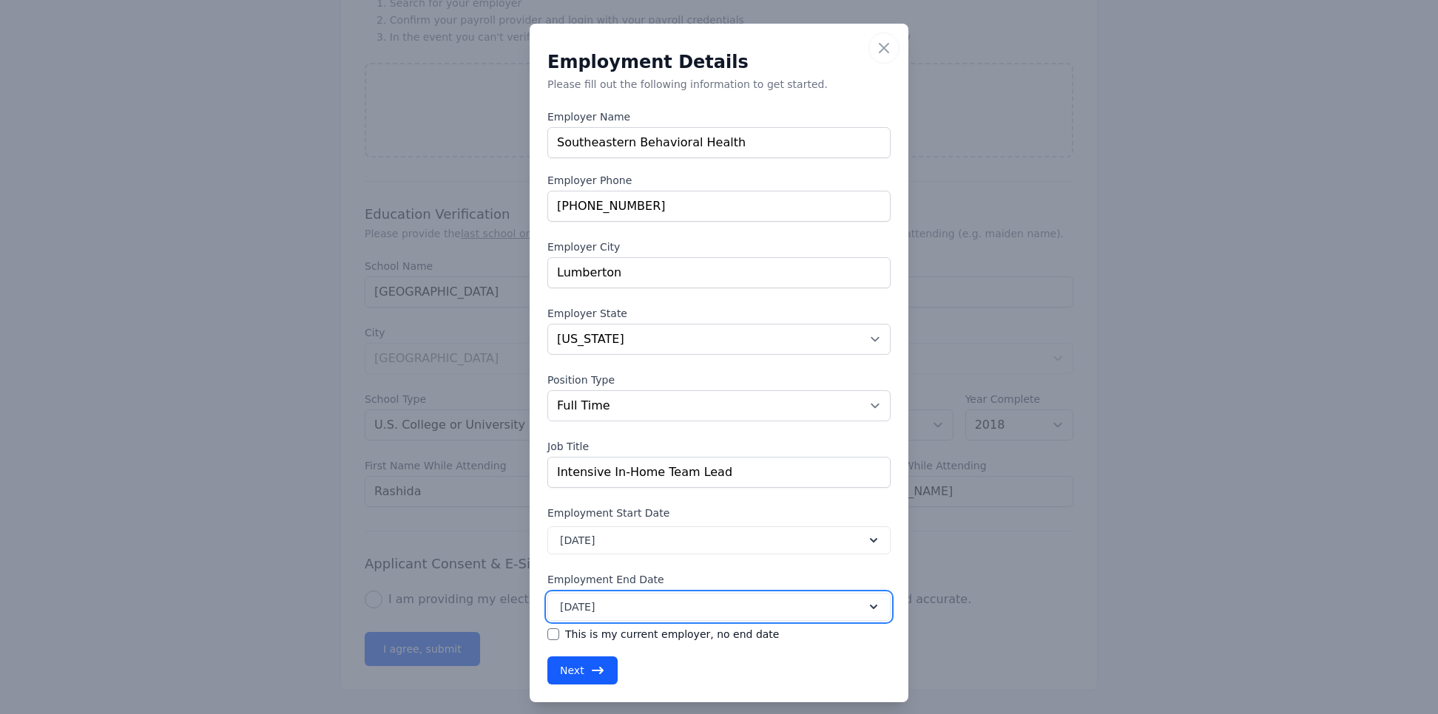
click at [713, 476] on button "[DATE]" at bounding box center [718, 607] width 343 height 28
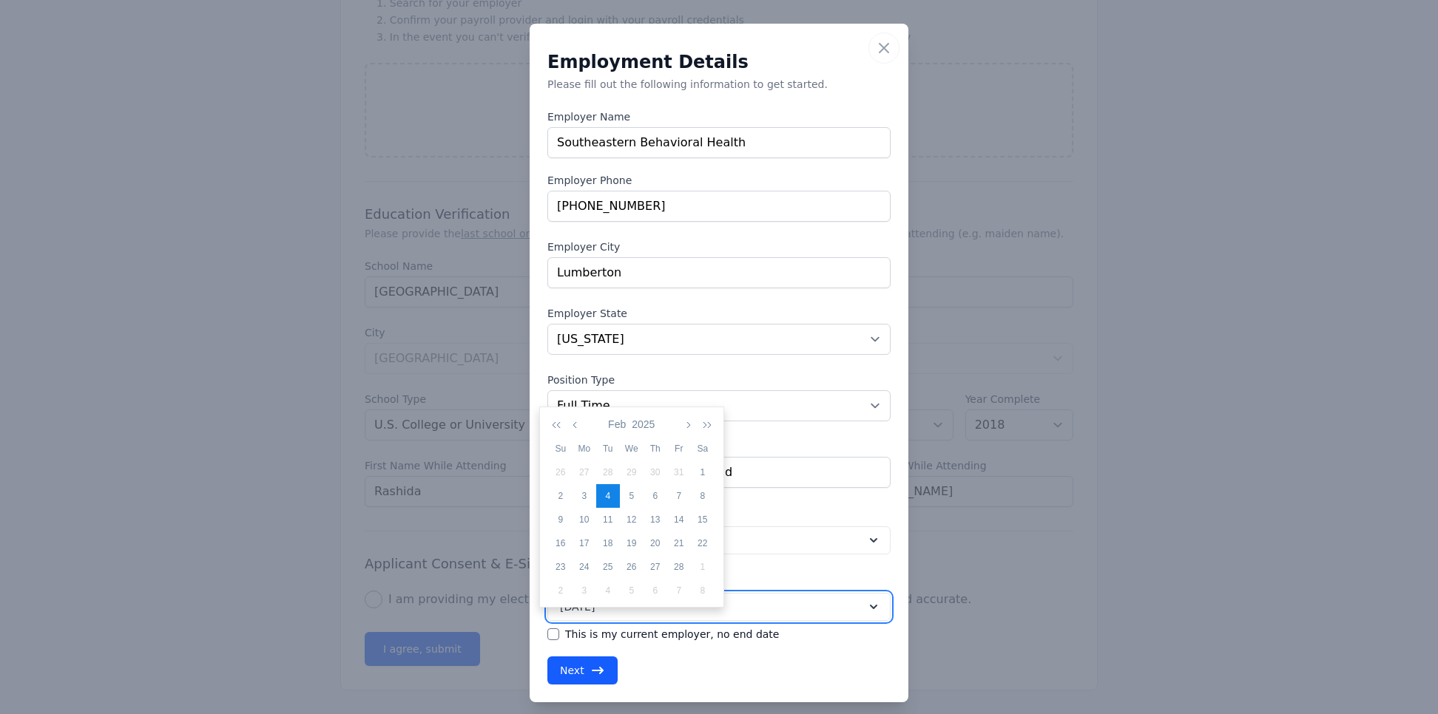
click at [714, 476] on button "[DATE]" at bounding box center [718, 607] width 343 height 28
drag, startPoint x: 714, startPoint y: 601, endPoint x: 719, endPoint y: 591, distance: 11.3
click at [606, 476] on td "4" at bounding box center [608, 496] width 24 height 24
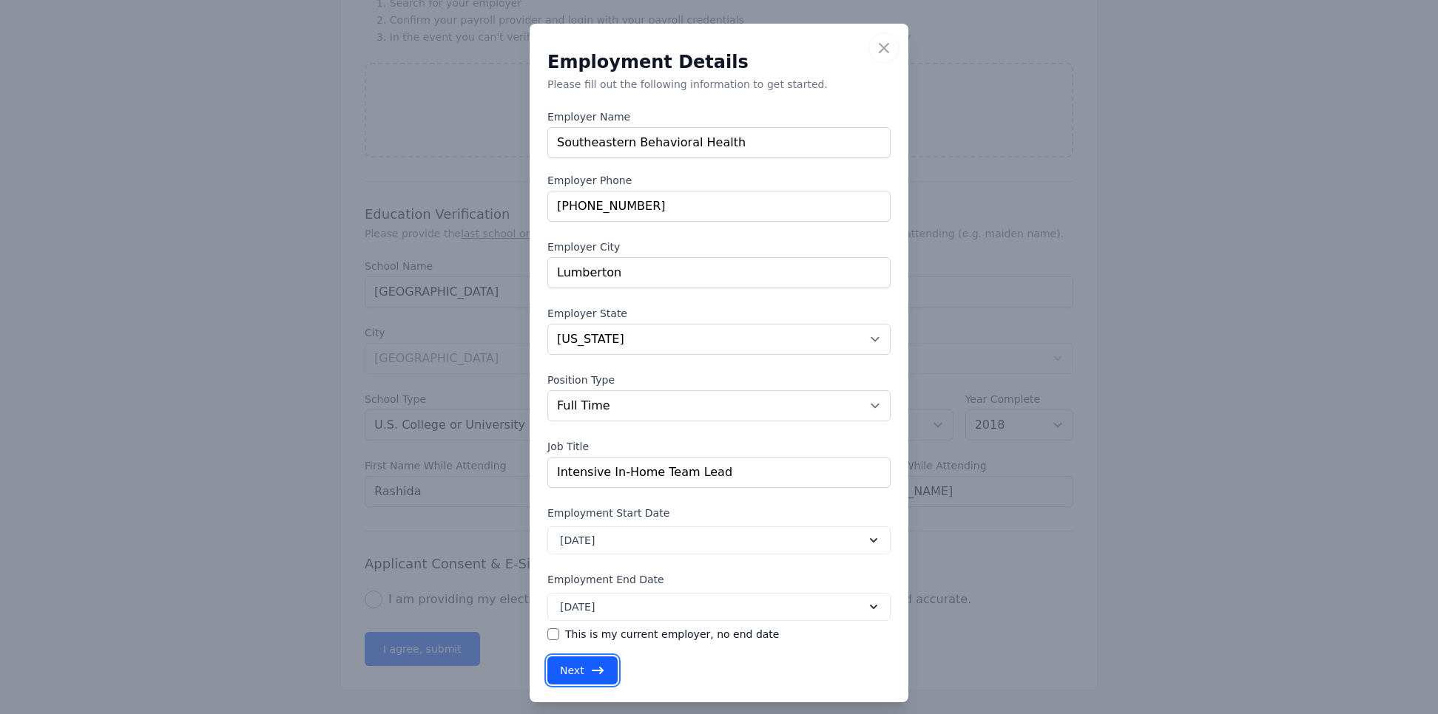
click at [580, 476] on button "Next" at bounding box center [582, 671] width 70 height 28
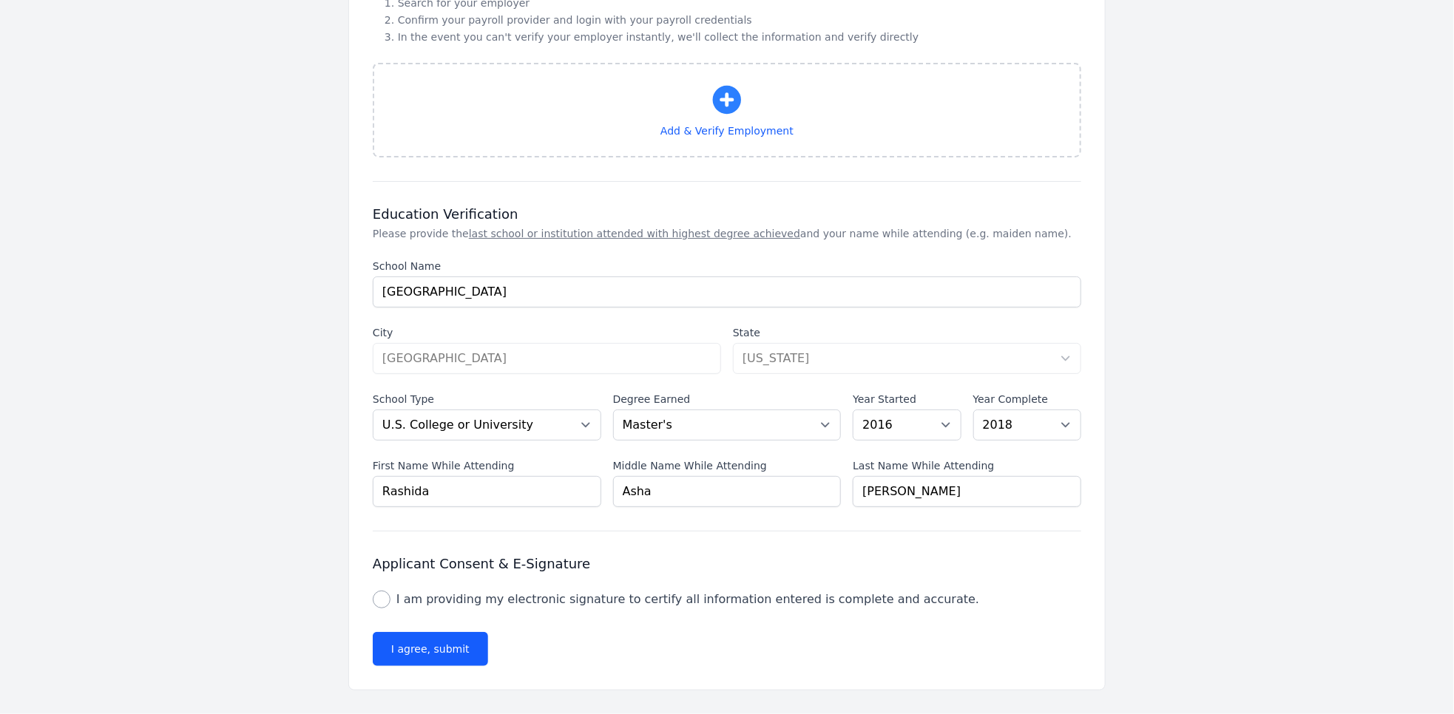
select select "NC"
select select "fulltime"
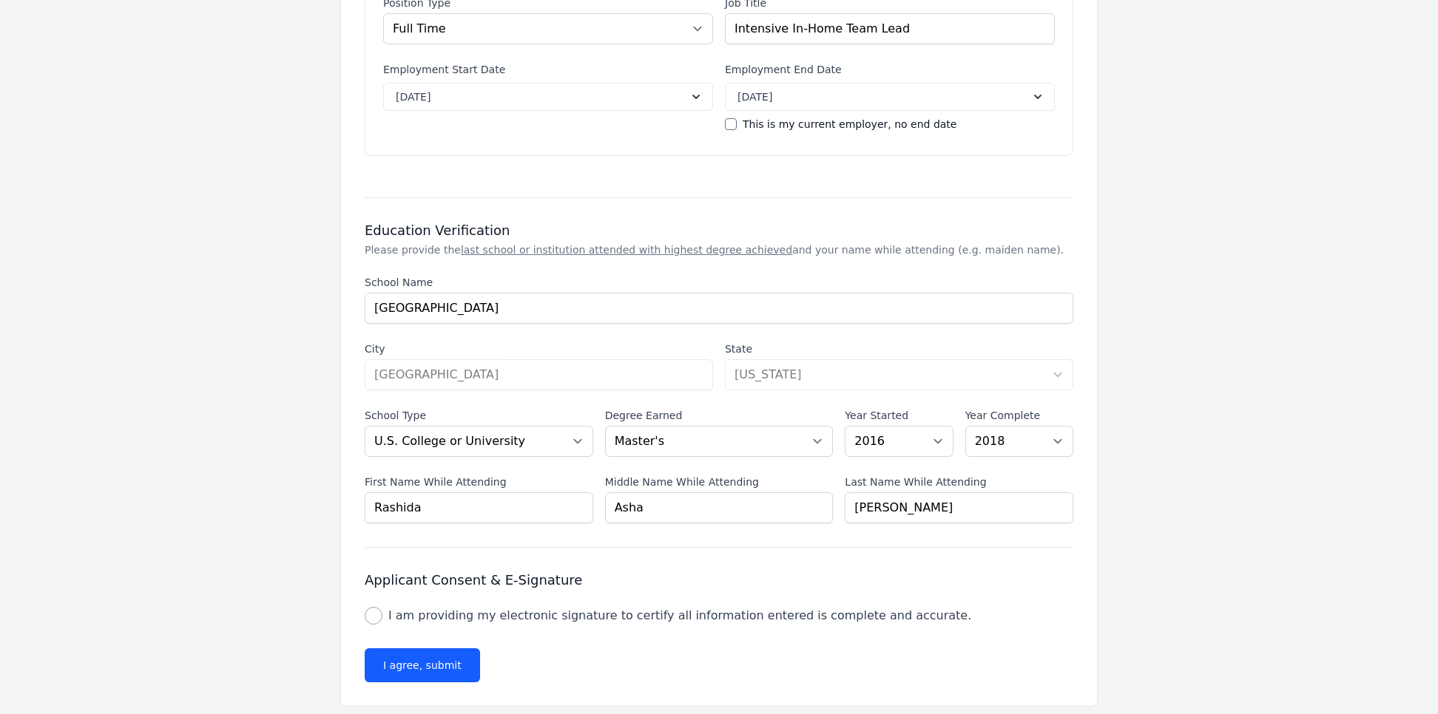
scroll to position [1649, 0]
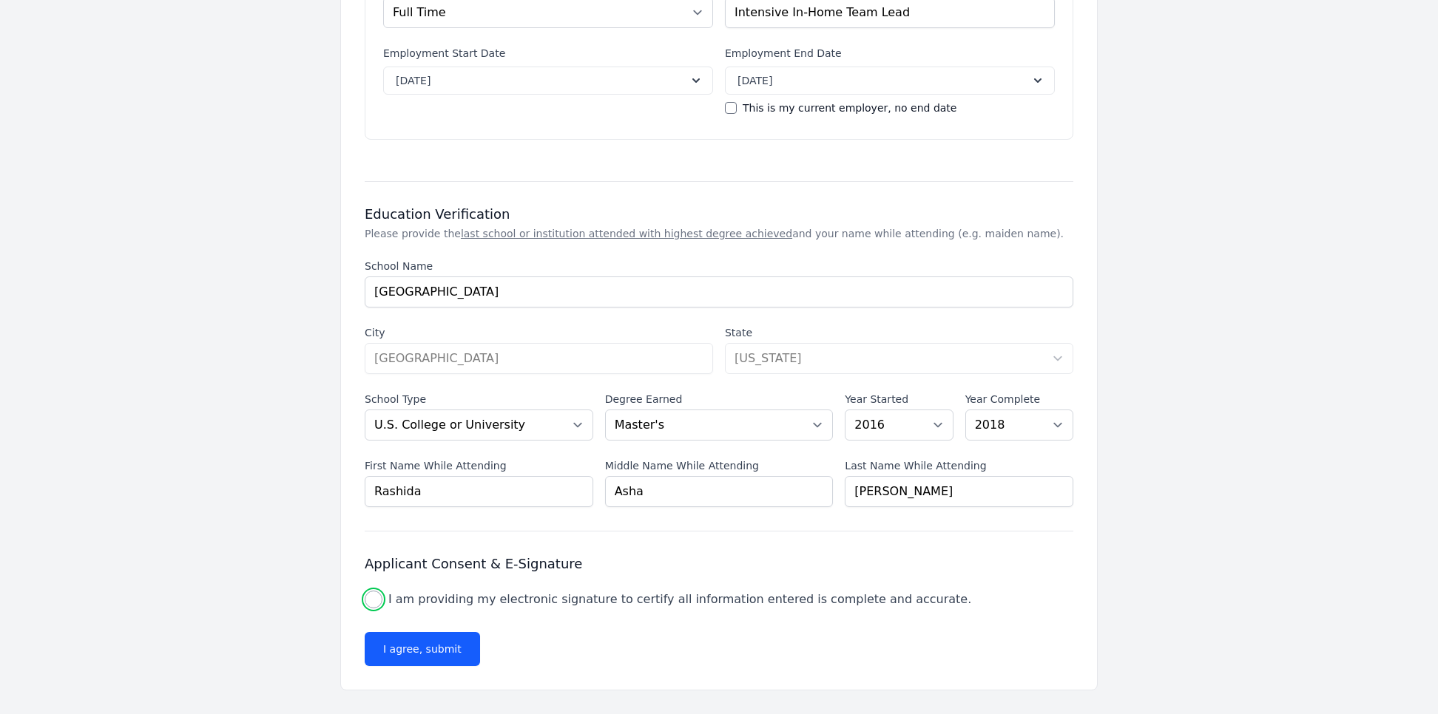
click at [373, 476] on input "I am providing my electronic signature to certify all information entered is co…" at bounding box center [374, 600] width 18 height 18
checkbox input "true"
click at [398, 476] on button "I agree, submit" at bounding box center [422, 649] width 115 height 34
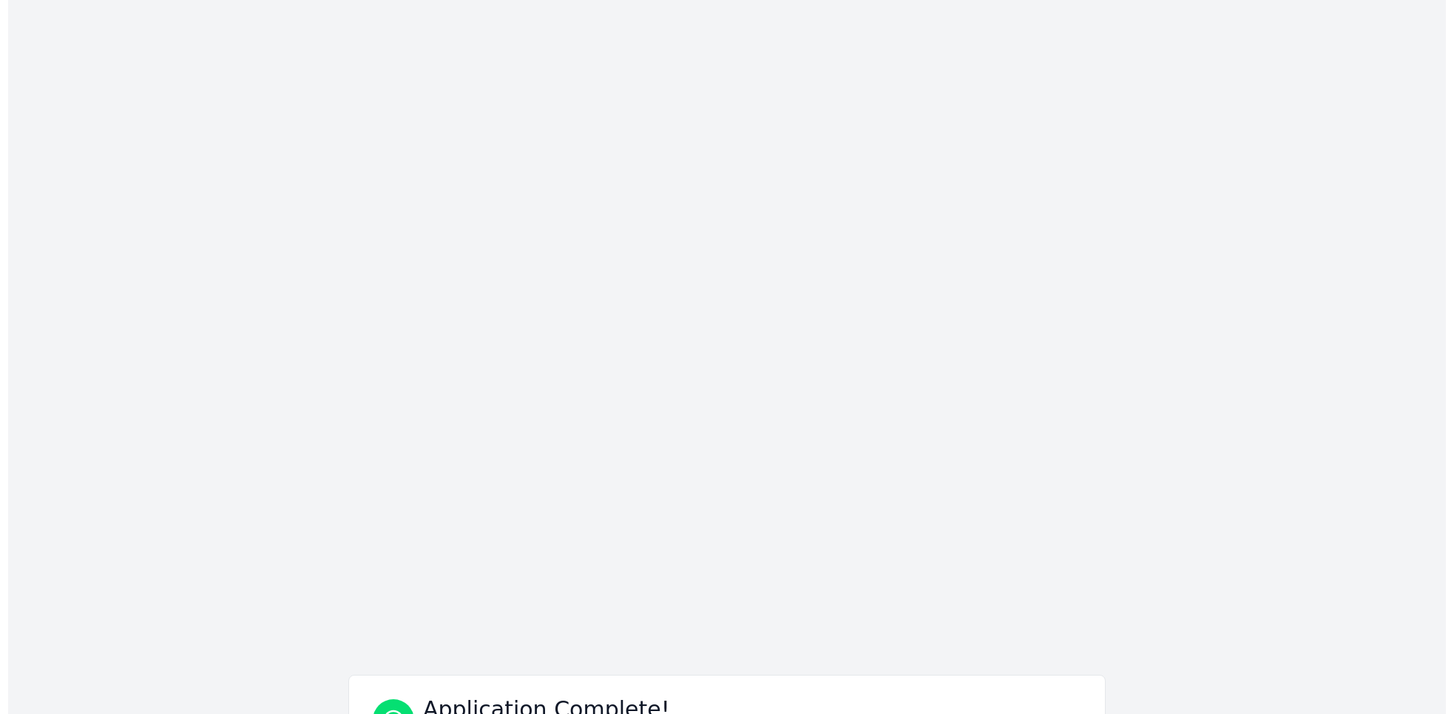
scroll to position [0, 0]
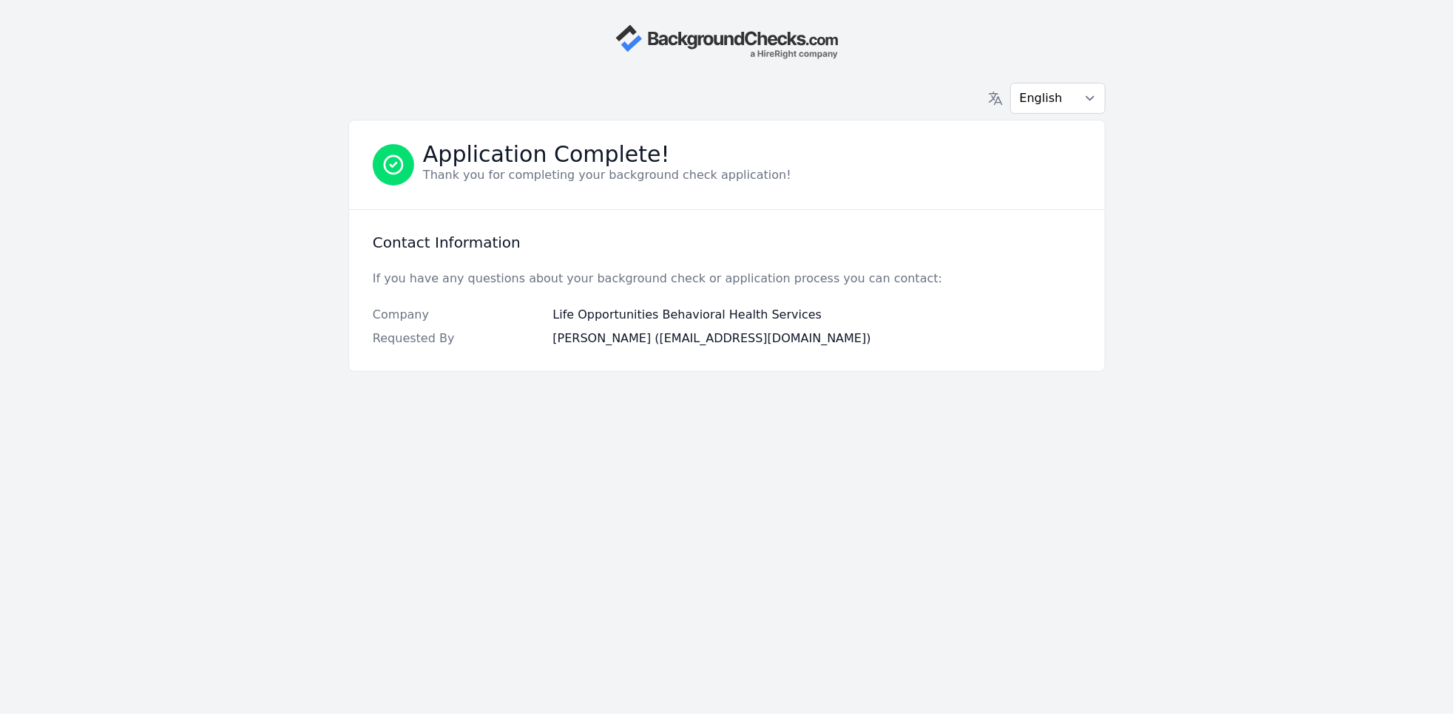
click at [398, 476] on div "English Español Français Application Complete! Thank you for completing your ba…" at bounding box center [727, 357] width 947 height 714
